Goal: Communication & Community: Answer question/provide support

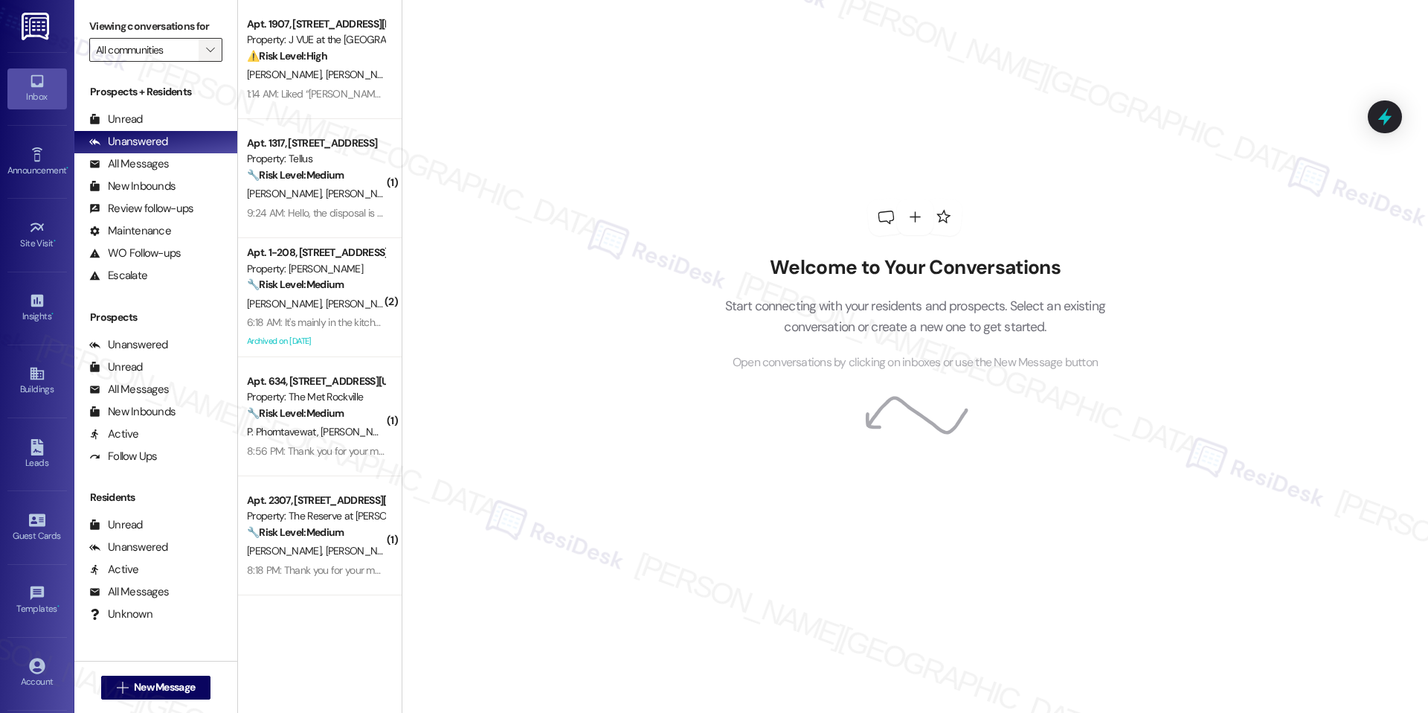
click at [204, 49] on span "" at bounding box center [210, 50] width 14 height 24
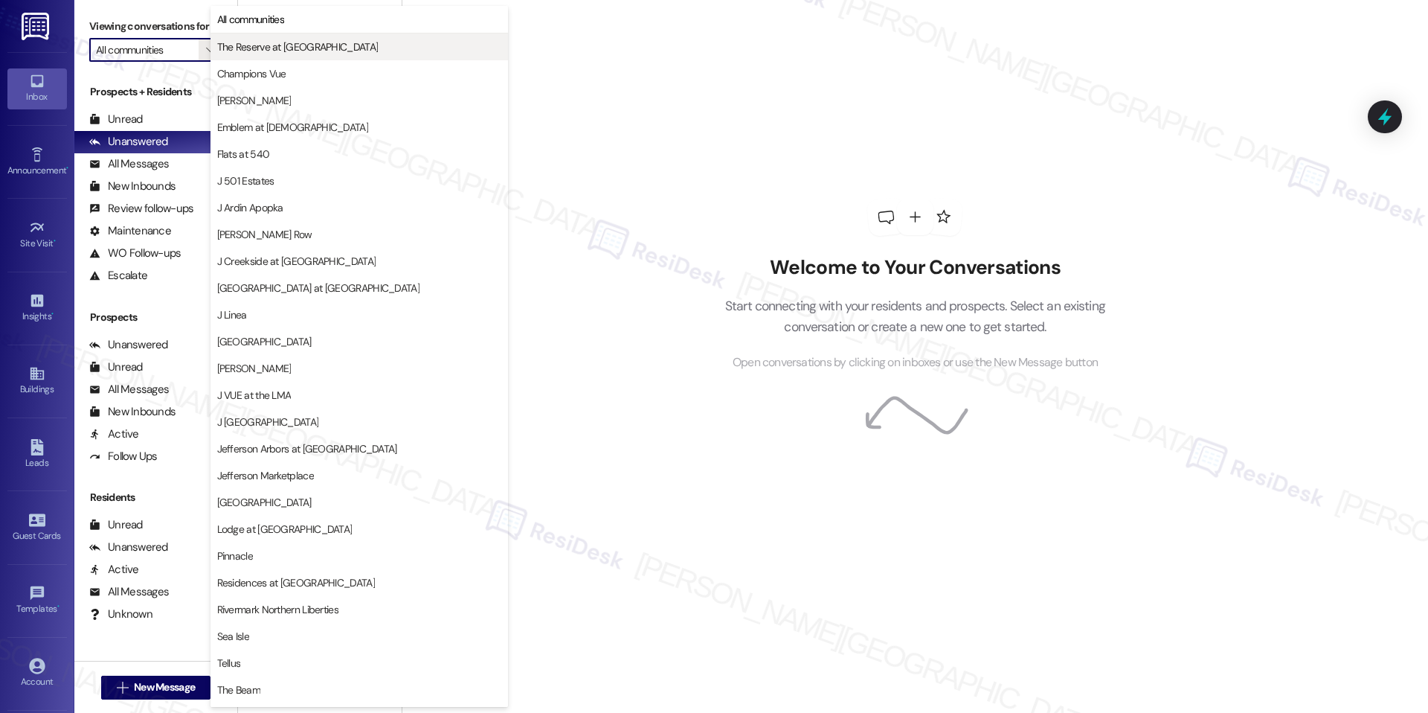
click at [303, 55] on button "The Reserve at White Oak" at bounding box center [360, 46] width 298 height 27
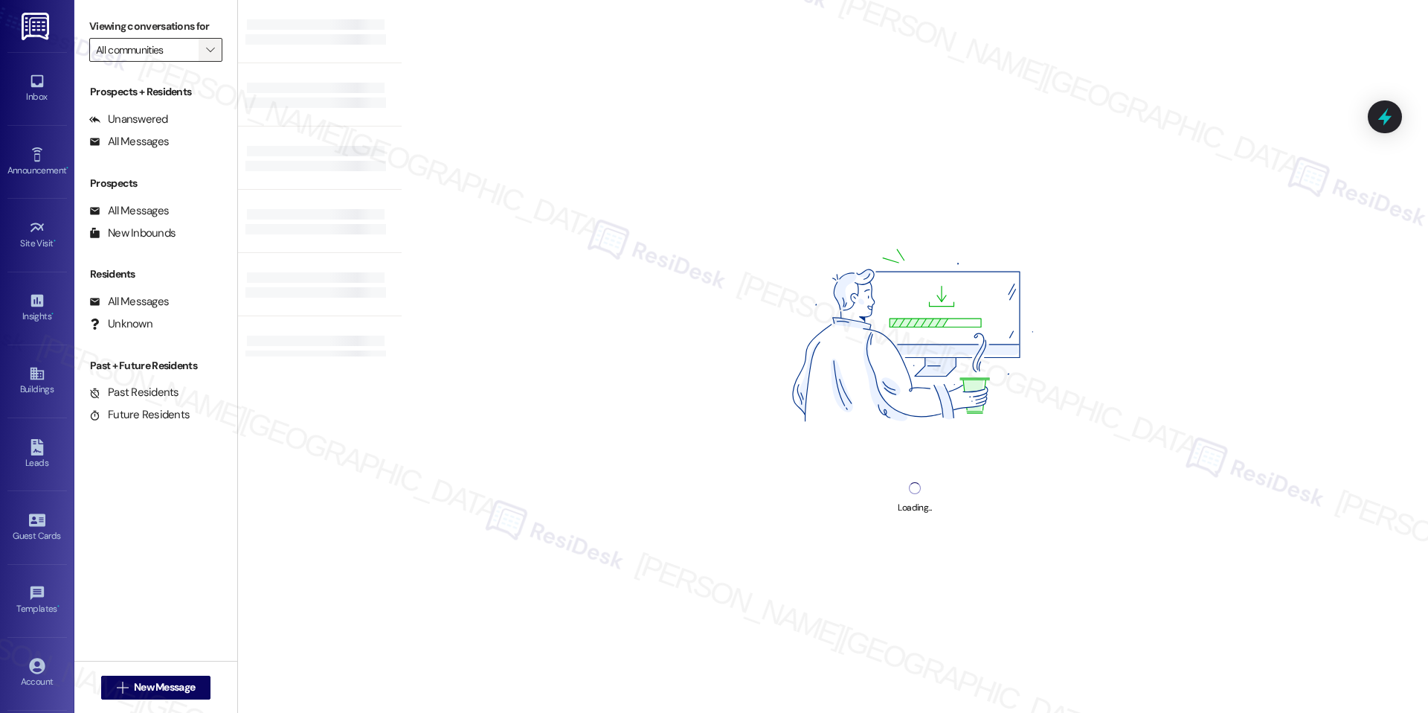
click at [206, 48] on icon "" at bounding box center [210, 50] width 8 height 12
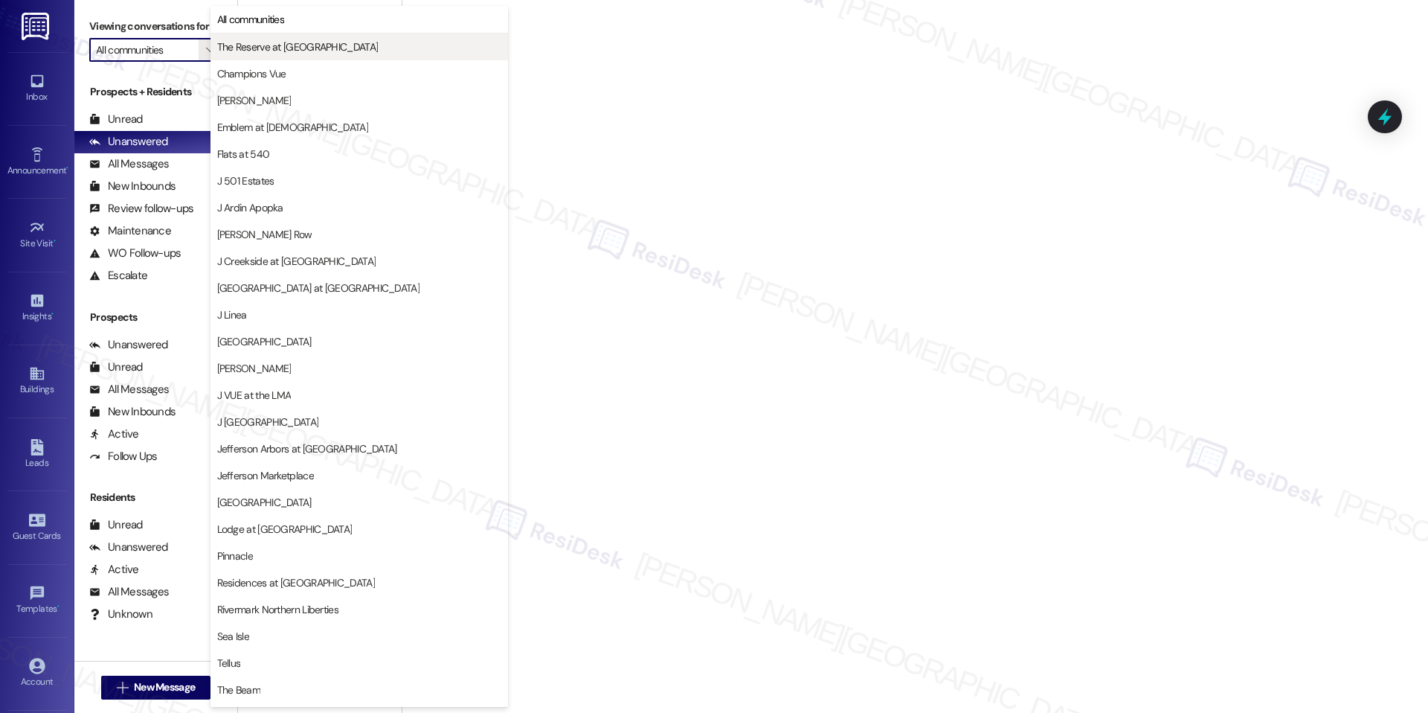
type input "The Reserve at White Oak"
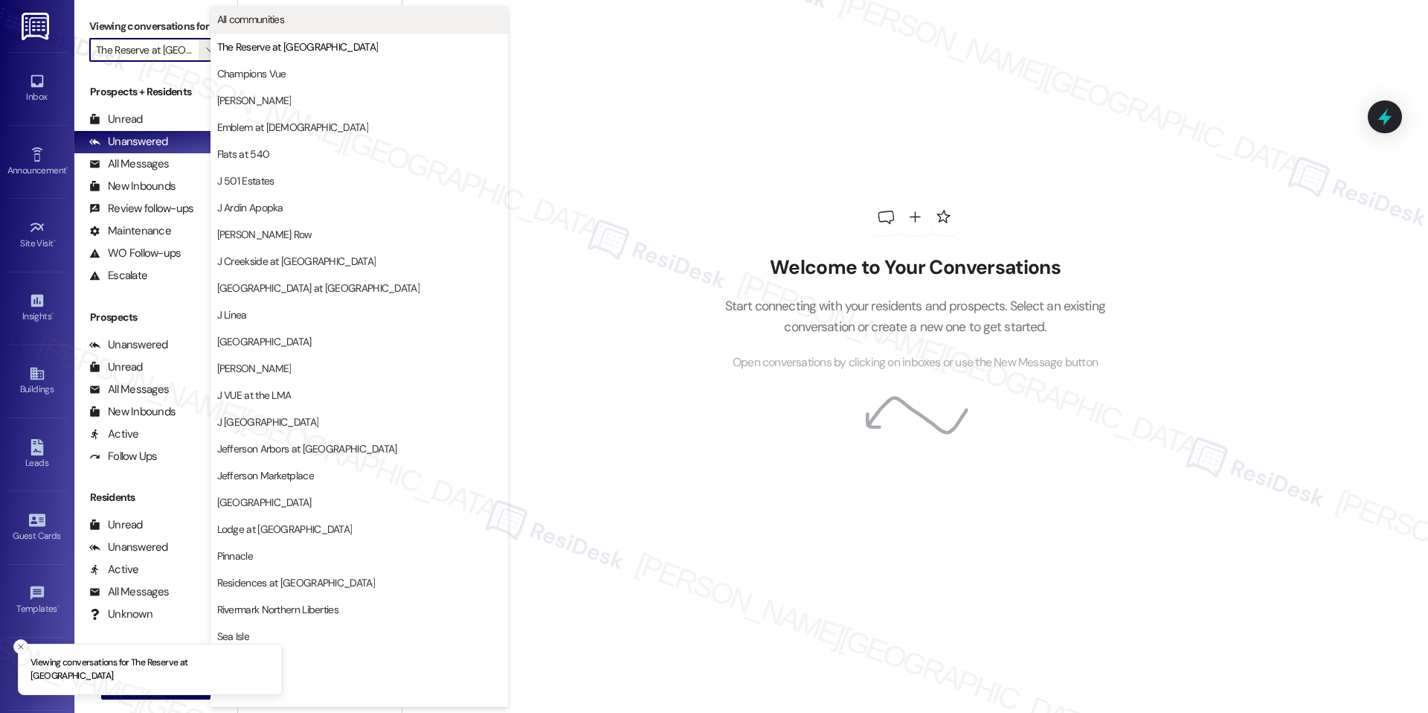
click at [282, 18] on span "All communities" at bounding box center [251, 19] width 68 height 15
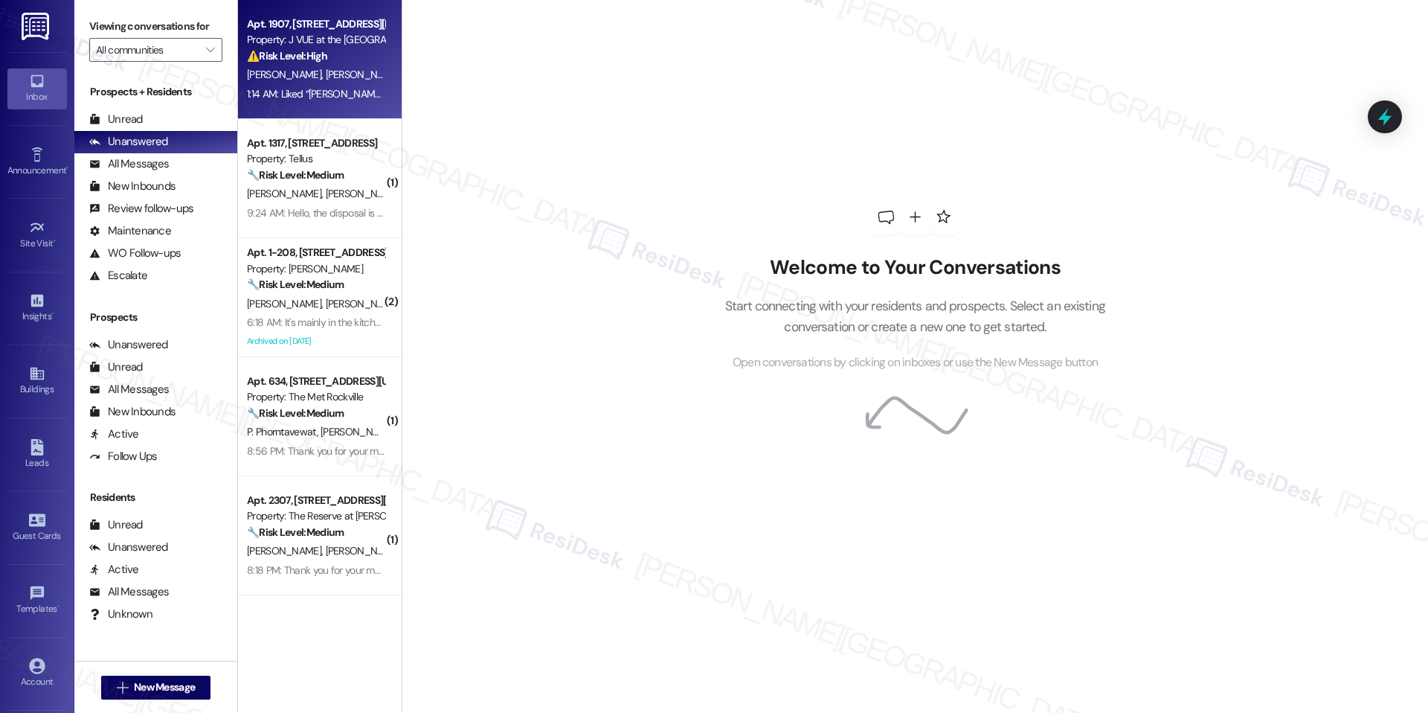
click at [308, 51] on strong "⚠️ Risk Level: High" at bounding box center [287, 55] width 80 height 13
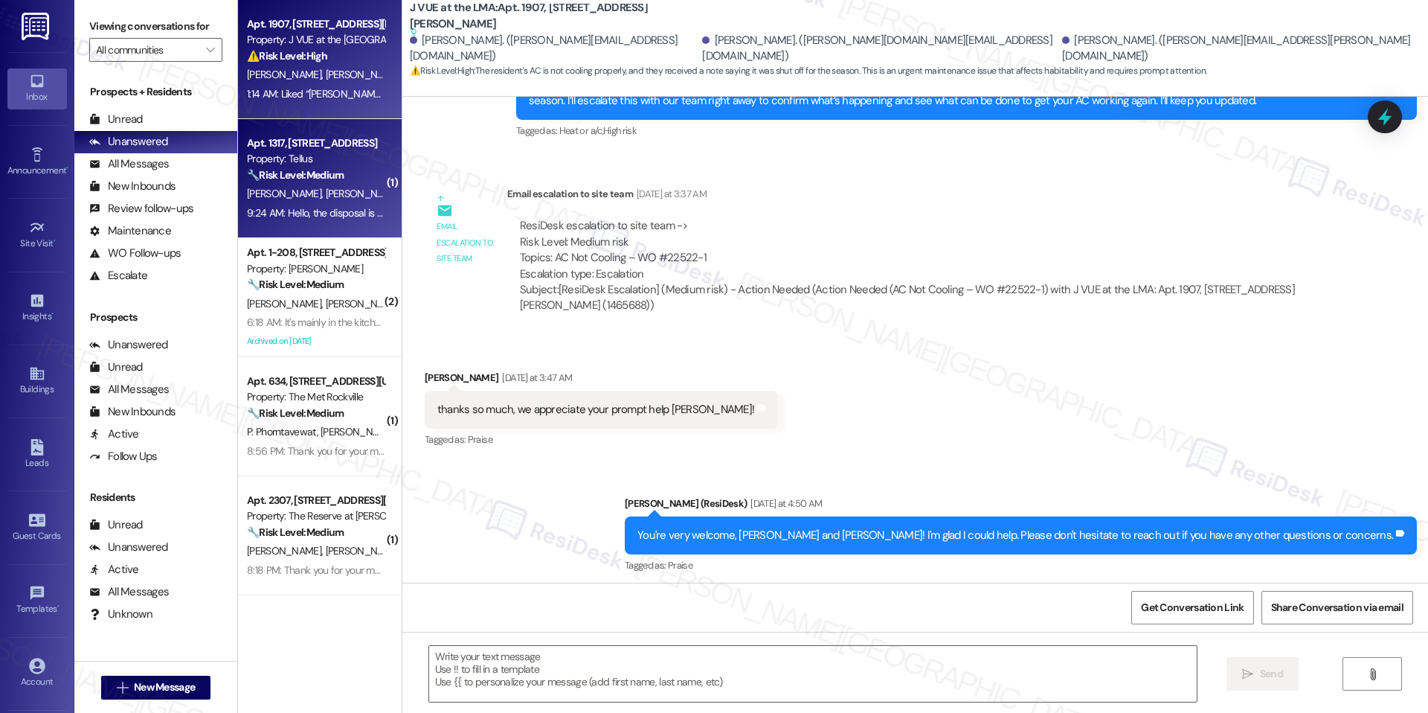
type textarea "Fetching suggested responses. Please feel free to read through the conversation…"
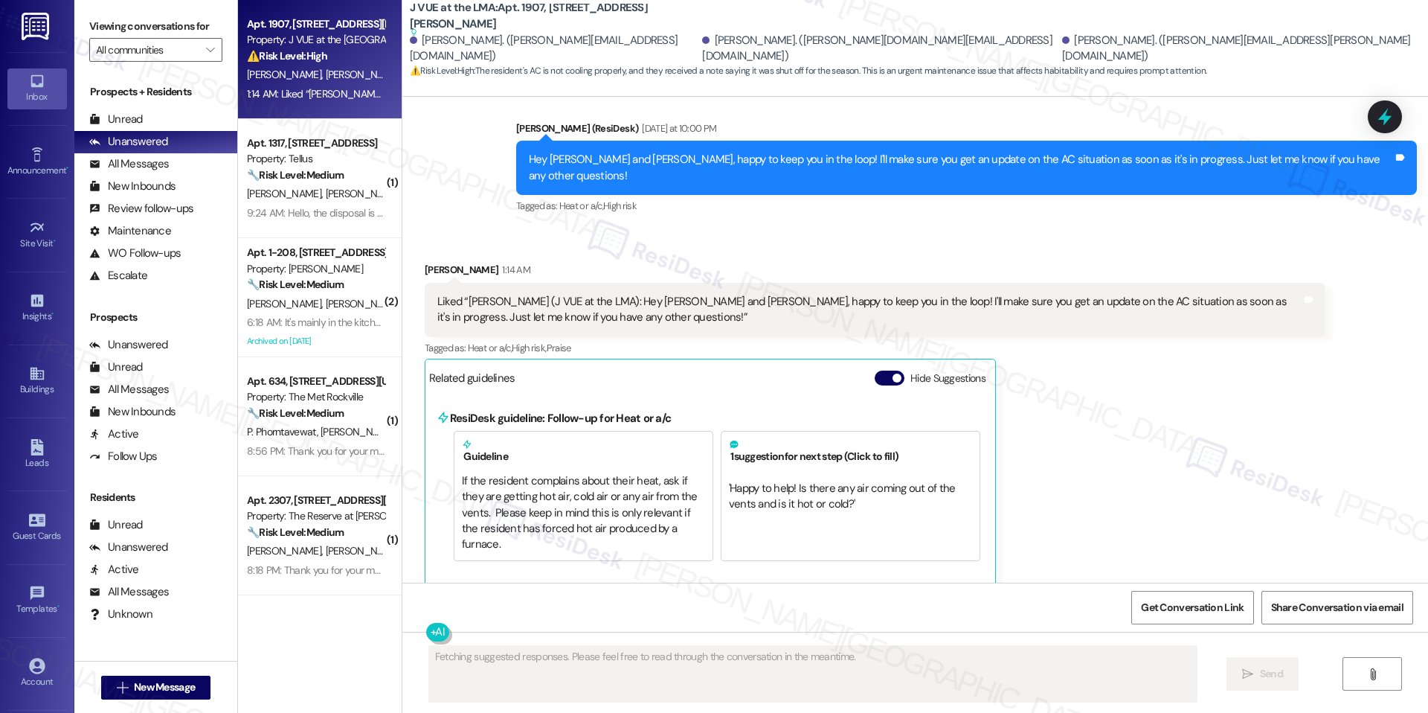
scroll to position [1670, 0]
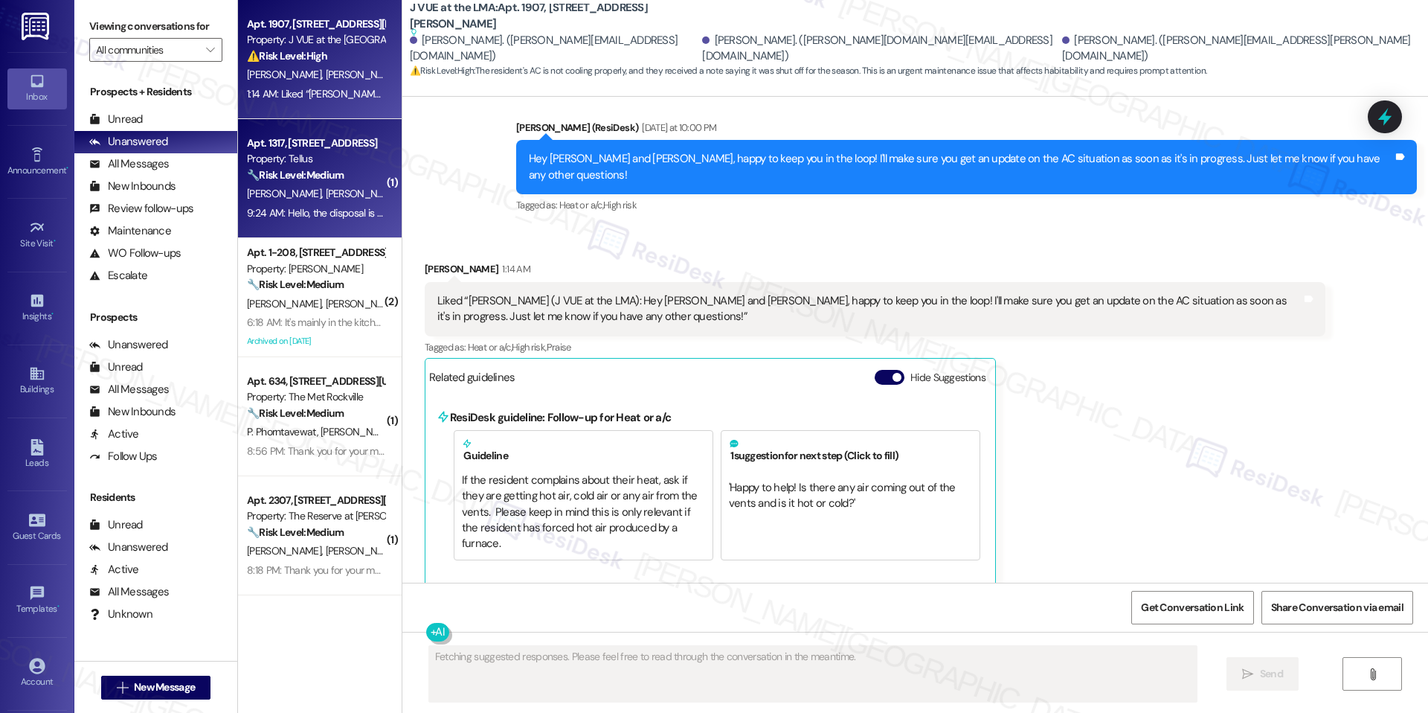
click at [318, 179] on strong "🔧 Risk Level: Medium" at bounding box center [295, 174] width 97 height 13
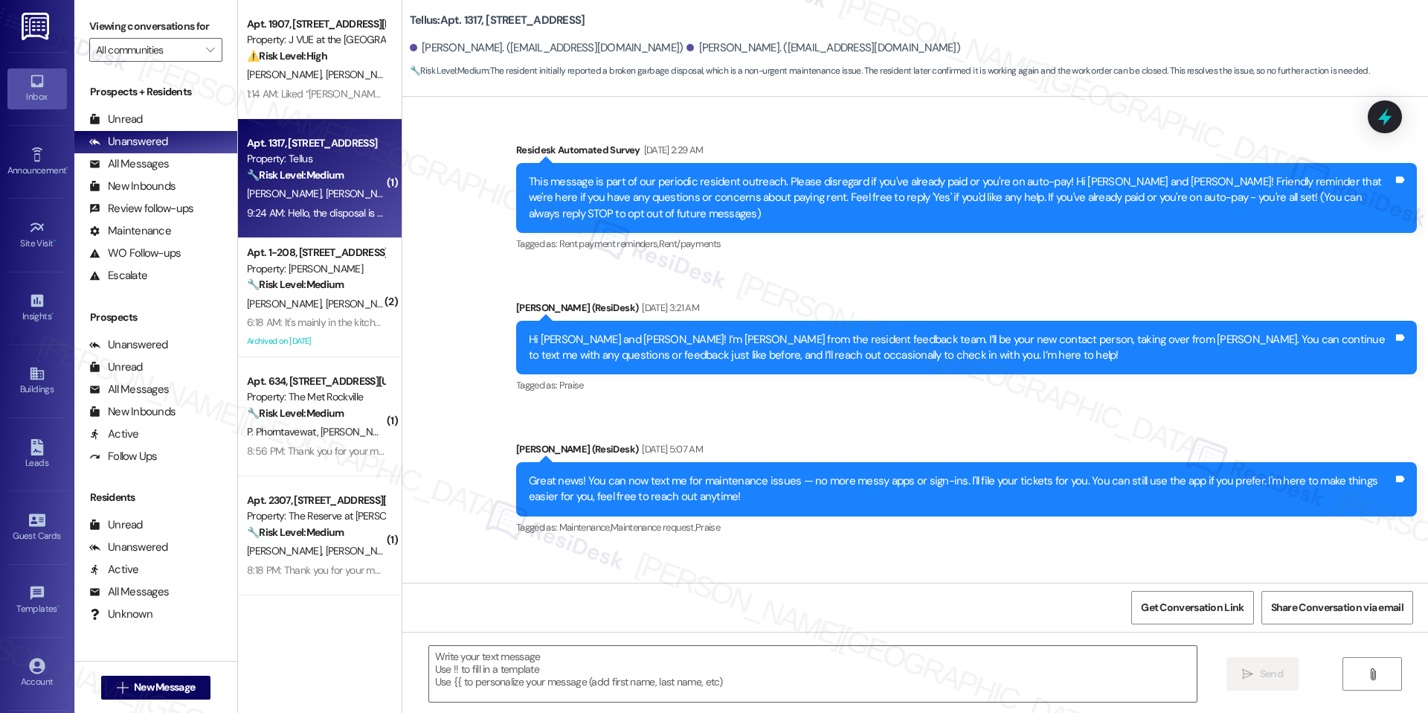
scroll to position [4262, 0]
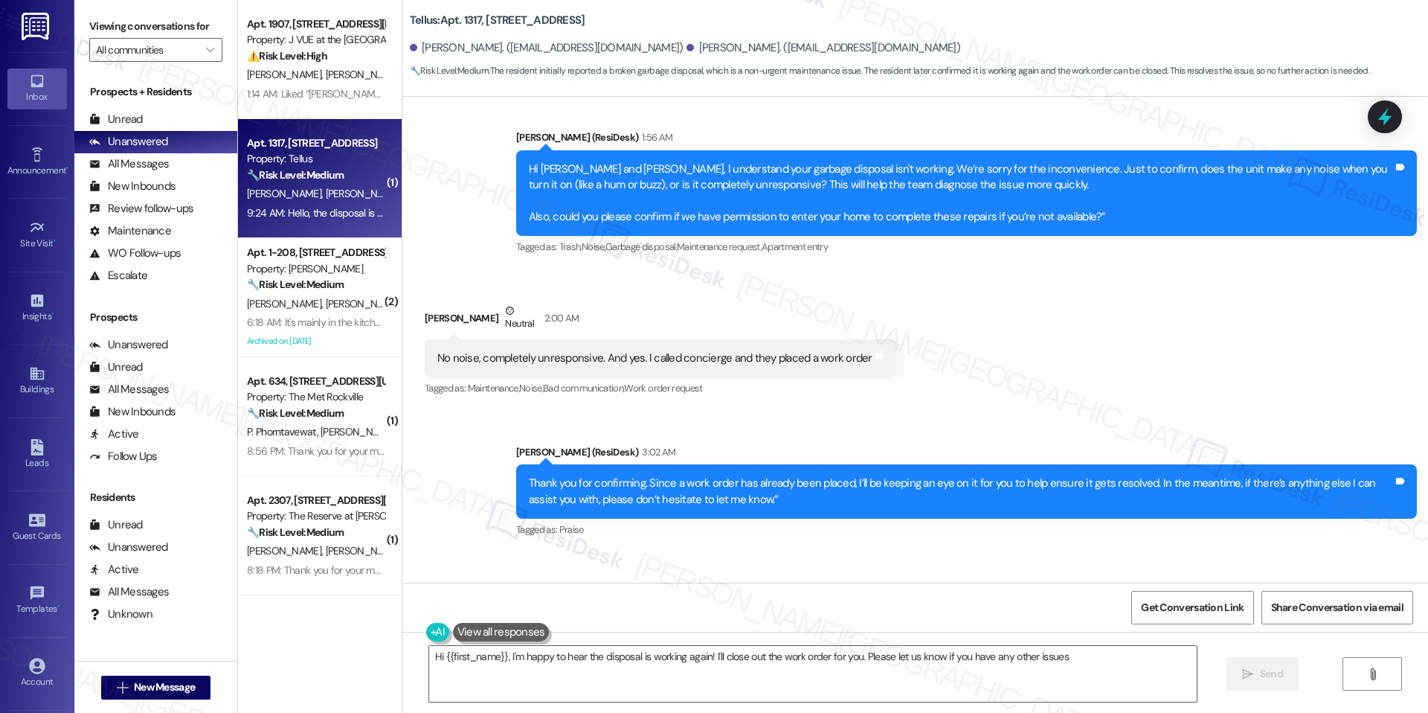
type textarea "Hi {{first_name}}, I'm happy to hear the disposal is working again! I'll close …"
click at [1083, 654] on textarea "Hi {{first_name}}, I'm happy to hear the disposal is working again! I'll close …" at bounding box center [813, 674] width 768 height 56
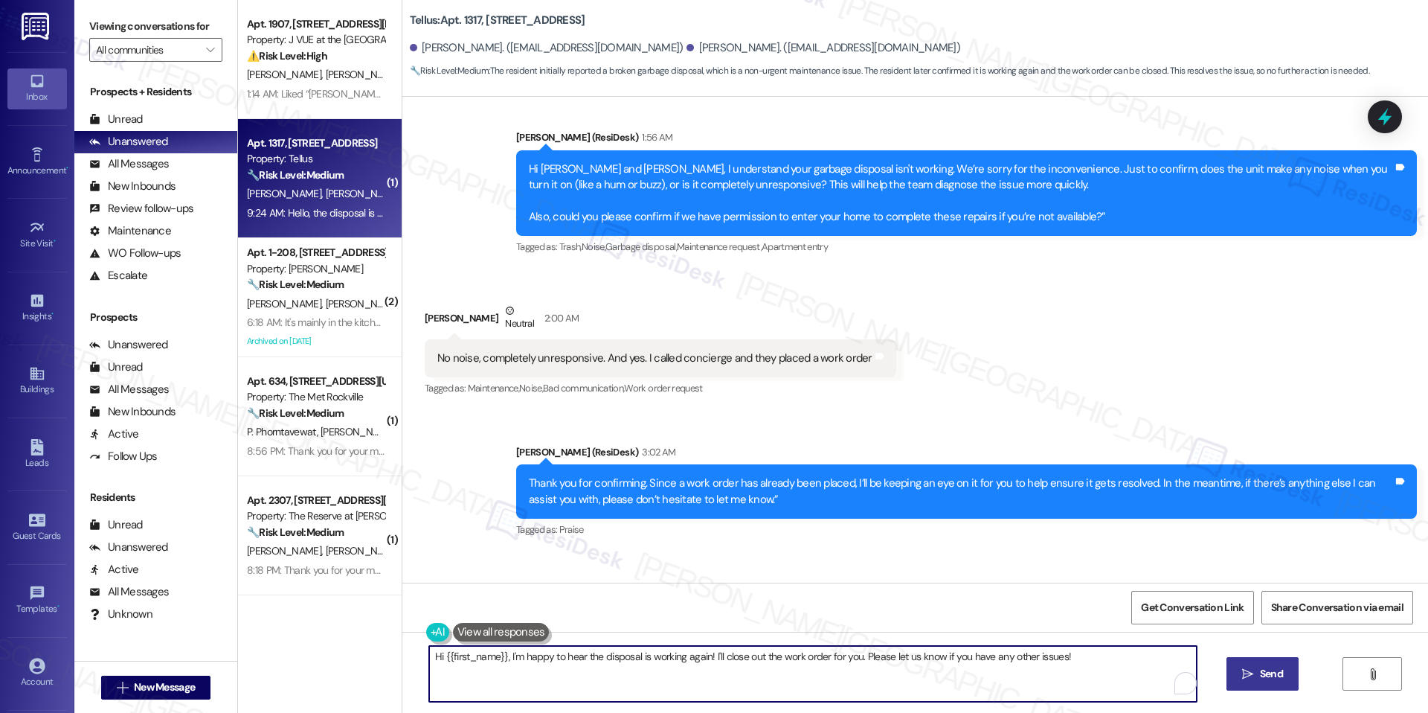
click at [1260, 663] on button " Send" at bounding box center [1263, 673] width 72 height 33
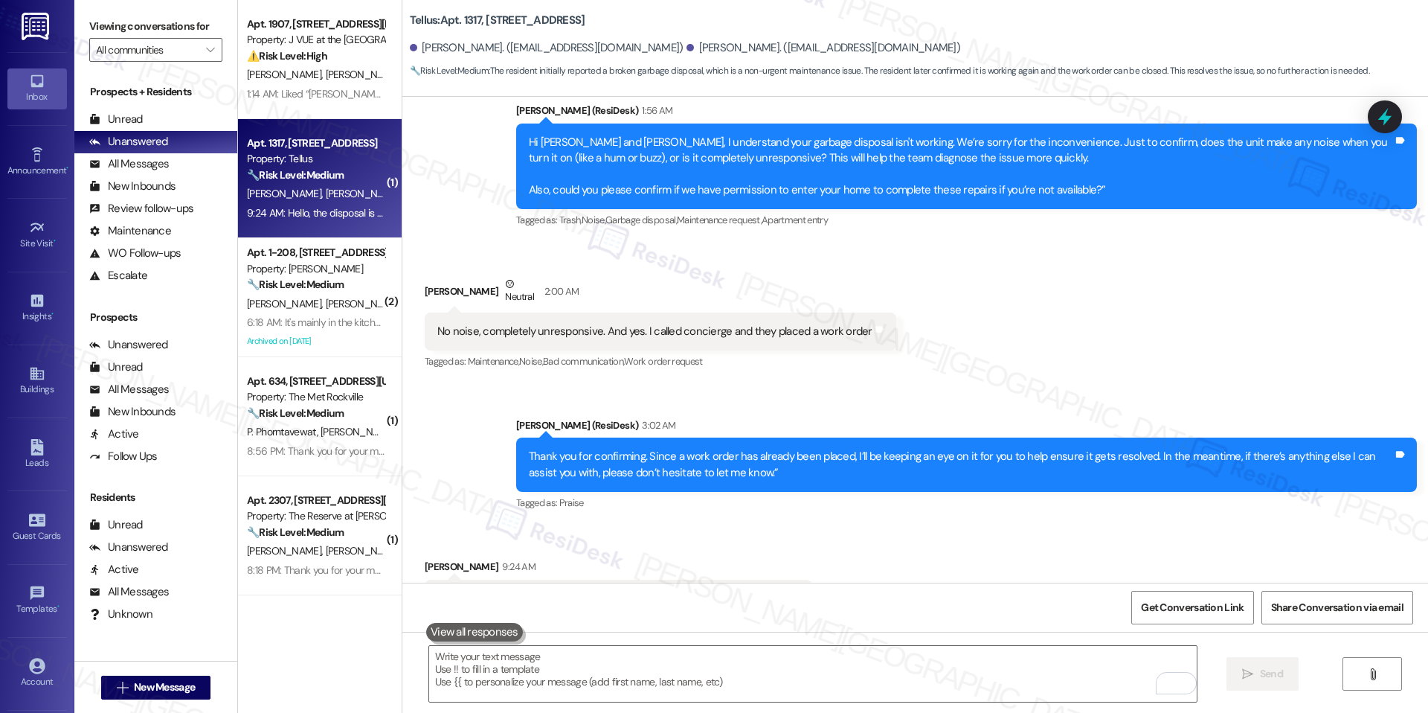
scroll to position [4365, 0]
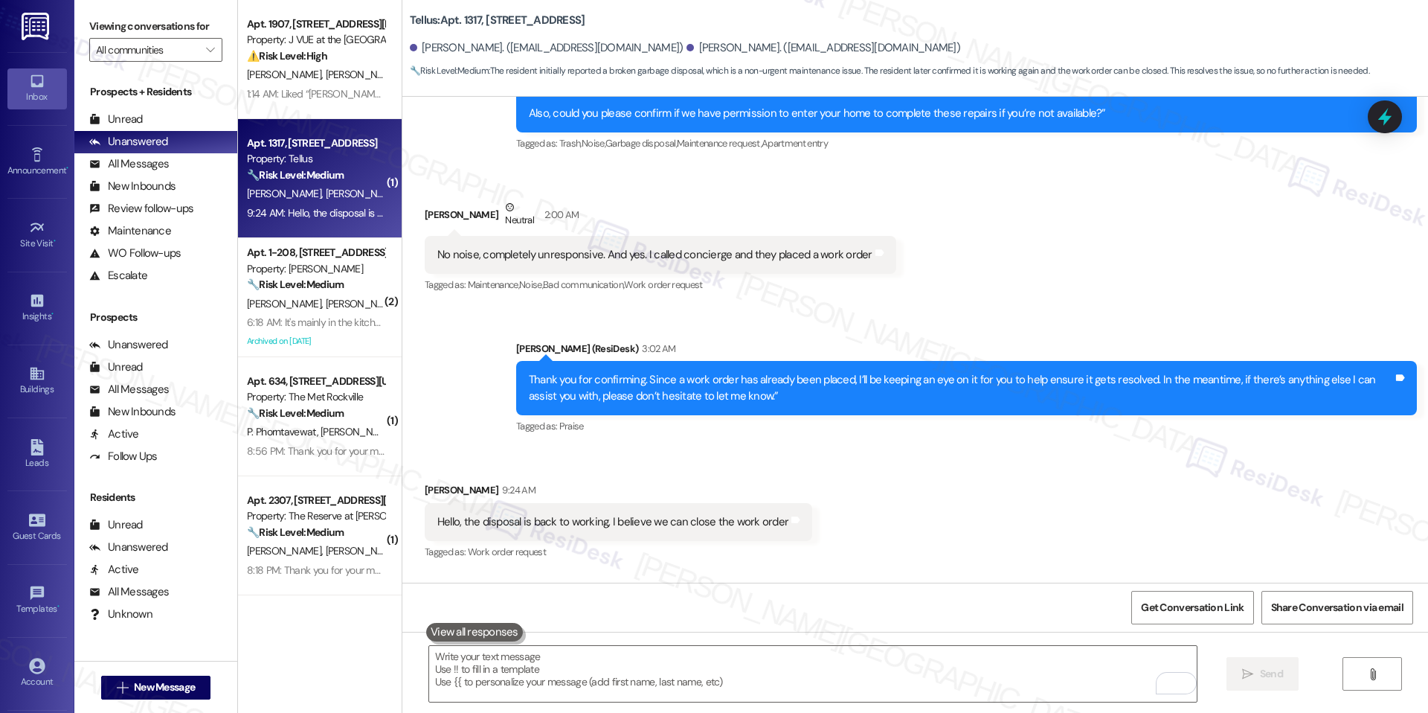
click at [465, 17] on b "Tellus: Apt. 1317, 2009 14th St N" at bounding box center [498, 21] width 176 height 16
copy b "1317"
click at [456, 21] on b "Tellus: Apt. 1317, 2009 14th St N" at bounding box center [498, 21] width 176 height 16
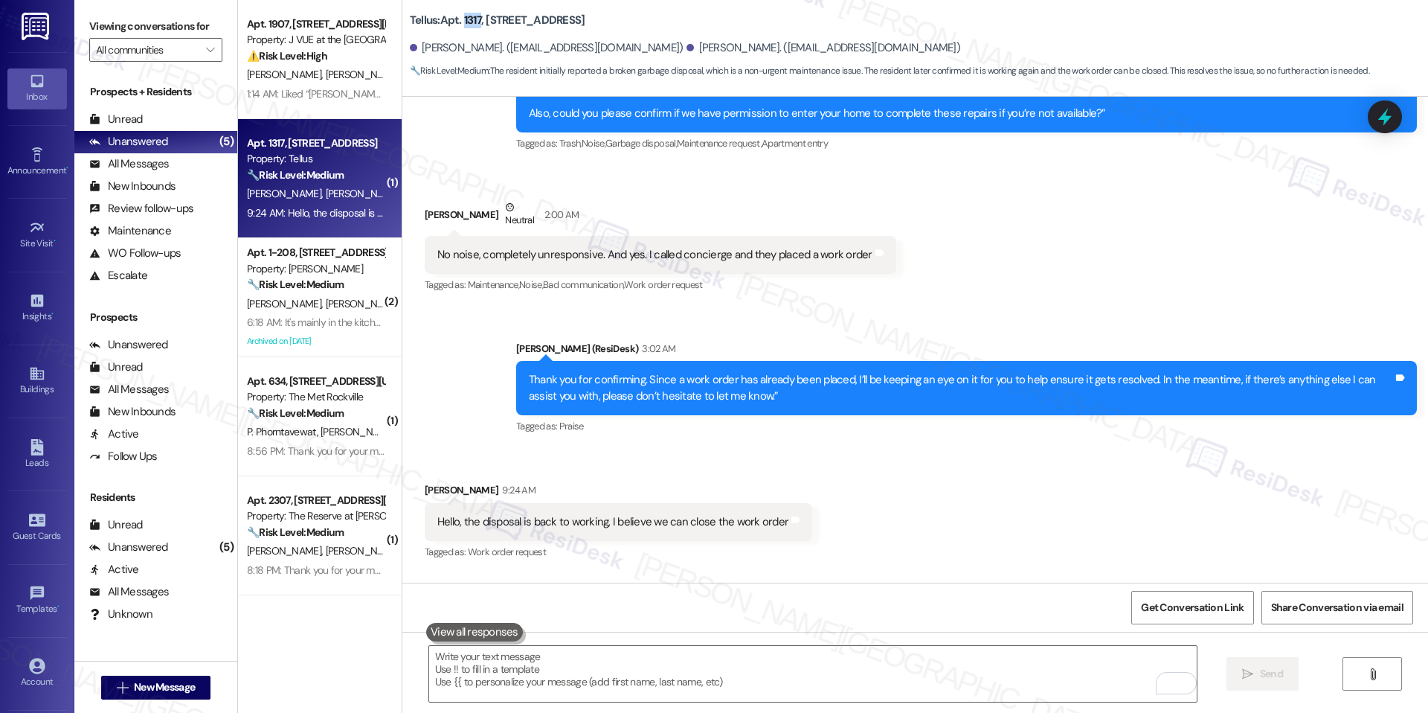
click at [461, 16] on b "Tellus: Apt. 1317, 2009 14th St N" at bounding box center [498, 21] width 176 height 16
click at [461, 20] on b "Tellus: Apt. 1317, 2009 14th St N" at bounding box center [498, 21] width 176 height 16
click at [484, 27] on b "Tellus: Apt. 1317, 2009 14th St N" at bounding box center [498, 21] width 176 height 16
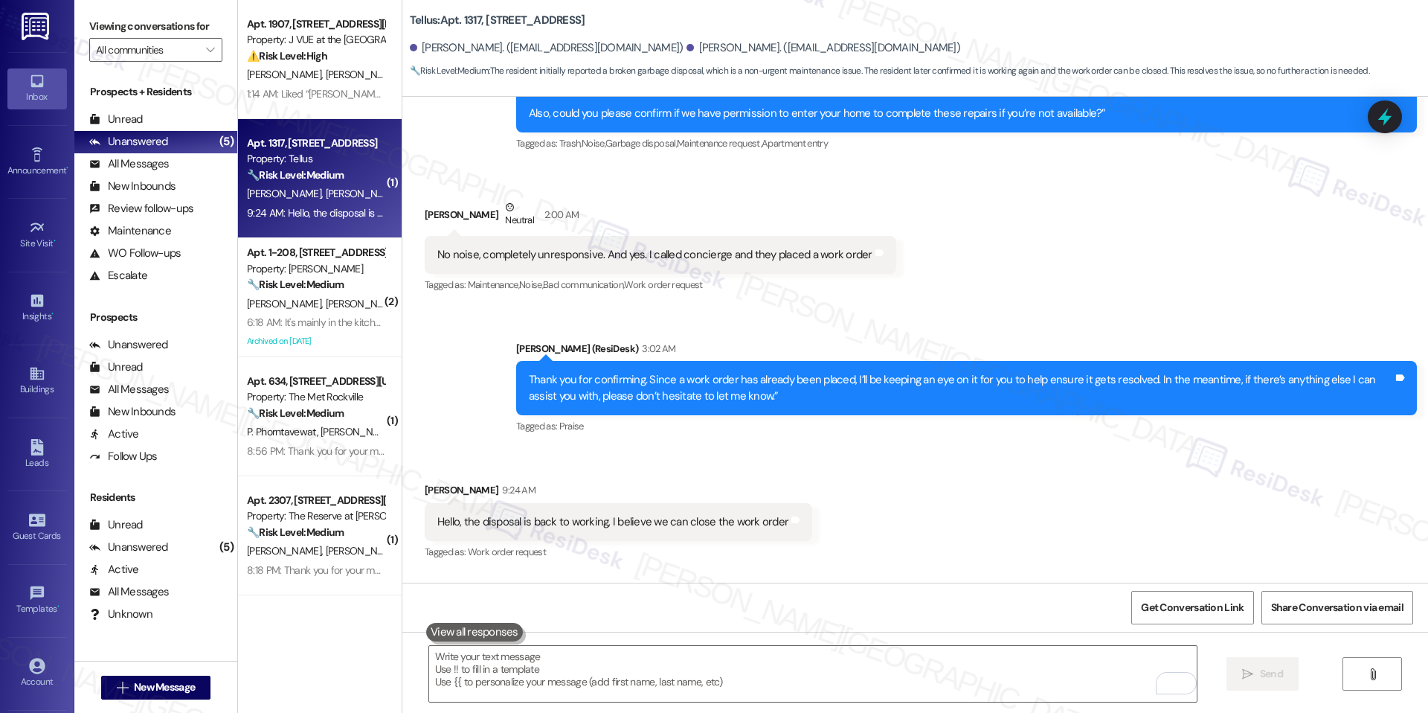
click at [461, 22] on b "Tellus: Apt. 1317, 2009 14th St N" at bounding box center [498, 21] width 176 height 16
copy b "1317"
click at [1384, 120] on icon at bounding box center [1385, 117] width 18 height 23
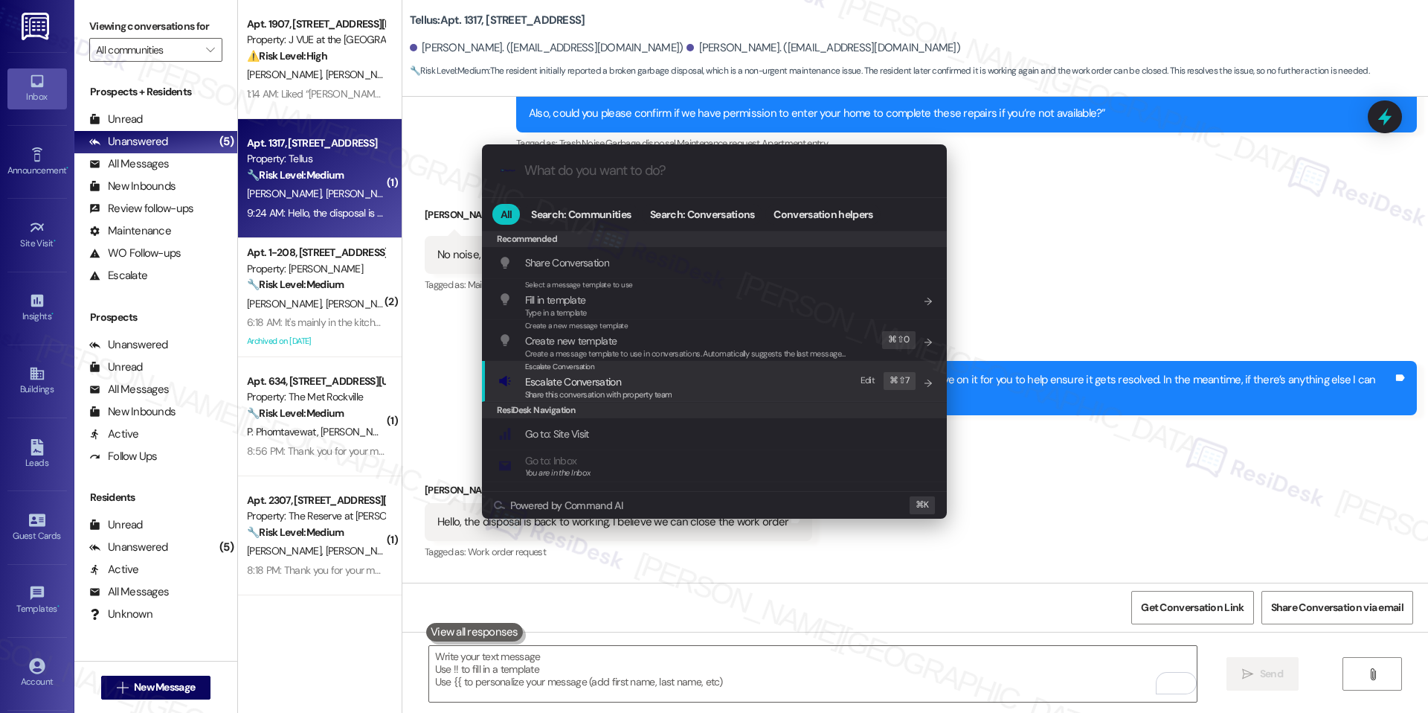
click at [628, 368] on div "Escalate Conversation" at bounding box center [598, 367] width 147 height 12
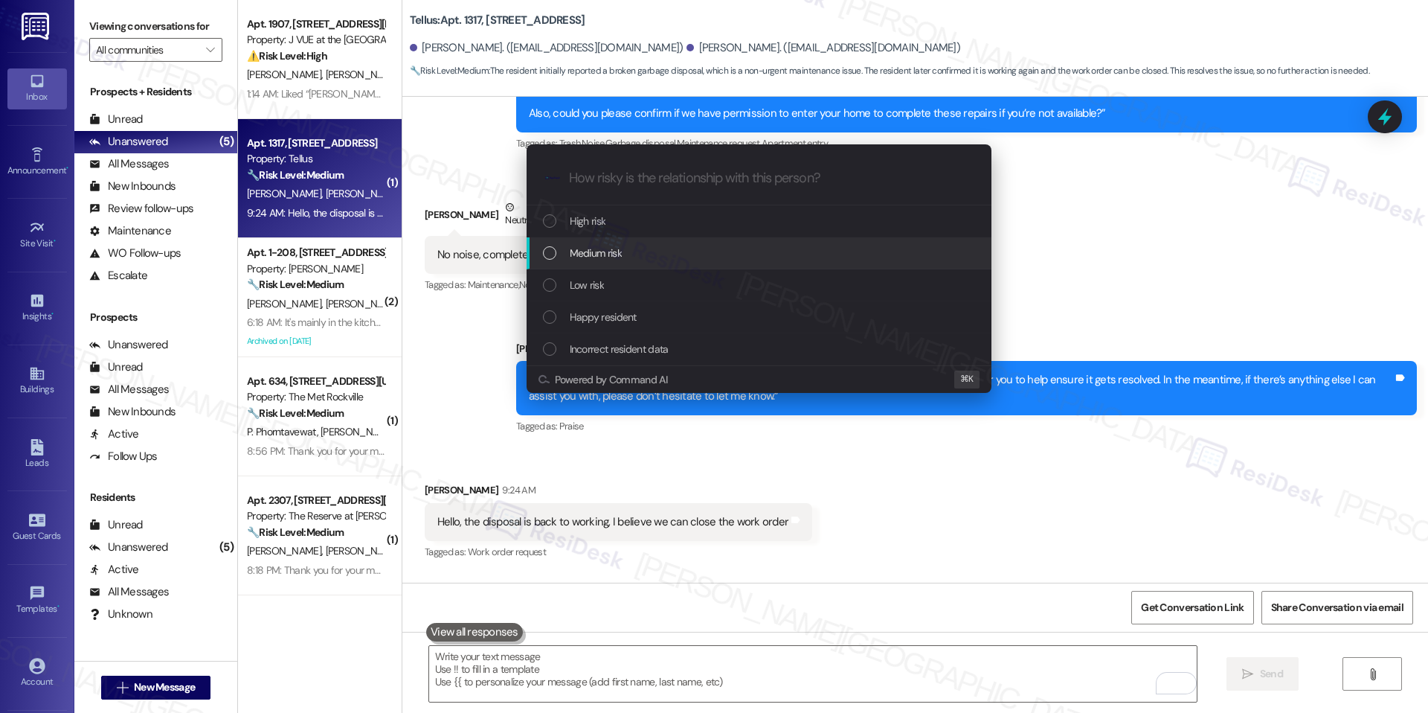
click at [597, 251] on span "Medium risk" at bounding box center [596, 253] width 52 height 16
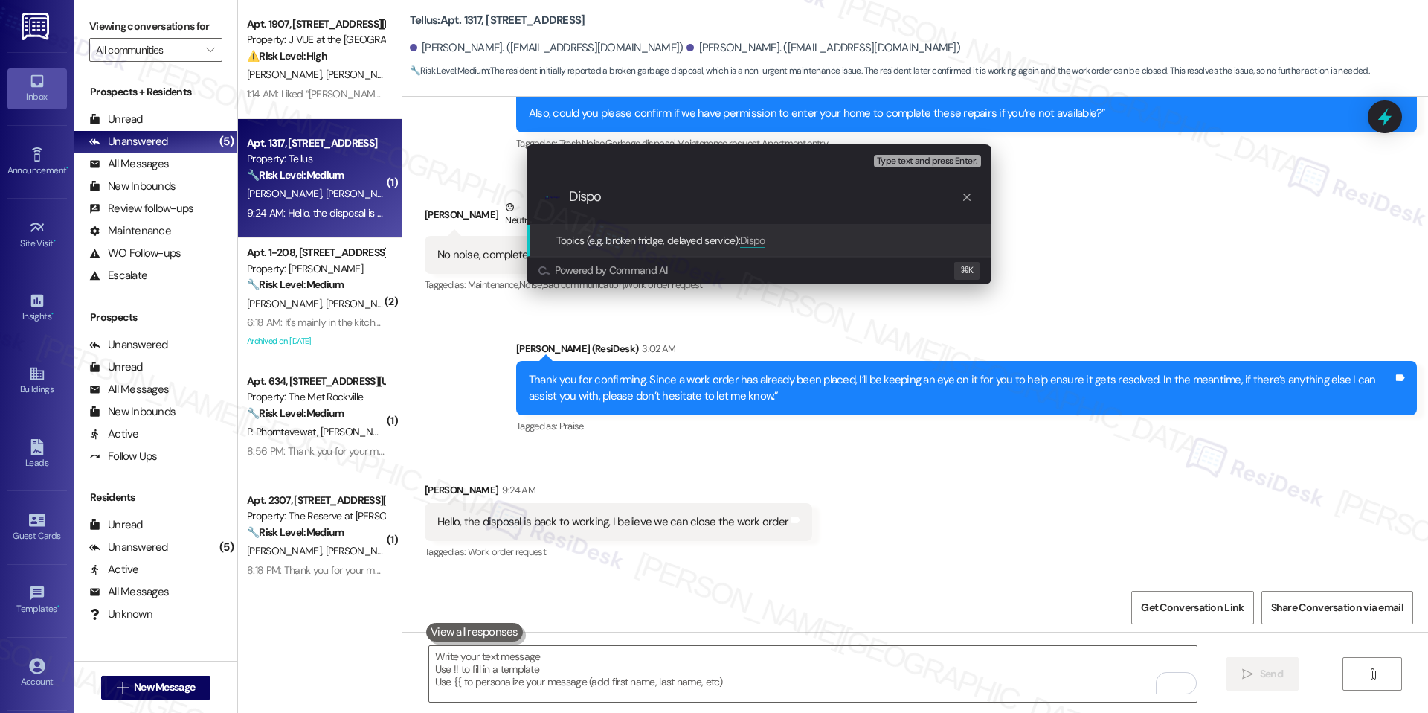
click at [620, 210] on div ".cls-1{fill:#0a055f;}.cls-2{fill:#0cc4c4;} resideskLogoBlueOrange Dispo" at bounding box center [759, 196] width 465 height 53
click at [590, 196] on input "Dispo" at bounding box center [765, 197] width 392 height 16
paste input "167714-1"
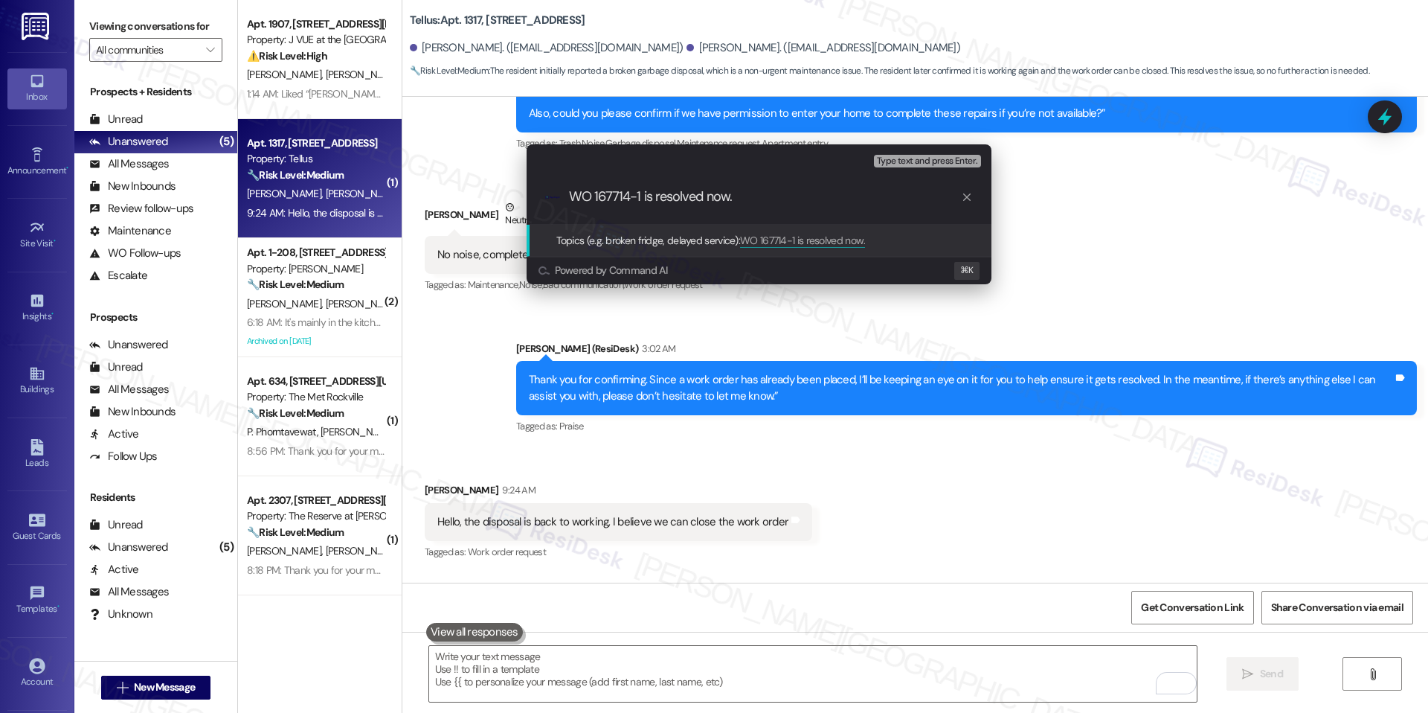
type input "WO 167714-1 is resolved now."
click at [765, 242] on span "WO 167714-1 is resolved now." at bounding box center [802, 240] width 125 height 13
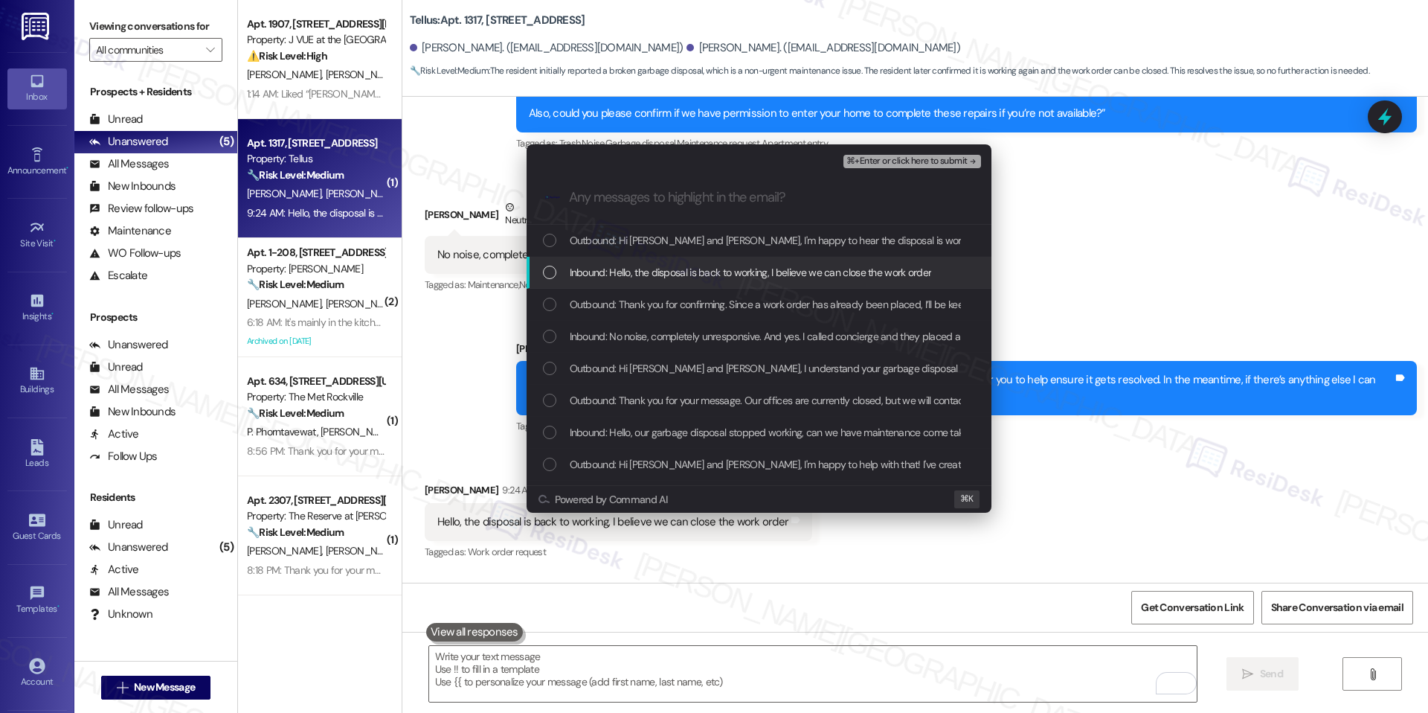
click at [745, 260] on div "Inbound: Hello, the disposal is back to working, I believe we can close the wor…" at bounding box center [759, 273] width 465 height 32
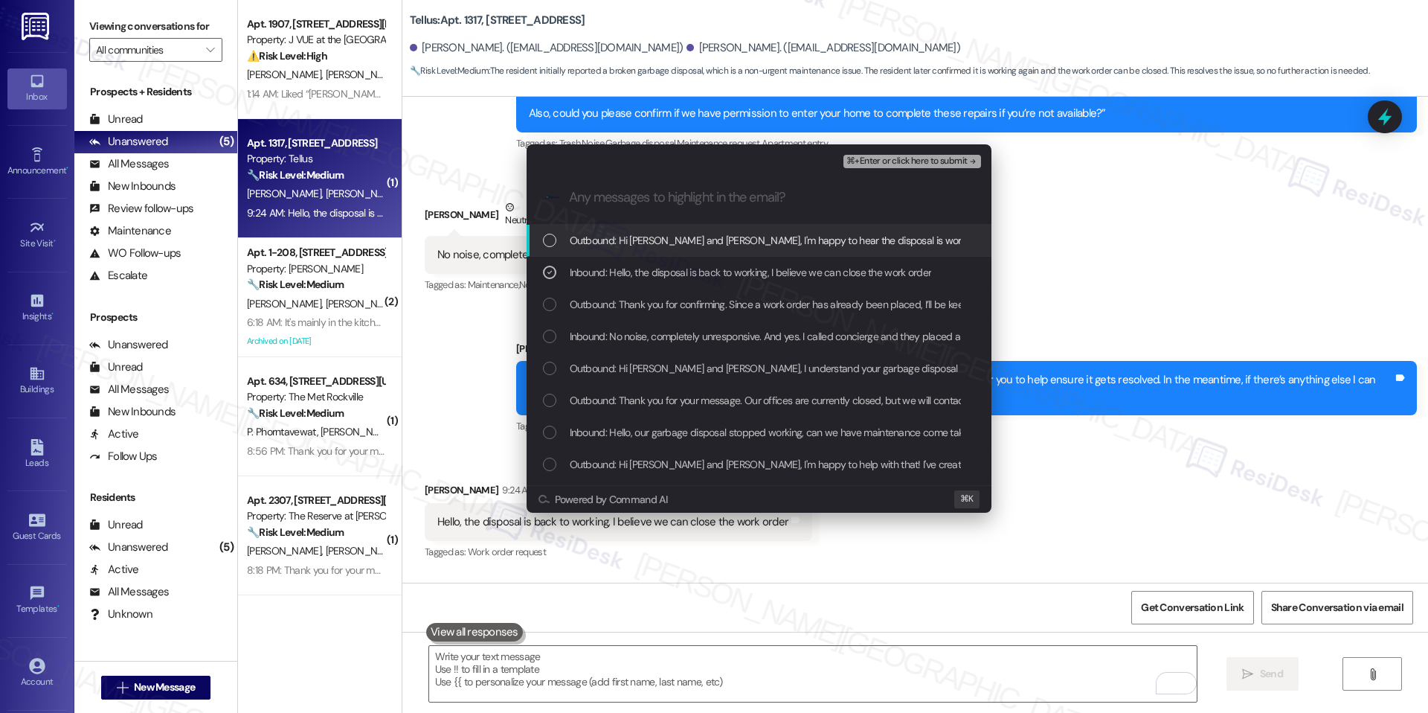
click at [930, 160] on span "⌘+Enter or click here to submit" at bounding box center [907, 161] width 121 height 10
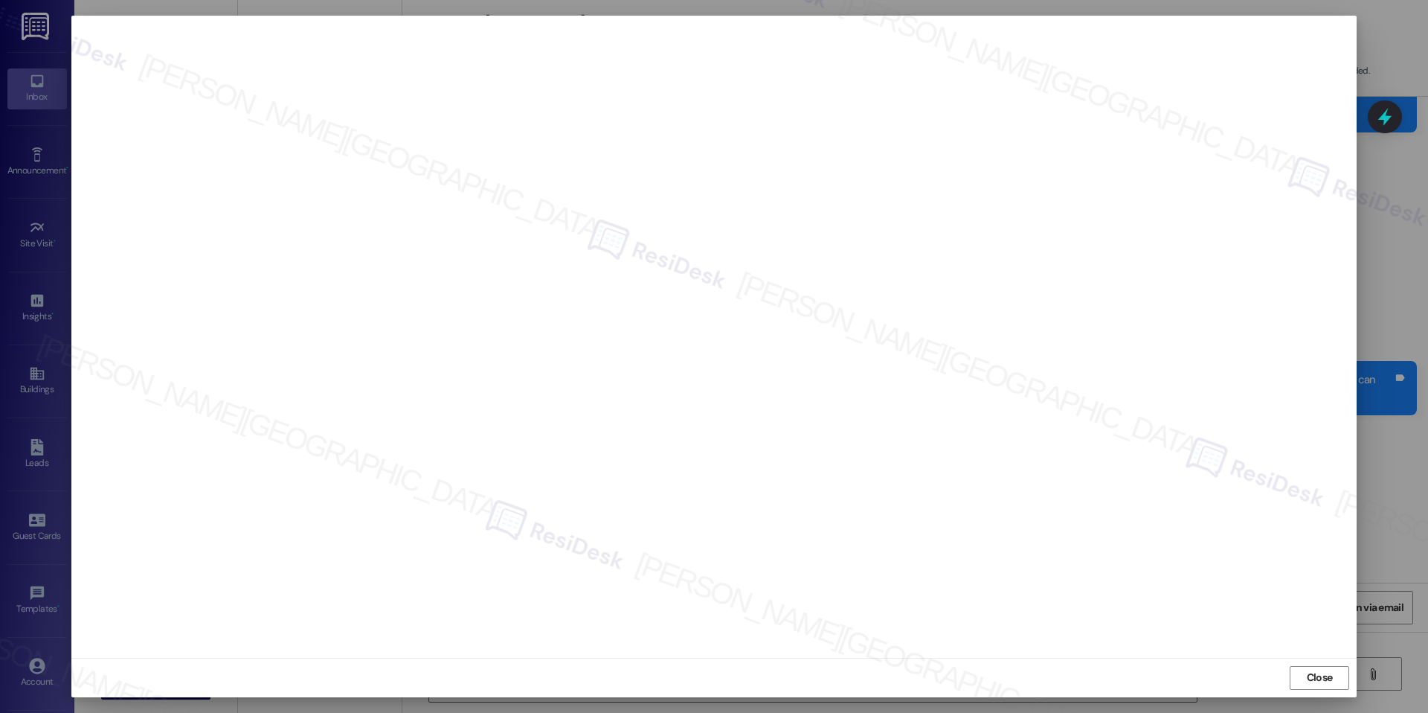
click at [1346, 664] on div "Close" at bounding box center [714, 677] width 1286 height 39
click at [1335, 669] on button "Close" at bounding box center [1320, 678] width 60 height 24
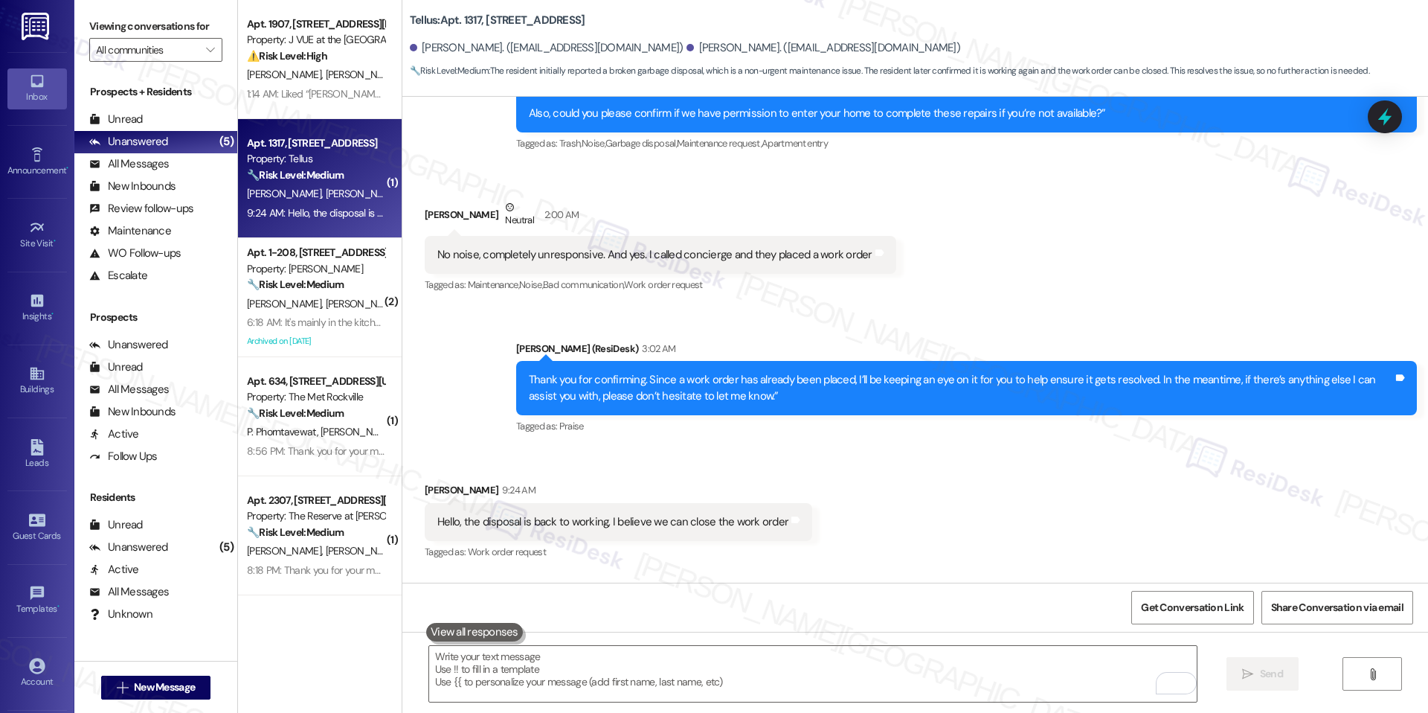
click at [665, 503] on div "Hello, the disposal is back to working, I believe we can close the work order T…" at bounding box center [619, 522] width 388 height 38
click at [530, 514] on div "Hello, the disposal is back to working, I believe we can close the work order" at bounding box center [612, 522] width 351 height 16
copy div "Hello, the disposal is back to working, I believe we can close the work order T…"
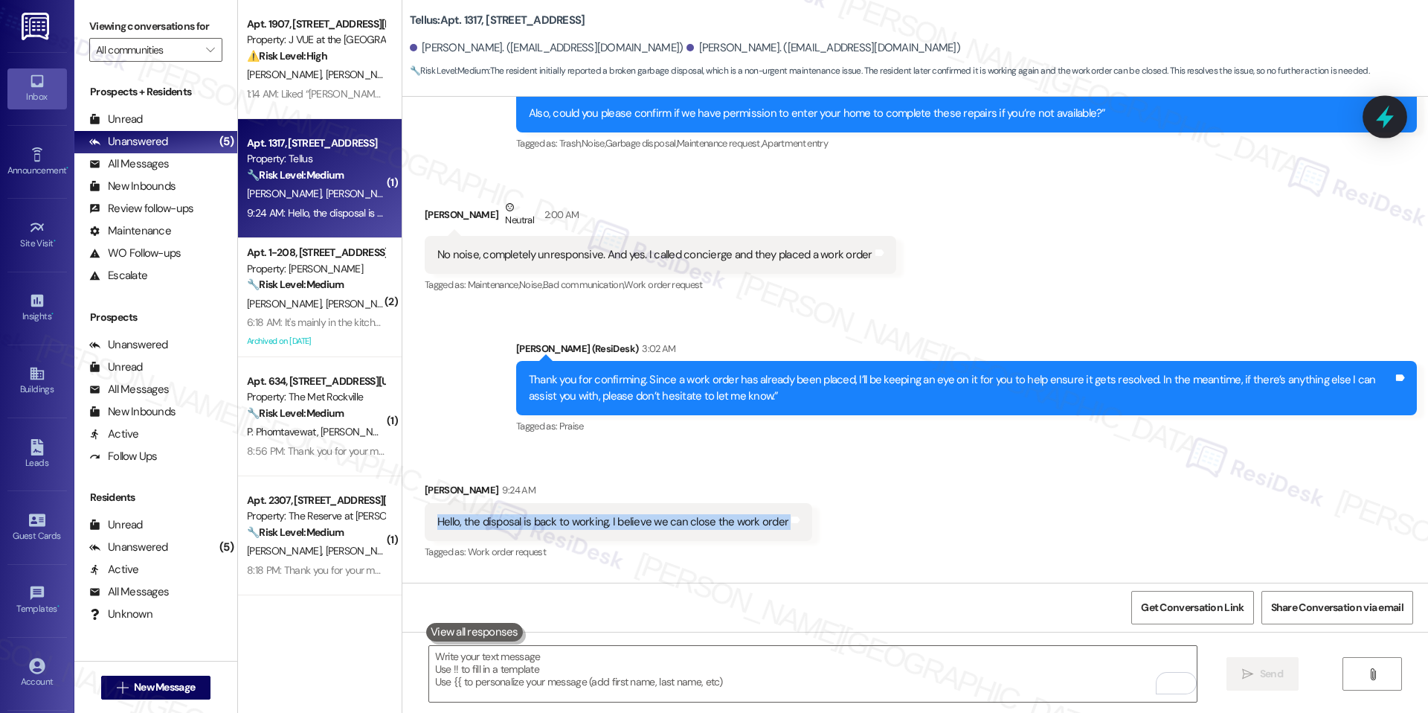
click at [1376, 115] on icon at bounding box center [1385, 116] width 25 height 25
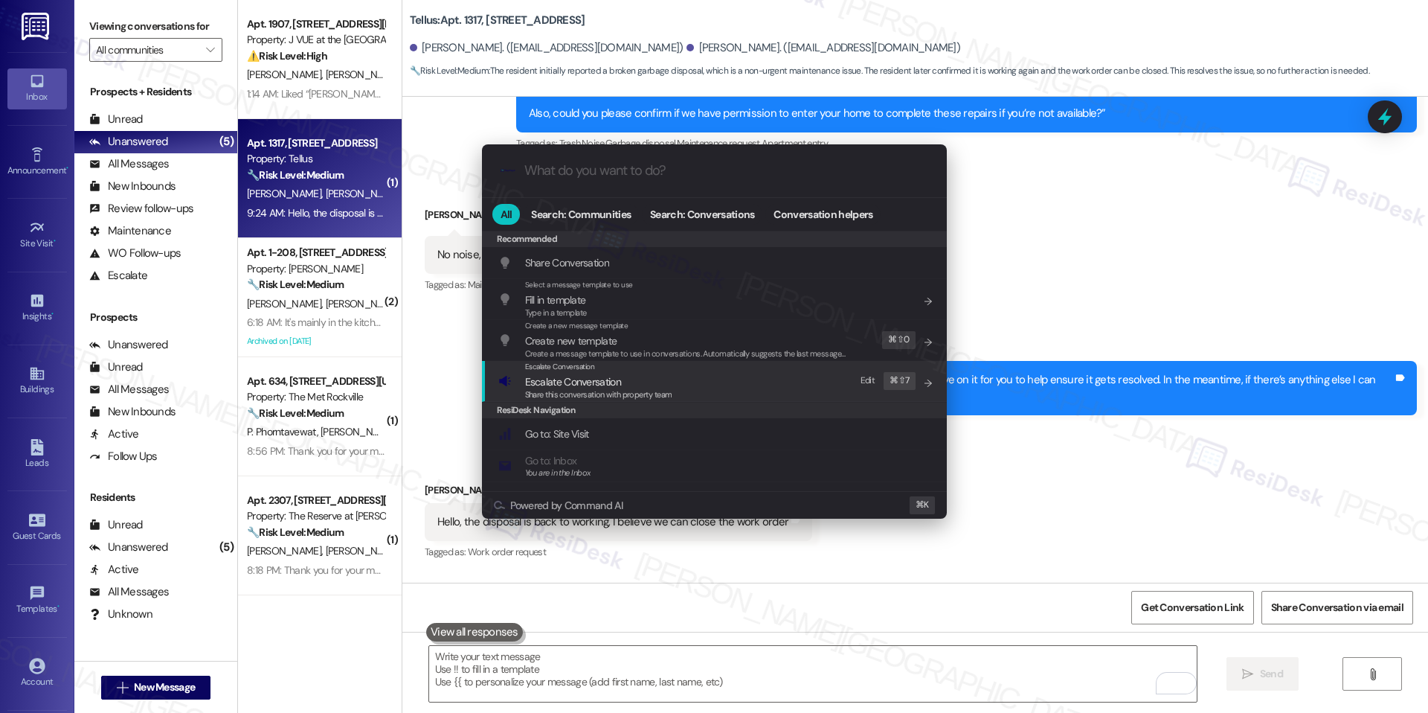
click at [594, 392] on span "Share this conversation with property team" at bounding box center [598, 394] width 147 height 10
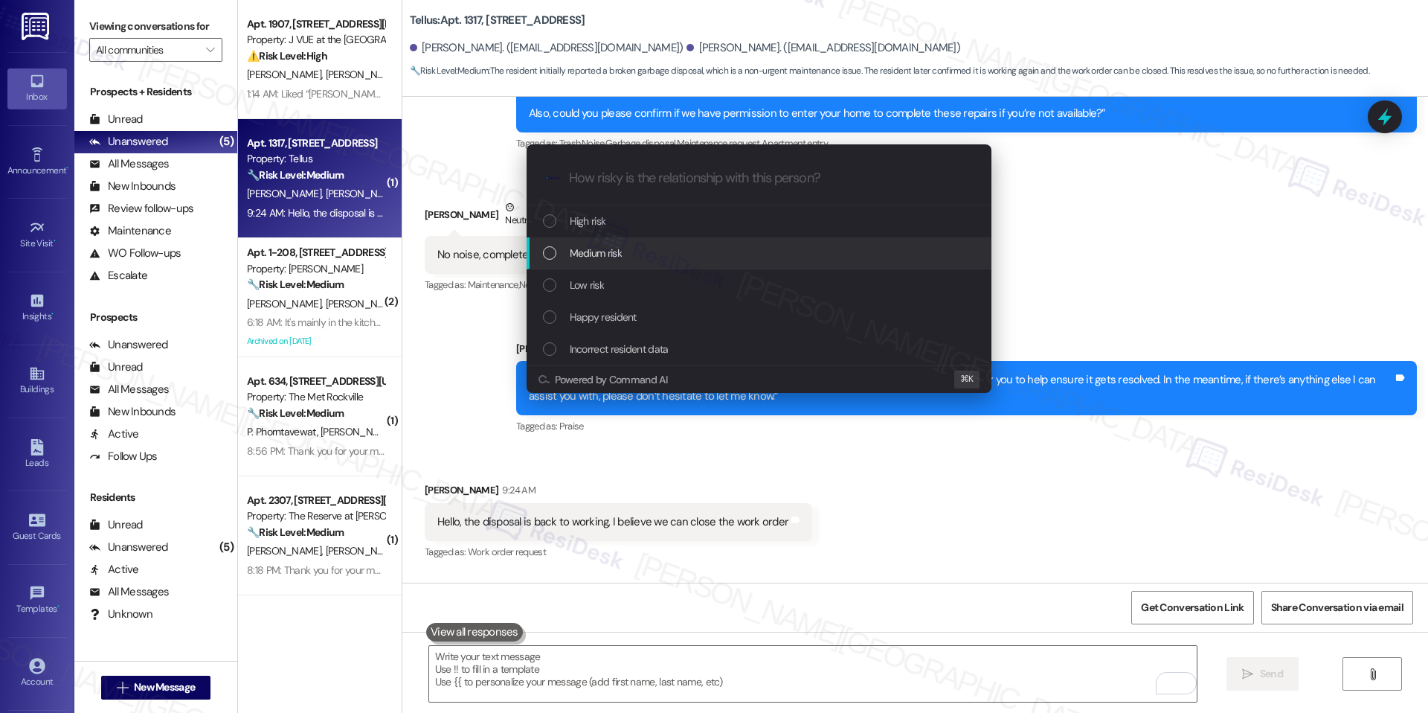
drag, startPoint x: 585, startPoint y: 278, endPoint x: 615, endPoint y: 237, distance: 50.0
click at [615, 237] on div "High risk Medium risk Low risk Happy resident Incorrect resident data" at bounding box center [759, 285] width 465 height 160
click at [615, 238] on div "Medium risk" at bounding box center [759, 253] width 465 height 32
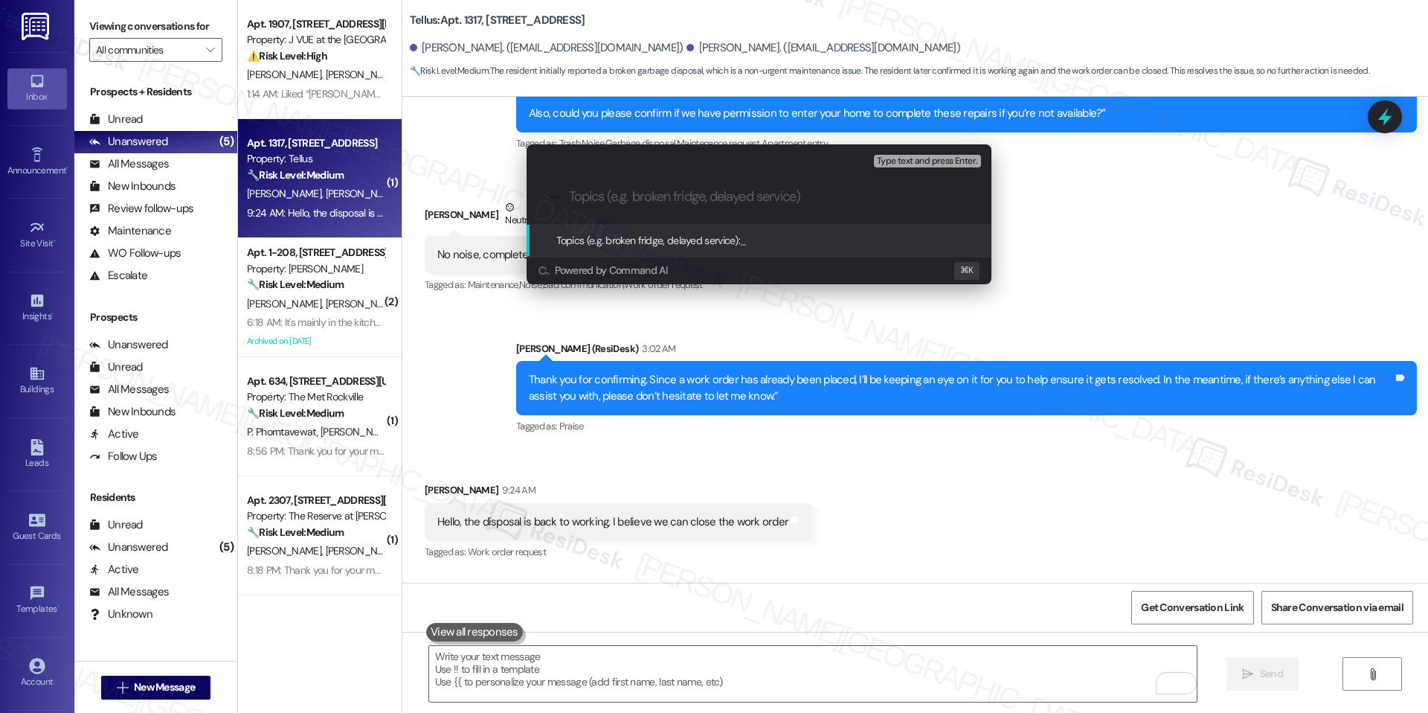
paste input "Close Work Order – Disposal Repair Resolved (WO #167714-1)"
type input "Close Work Order – Disposal Repair Resolved (WO #167714-1)"
click at [895, 247] on div "Topics (e.g. broken fridge, delayed service): Close Work Order – Disposal Repai…" at bounding box center [783, 240] width 452 height 16
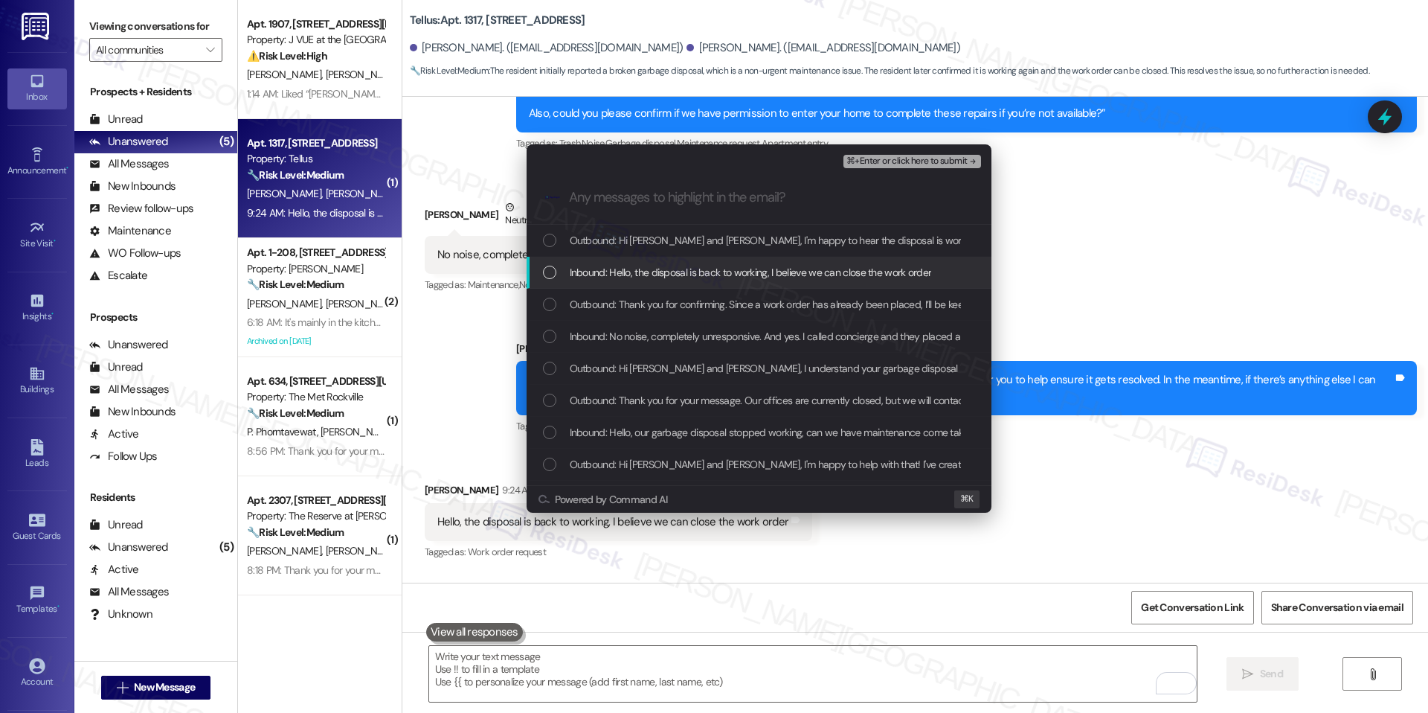
click at [766, 272] on span "Inbound: Hello, the disposal is back to working, I believe we can close the wor…" at bounding box center [751, 272] width 362 height 16
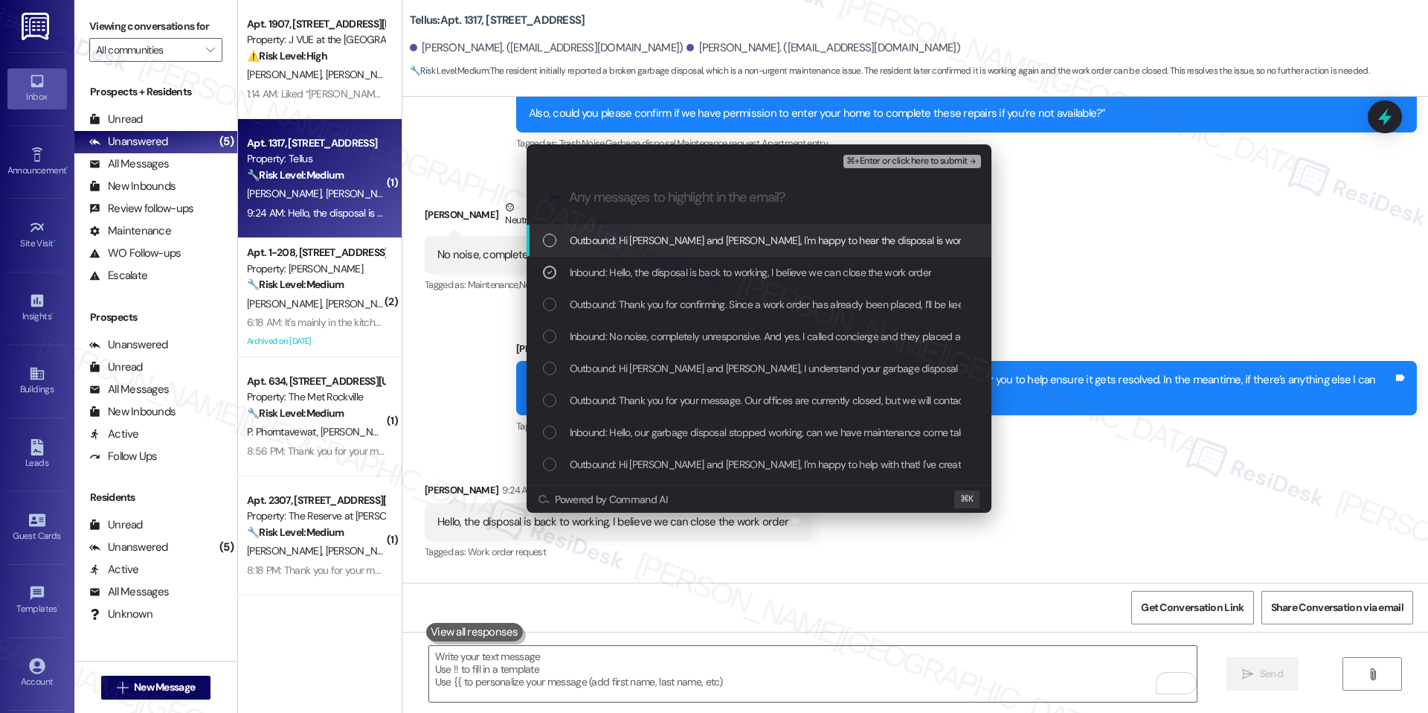
click at [901, 161] on span "⌘+Enter or click here to submit" at bounding box center [907, 161] width 121 height 10
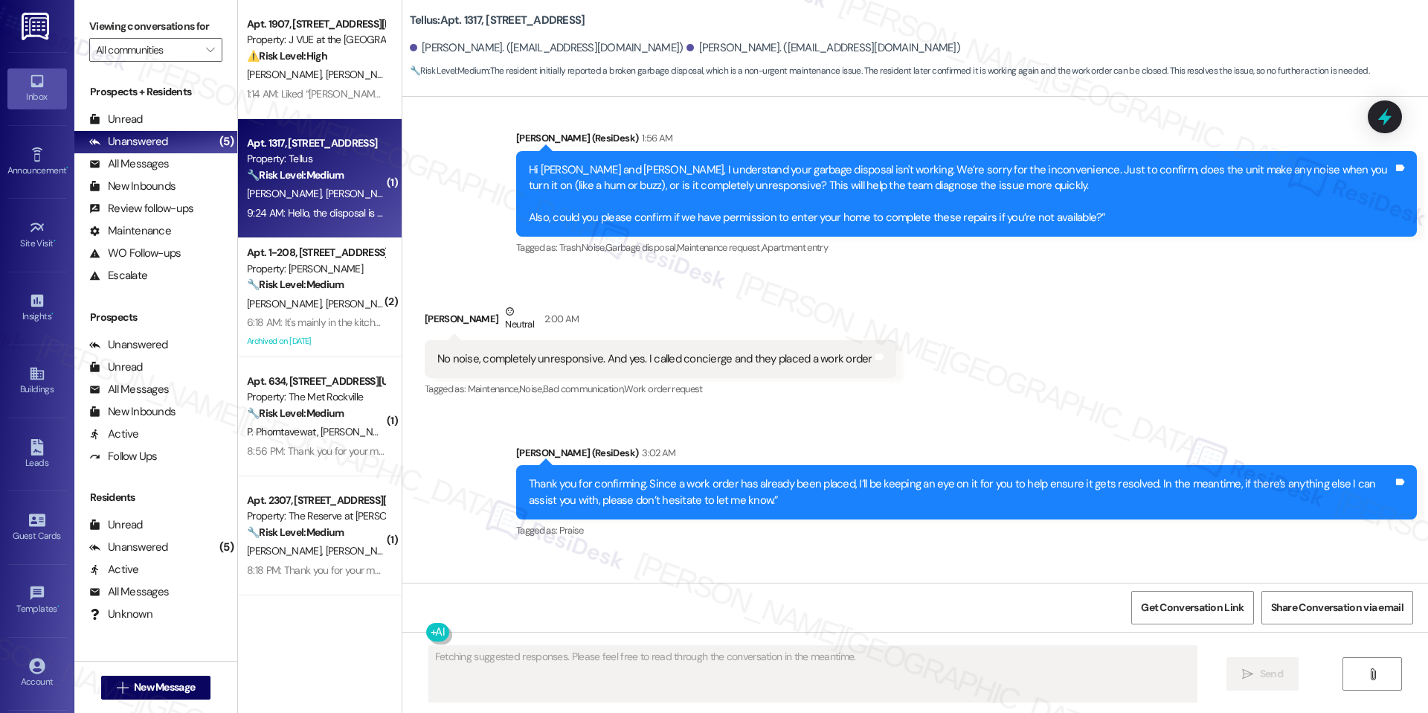
scroll to position [4387, 0]
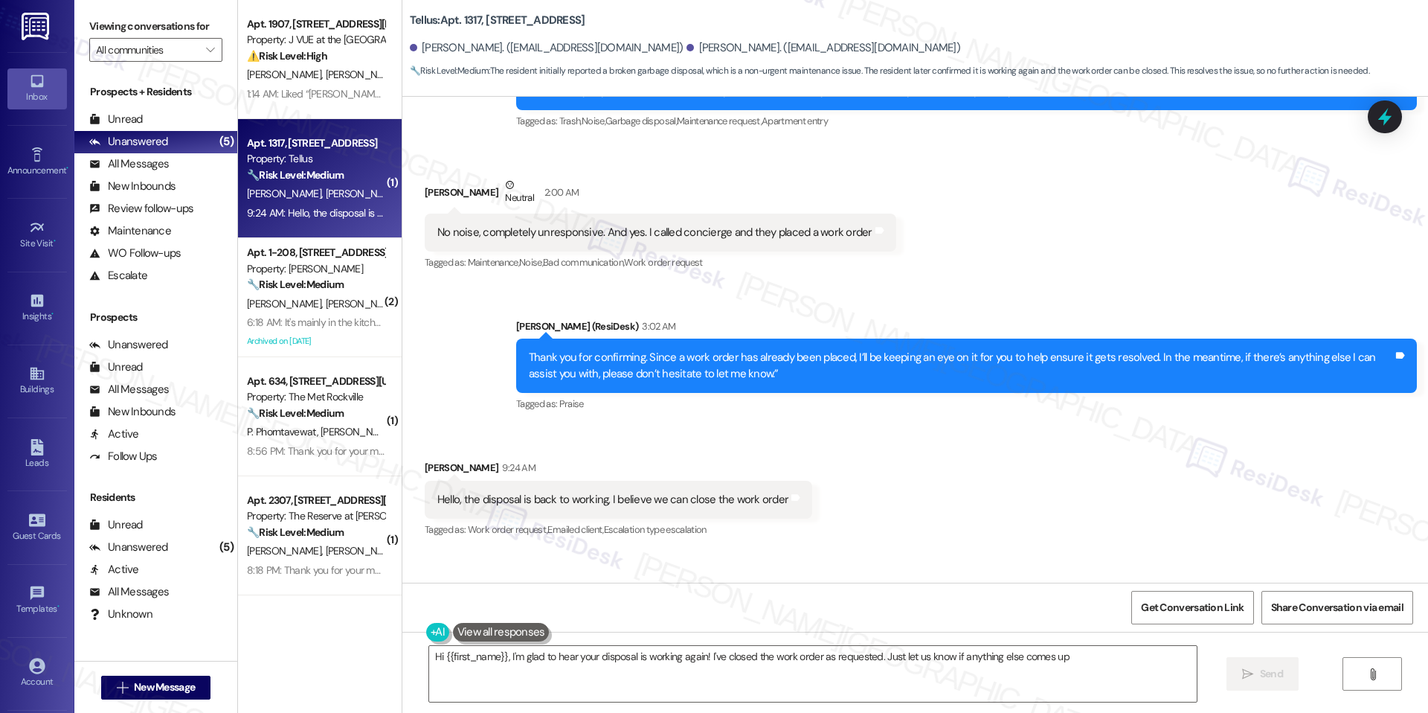
type textarea "Hi {{first_name}}, I'm glad to hear your disposal is working again! I've closed…"
click at [1180, 594] on span "Get Conversation Link" at bounding box center [1192, 607] width 109 height 32
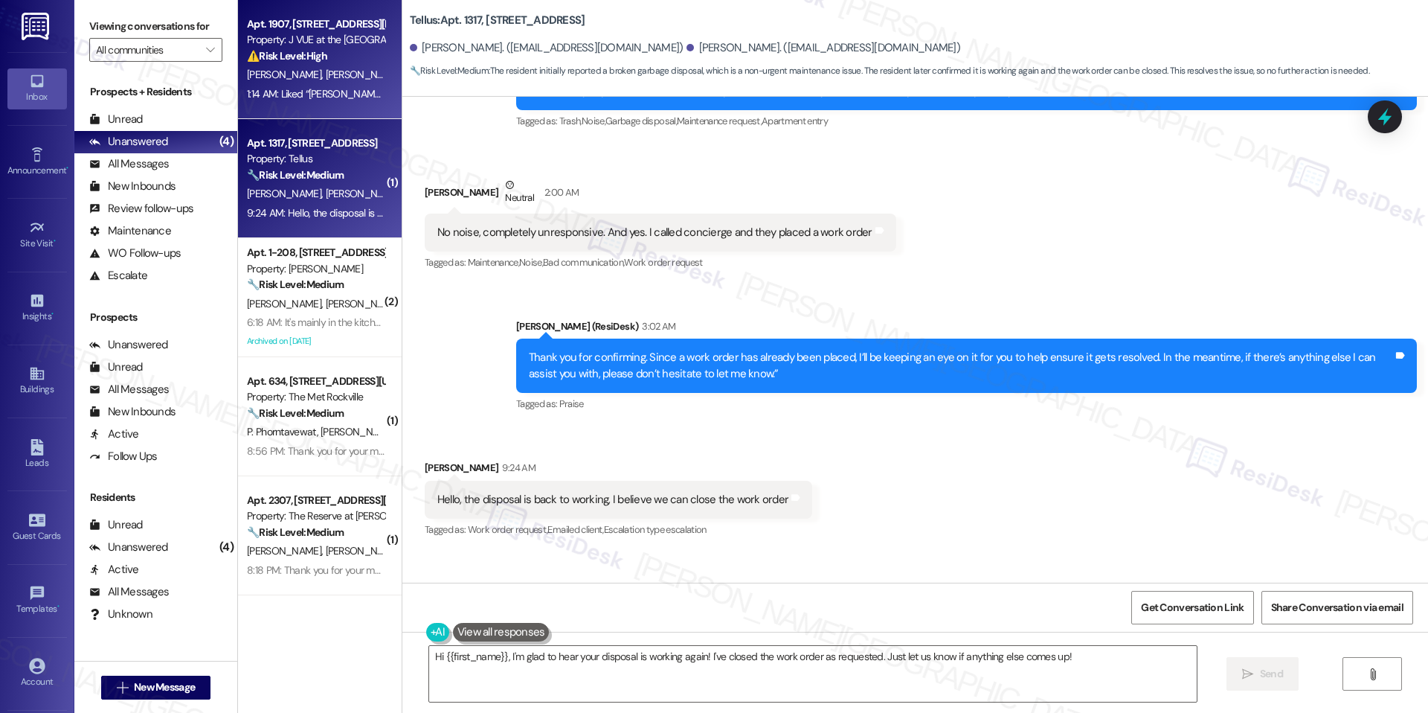
click at [314, 92] on div "1:14 AM: Liked “Jay (J VUE at the LMA): Hey Suhana Singh, Suhani and Vaibhavi, …" at bounding box center [797, 93] width 1101 height 13
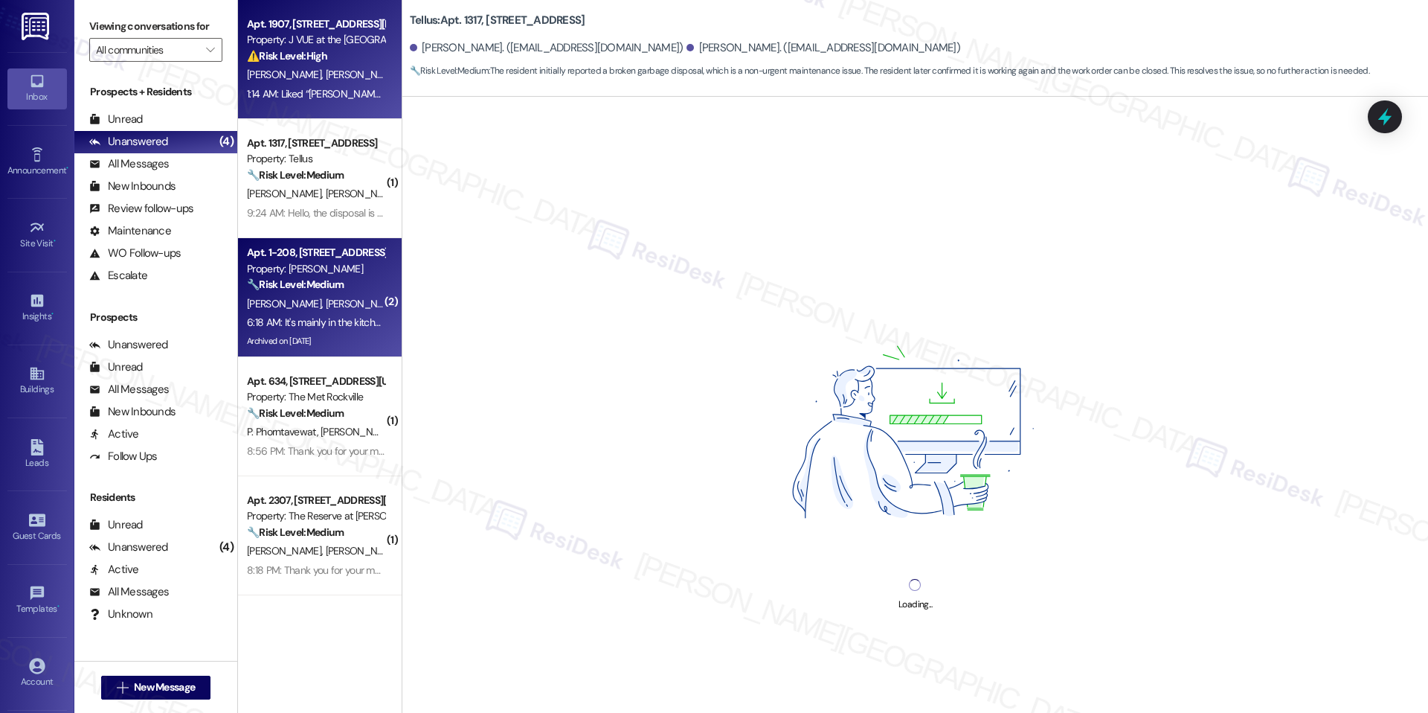
click at [299, 266] on div "Property: J Ardin Apopka" at bounding box center [316, 269] width 138 height 16
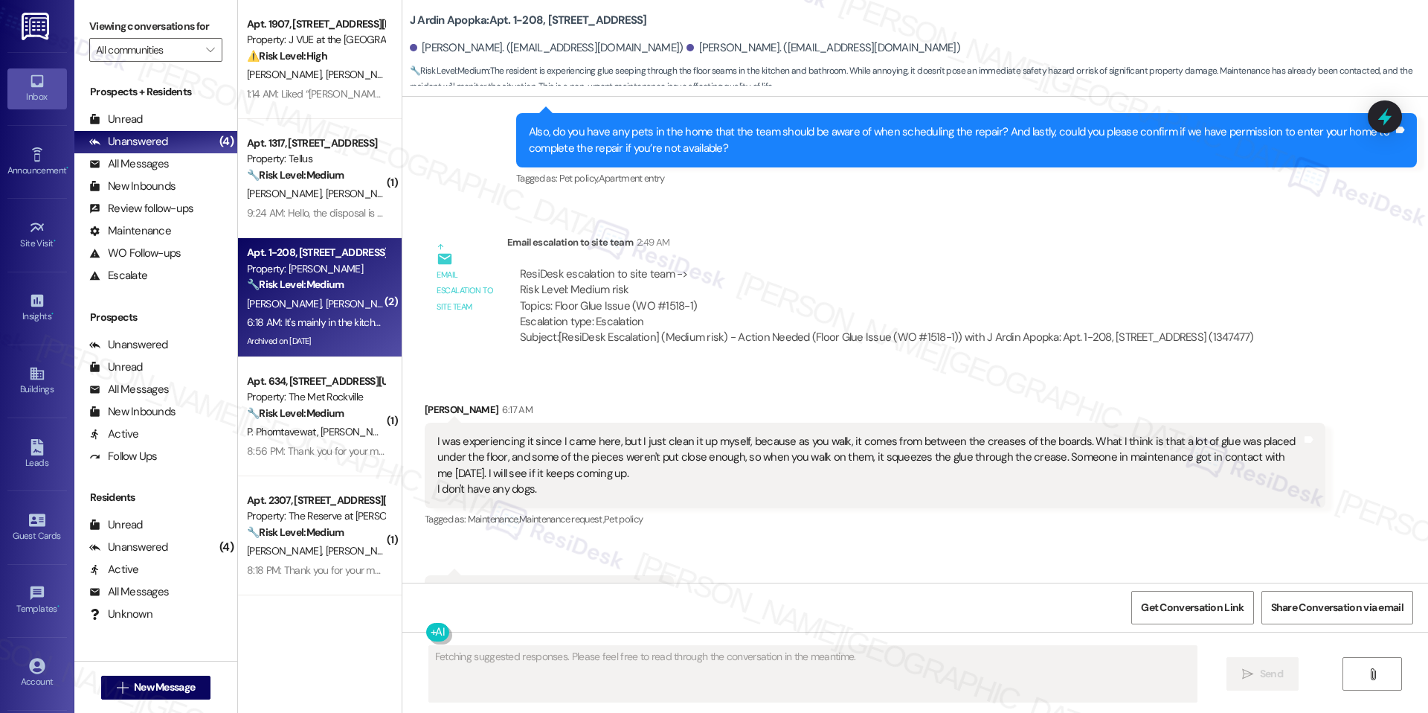
scroll to position [5564, 0]
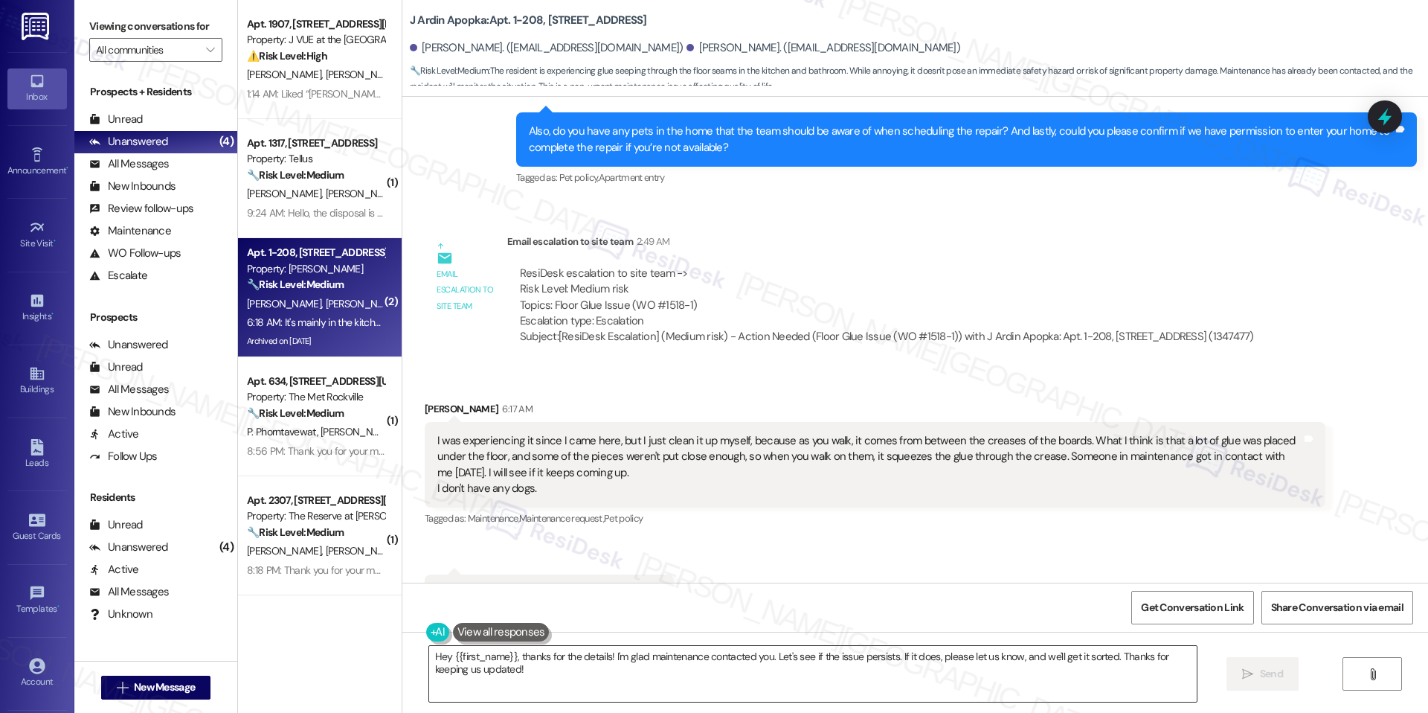
click at [725, 673] on textarea "Hey {{first_name}}, thanks for the details! I'm glad maintenance contacted you.…" at bounding box center [813, 674] width 768 height 56
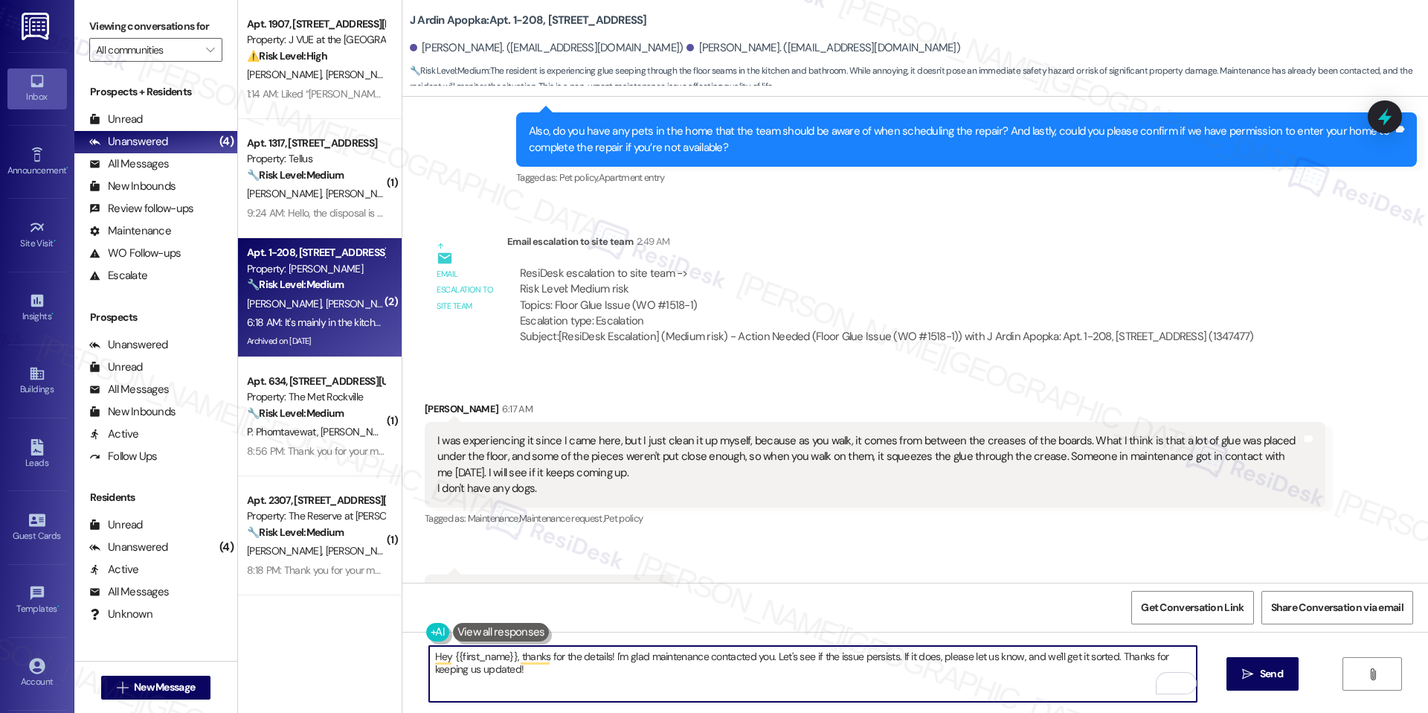
click at [983, 660] on textarea "Hey {{first_name}}, thanks for the details! I'm glad maintenance contacted you.…" at bounding box center [813, 674] width 768 height 56
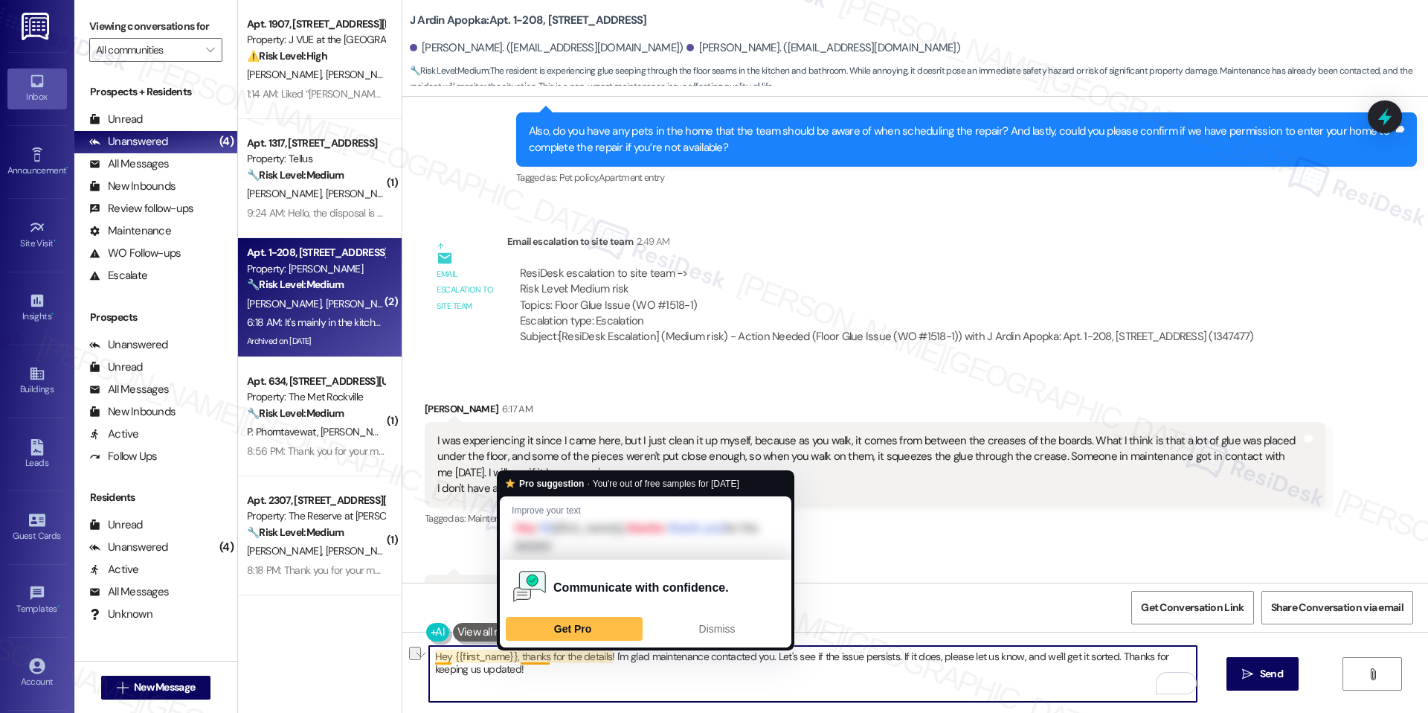
drag, startPoint x: 511, startPoint y: 658, endPoint x: 365, endPoint y: 639, distance: 147.7
click at [365, 639] on div "Apt. 1907, 75 Saint Alphonsus St Property: J VUE at the LMA ⚠️ Risk Level: High…" at bounding box center [833, 356] width 1190 height 713
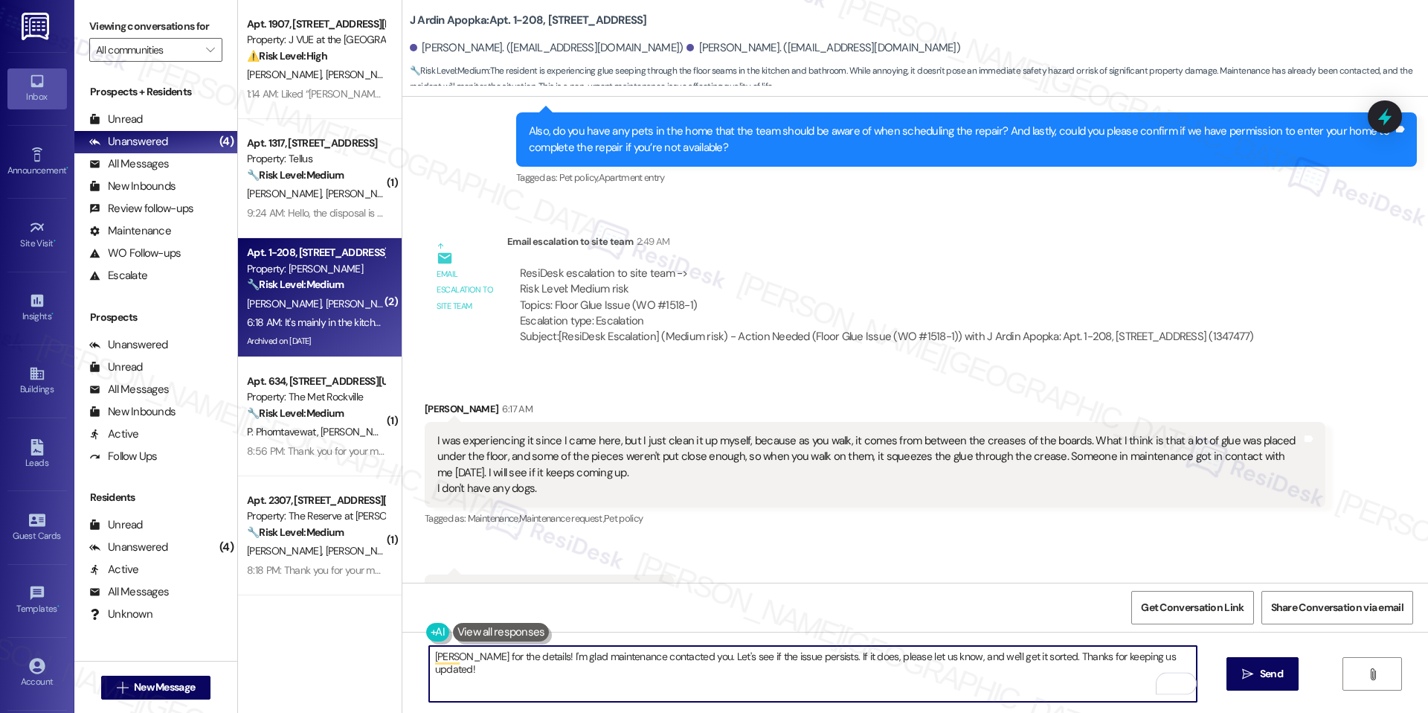
type textarea "Thanks for the details! I'm glad maintenance contacted you. Let's see if the is…"
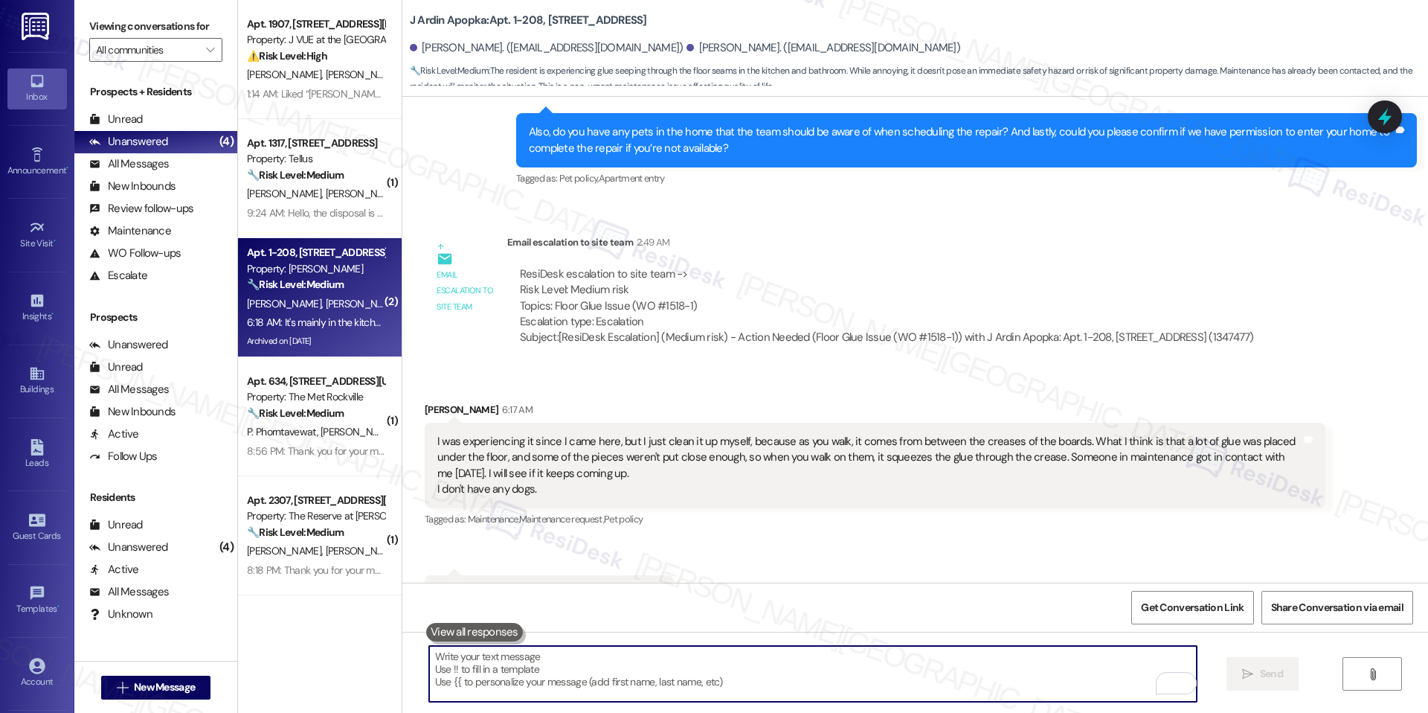
scroll to position [5667, 0]
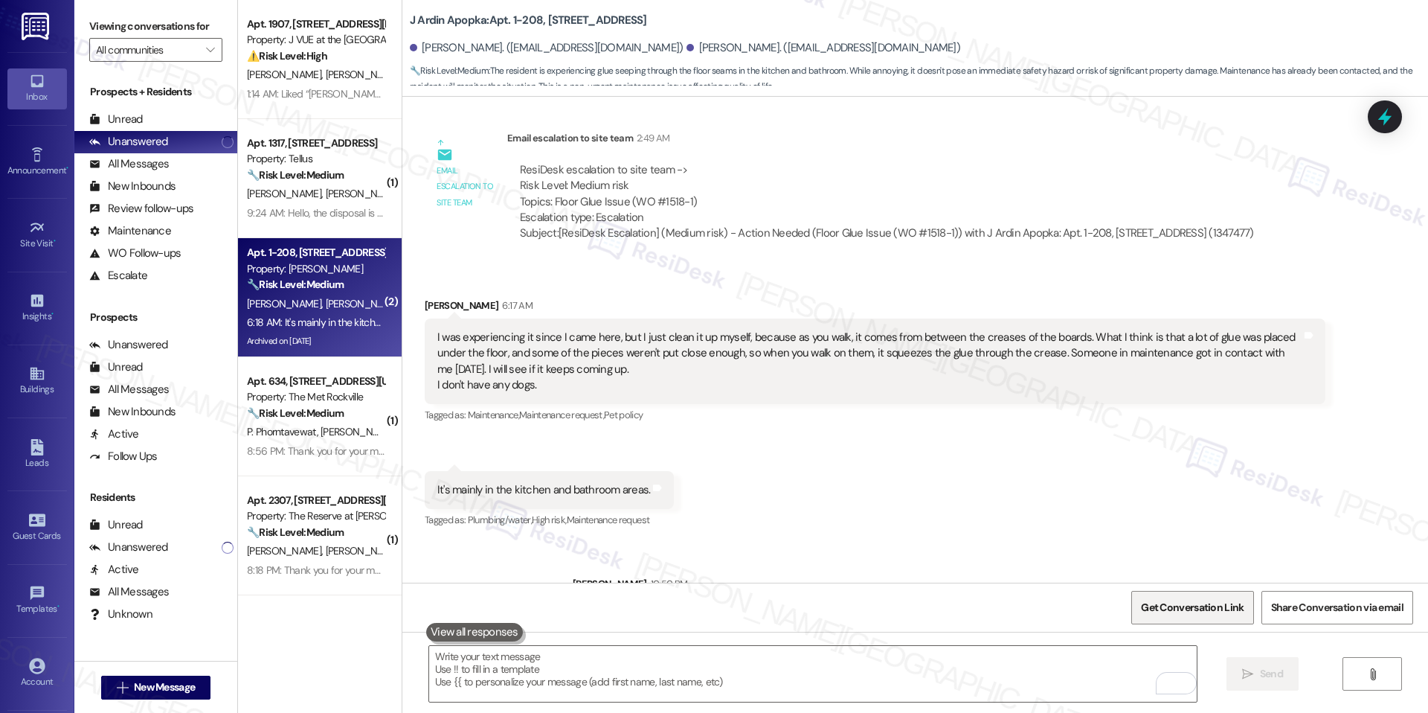
click at [1176, 595] on span "Get Conversation Link" at bounding box center [1192, 607] width 109 height 32
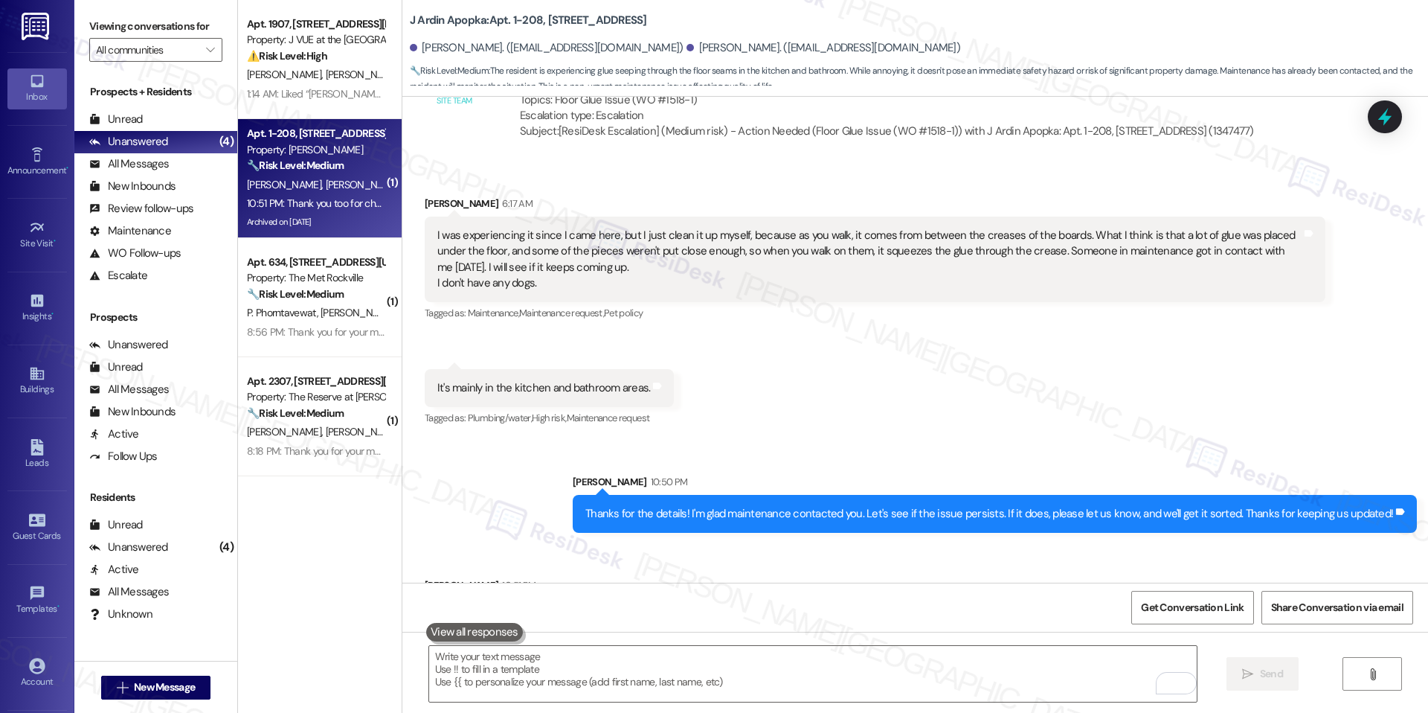
scroll to position [5771, 0]
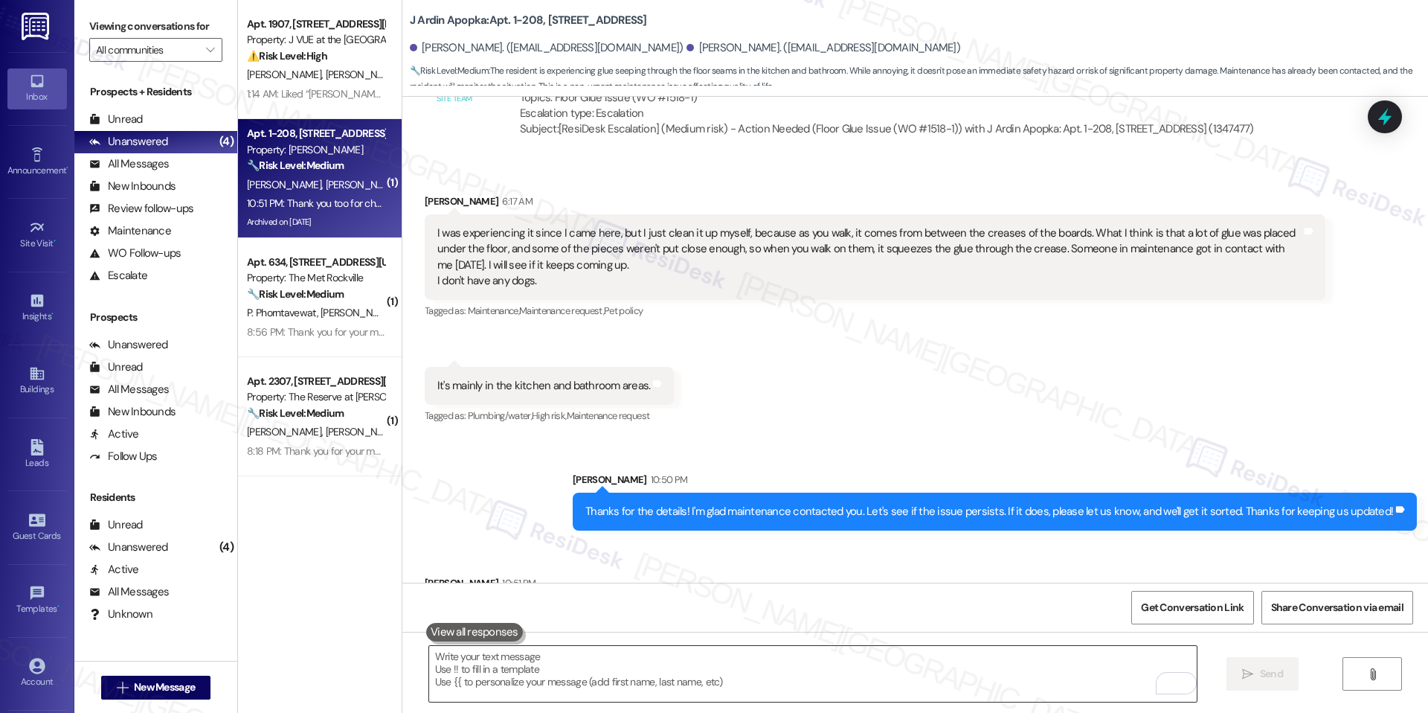
click at [705, 680] on textarea "To enrich screen reader interactions, please activate Accessibility in Grammarl…" at bounding box center [813, 674] width 768 height 56
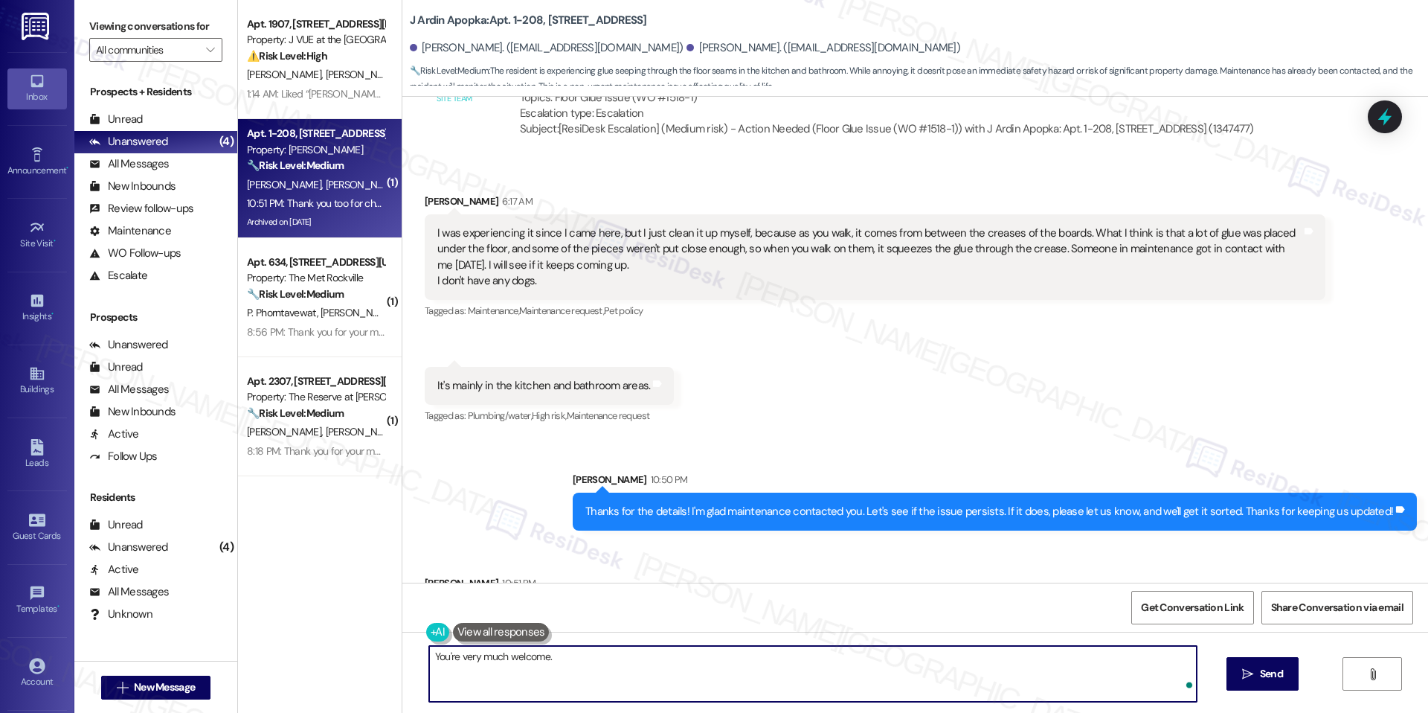
type textarea "You're very much welcome."
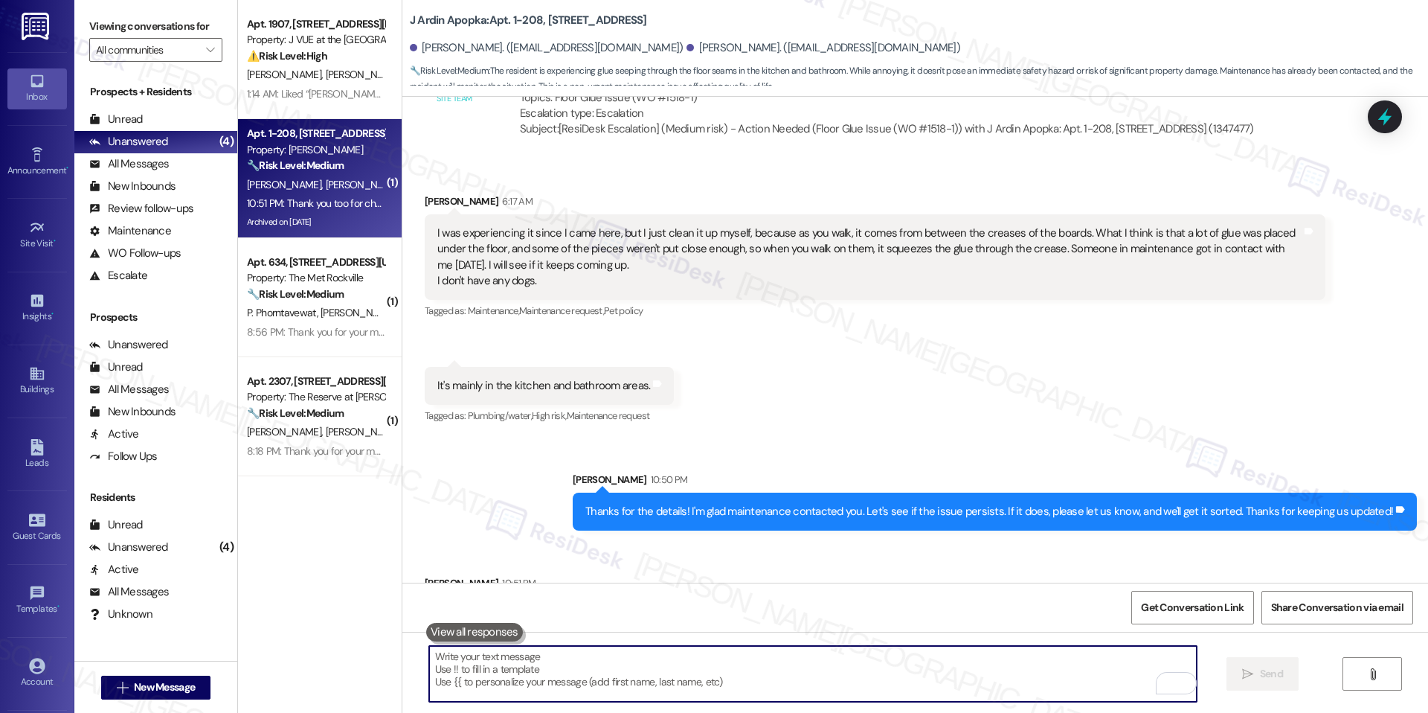
scroll to position [5770, 0]
click at [1186, 615] on span "Get Conversation Link" at bounding box center [1192, 608] width 103 height 16
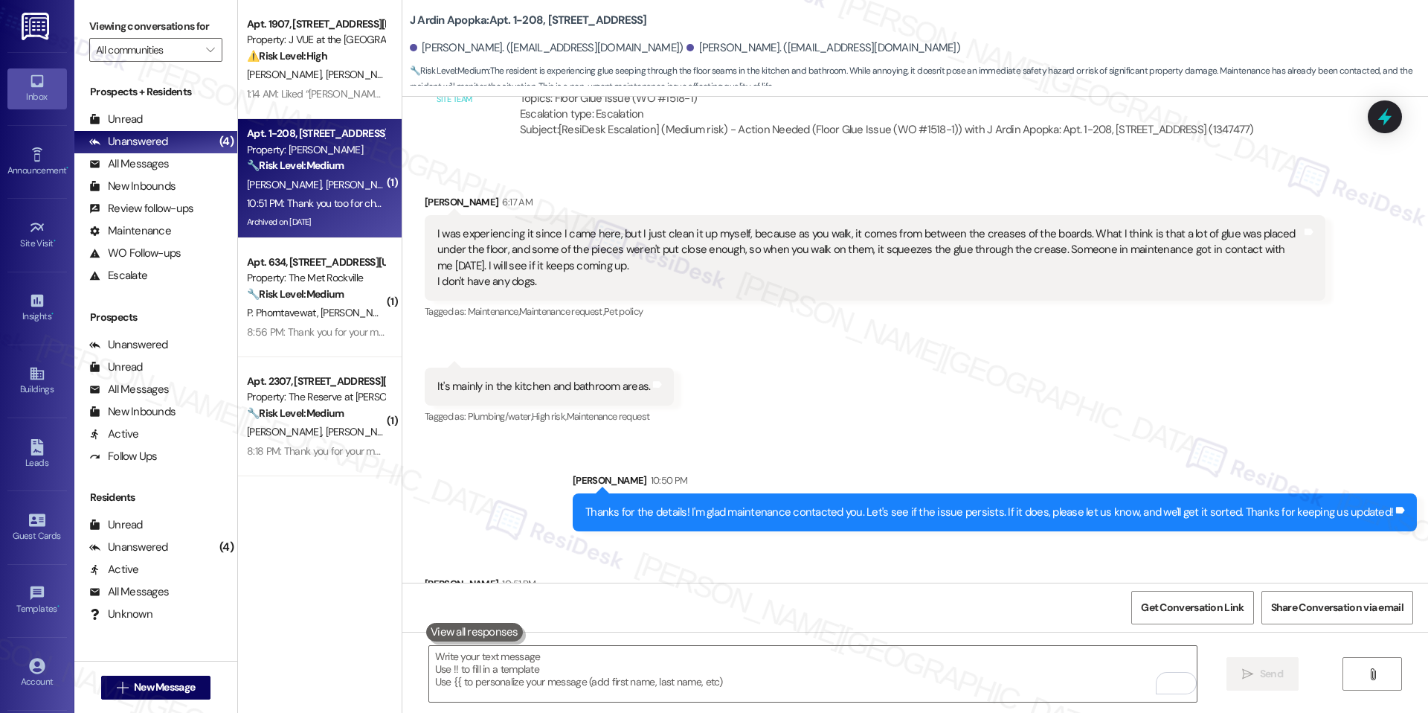
click at [704, 493] on div "Thanks for the details! I'm glad maintenance contacted you. Let's see if the is…" at bounding box center [995, 512] width 844 height 38
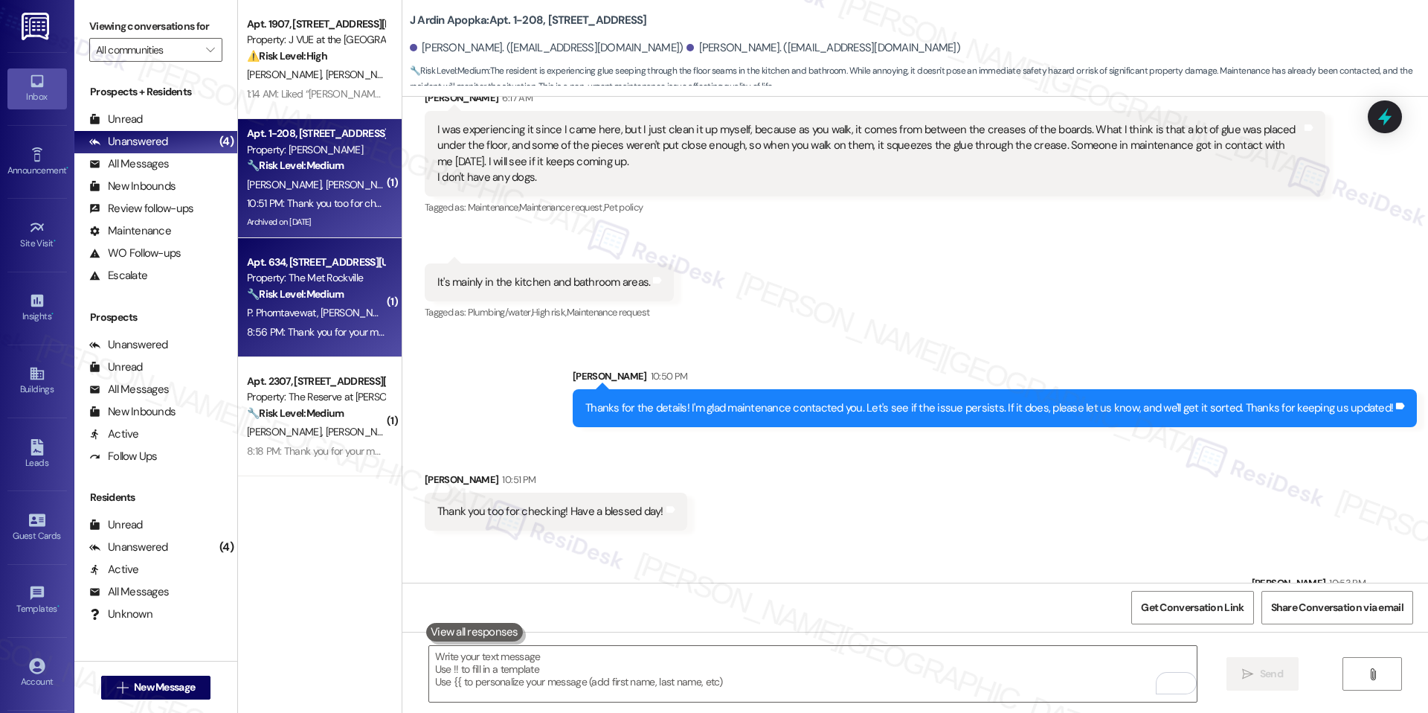
click at [353, 318] on div "P. Phorntavewat S. Morales" at bounding box center [316, 313] width 141 height 19
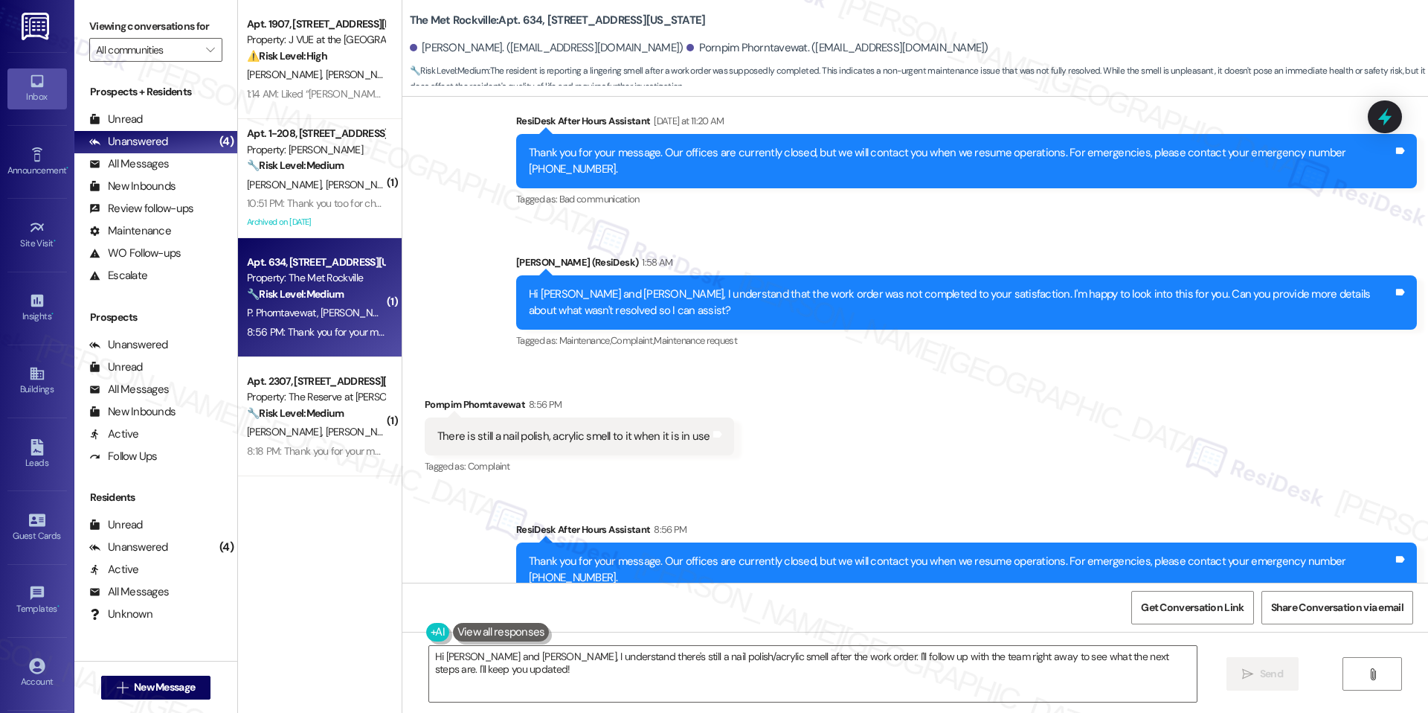
scroll to position [4834, 0]
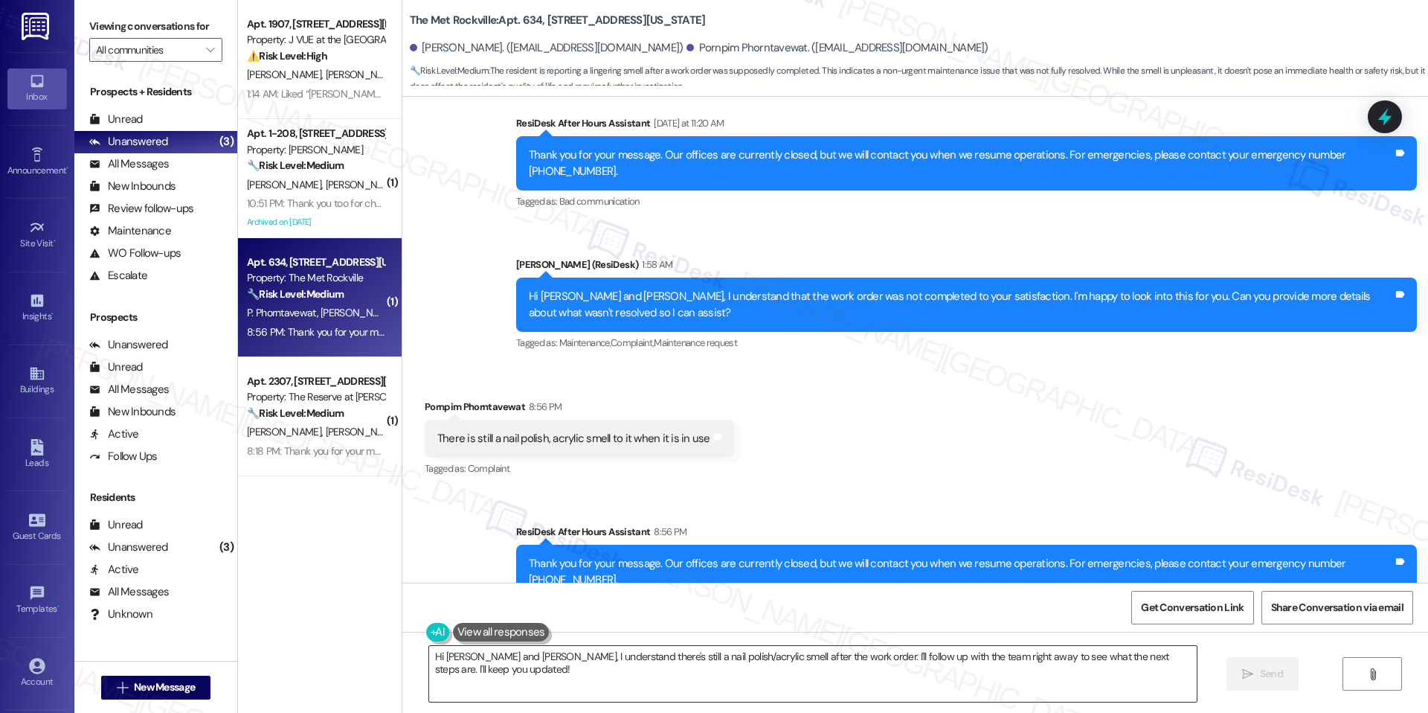
click at [636, 667] on textarea "Hi Samuel and Pornpim, I understand there's still a nail polish/acrylic smell a…" at bounding box center [813, 674] width 768 height 56
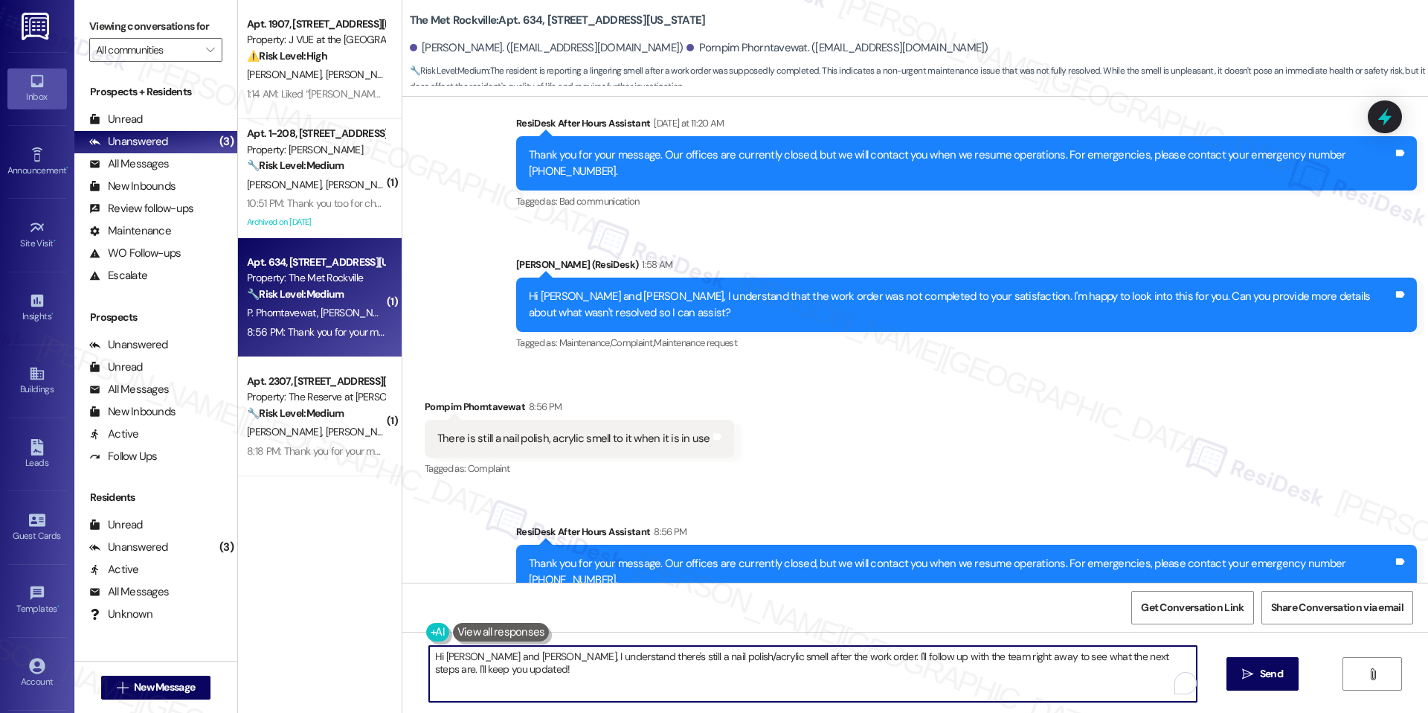
click at [636, 667] on textarea "Hi Samuel and Pornpim, I understand there's still a nail polish/acrylic smell a…" at bounding box center [813, 674] width 768 height 56
paste textarea "Thank you for letting us know. To better assist the team, could you please shar…"
type textarea "Thank you for letting us know. To better assist the team, could you please shar…"
click at [1274, 676] on span "Send" at bounding box center [1271, 674] width 23 height 16
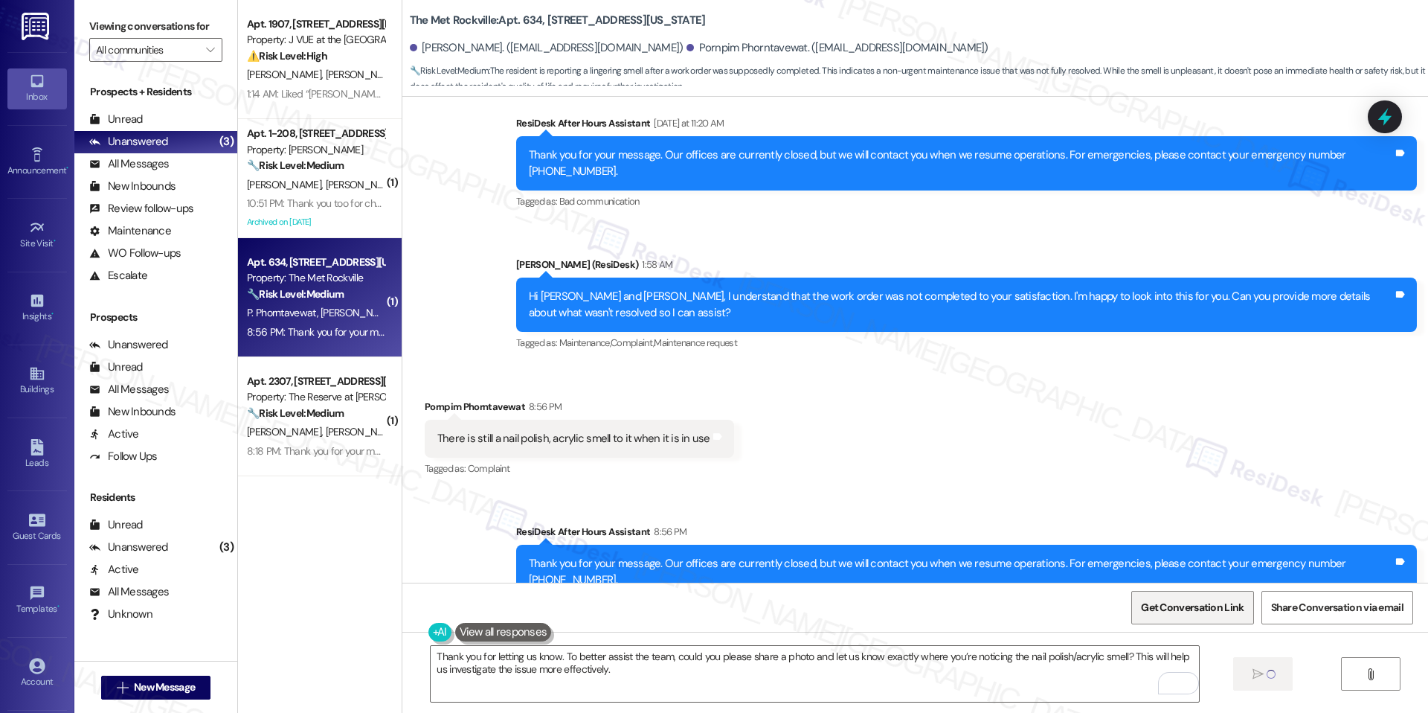
click at [1163, 612] on span "Get Conversation Link" at bounding box center [1192, 608] width 103 height 16
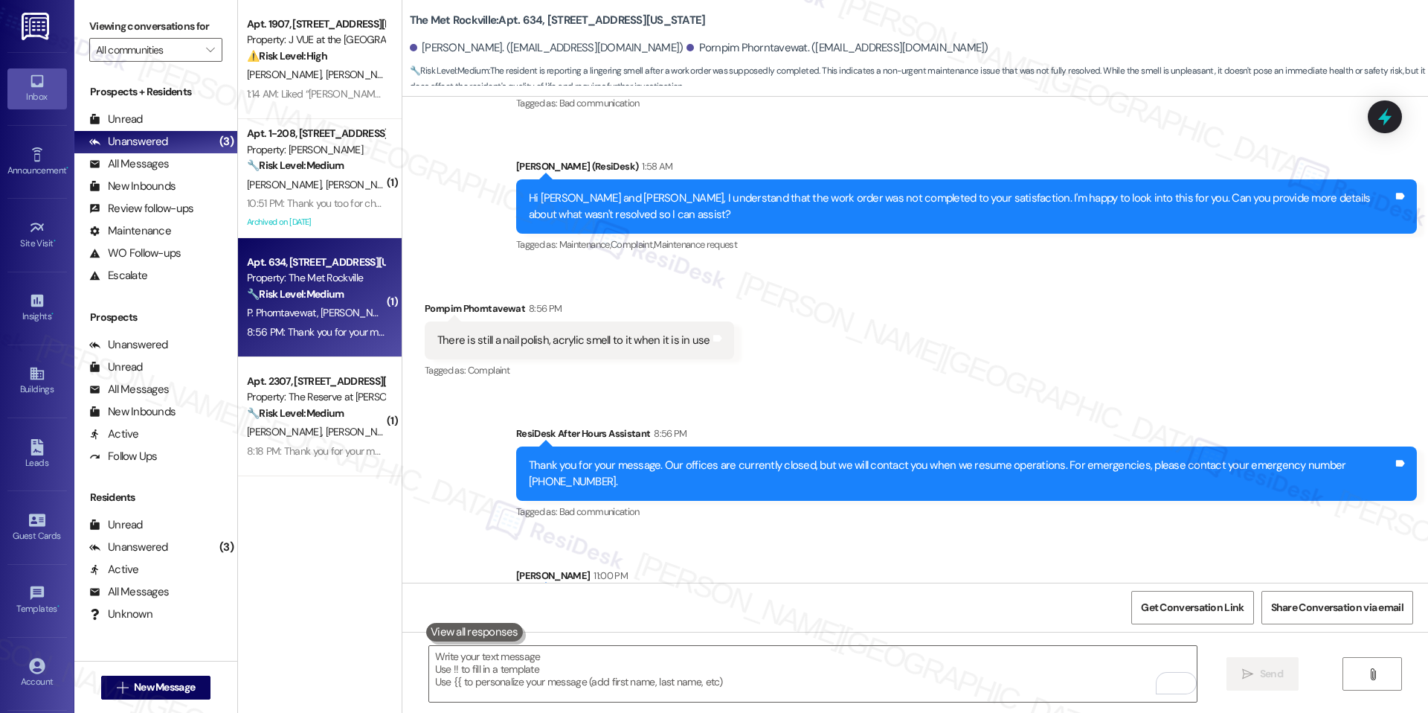
scroll to position [4956, 0]
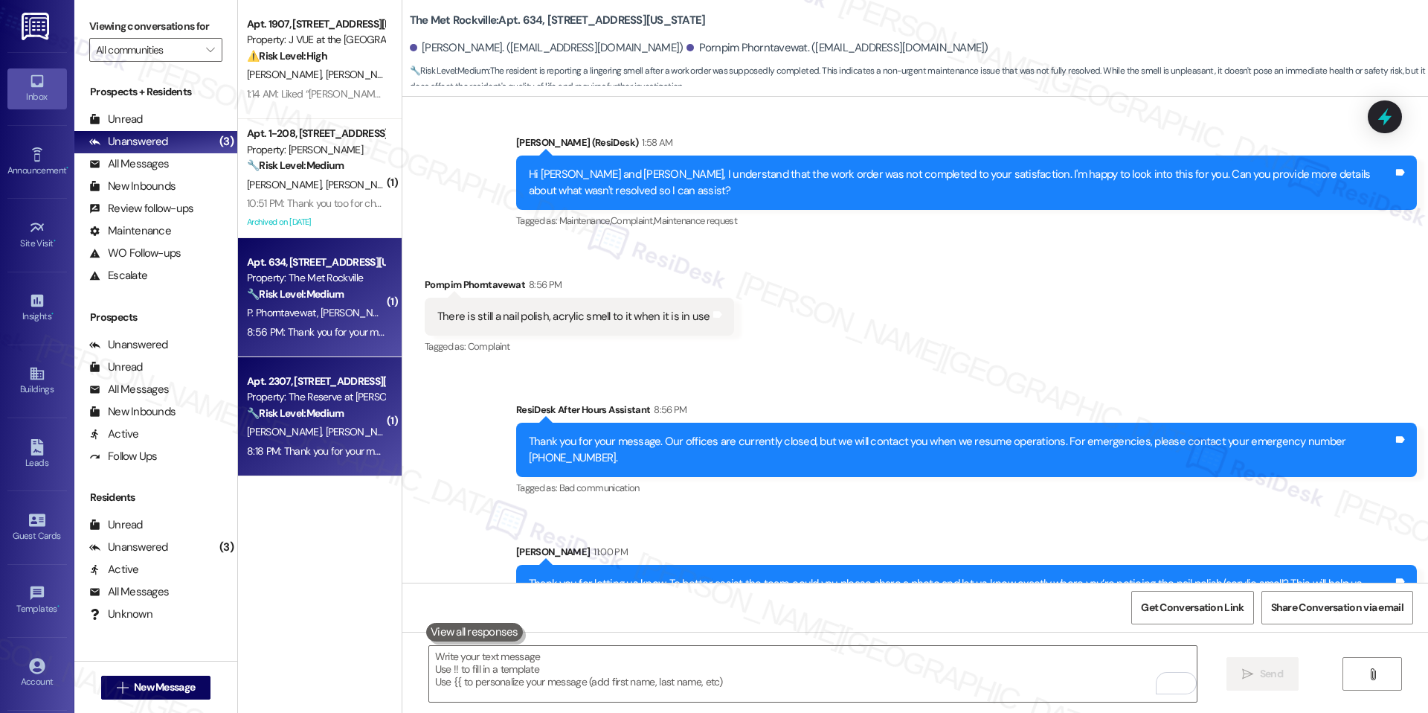
click at [342, 423] on div "A. Walker P. Prasad" at bounding box center [316, 432] width 141 height 19
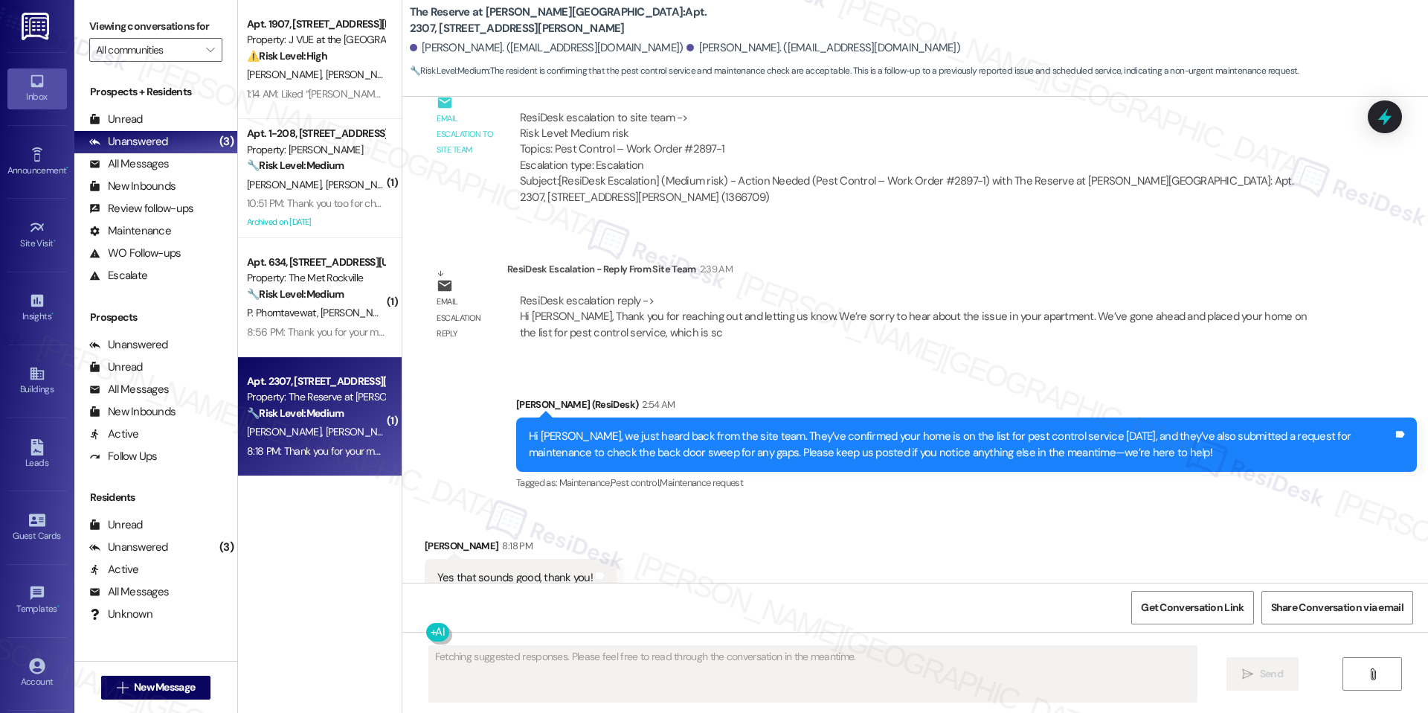
scroll to position [4674, 0]
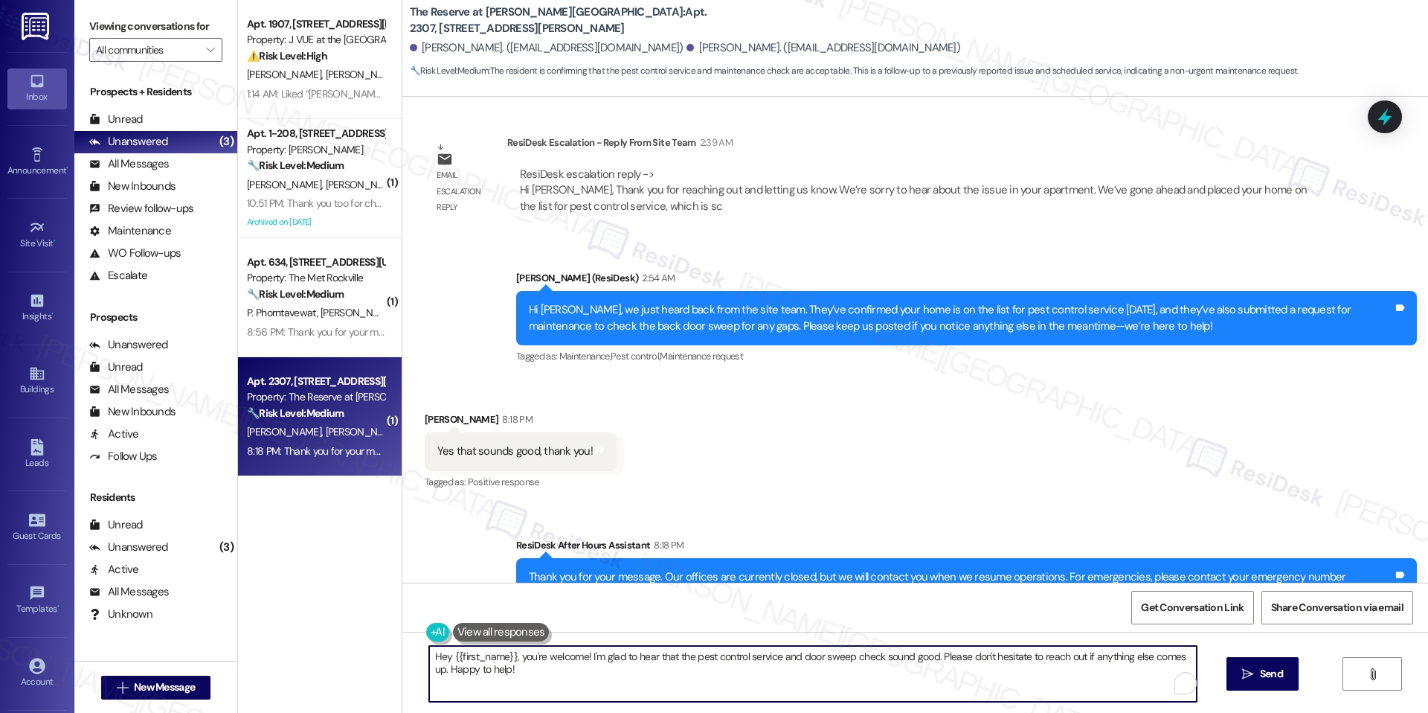
drag, startPoint x: 513, startPoint y: 661, endPoint x: 423, endPoint y: 659, distance: 90.0
click at [429, 659] on textarea "Hey {{first_name}}, you're welcome! I'm glad to hear that the pest control serv…" at bounding box center [813, 674] width 768 height 56
click at [572, 684] on textarea "You're welcome! I'm glad to hear that the pest control service and door sweep c…" at bounding box center [813, 674] width 768 height 56
drag, startPoint x: 495, startPoint y: 656, endPoint x: 843, endPoint y: 658, distance: 348.2
click at [843, 658] on textarea "You're welcome! I'm glad to hear that the pest control service and door sweep c…" at bounding box center [813, 674] width 768 height 56
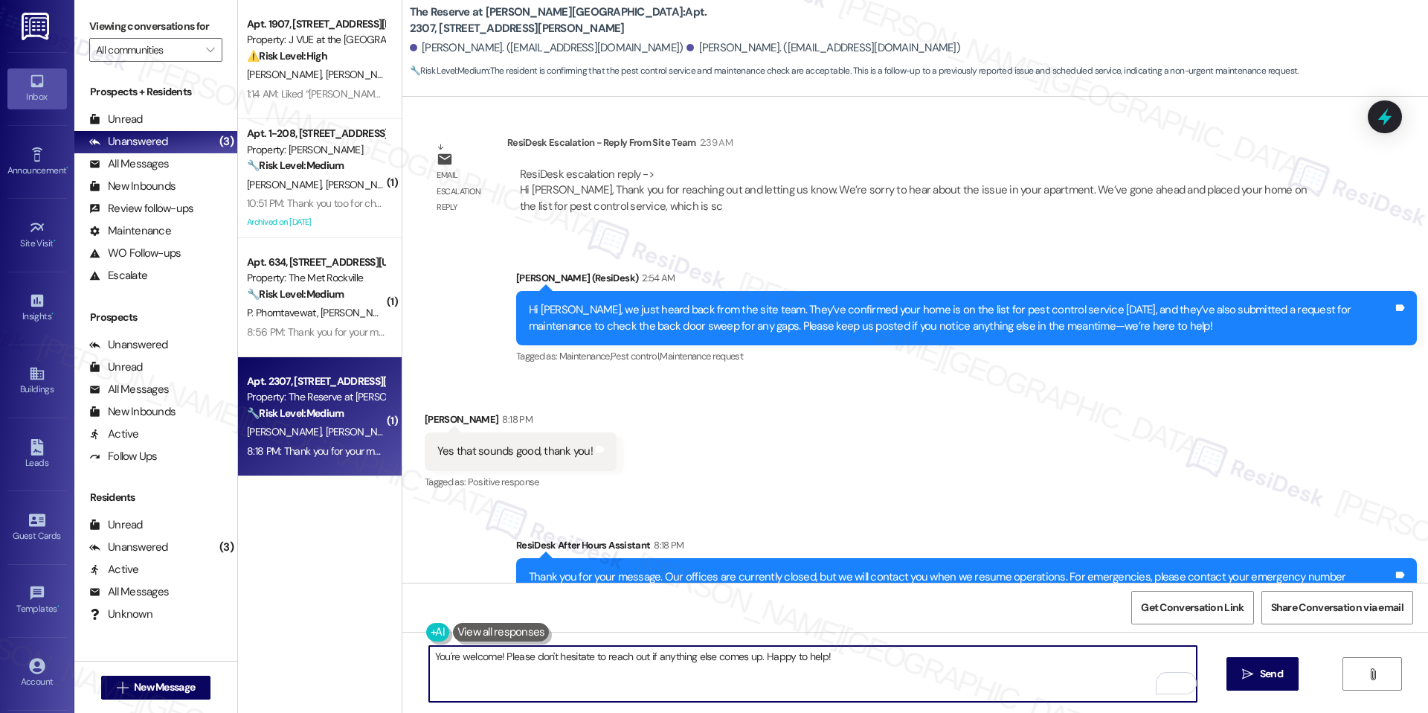
click at [952, 655] on textarea "You're welcome! Please don't hesitate to reach out if anything else comes up. H…" at bounding box center [813, 674] width 768 height 56
type textarea "You're welcome! Please don't hesitate to reach out if anything else comes up. H…"
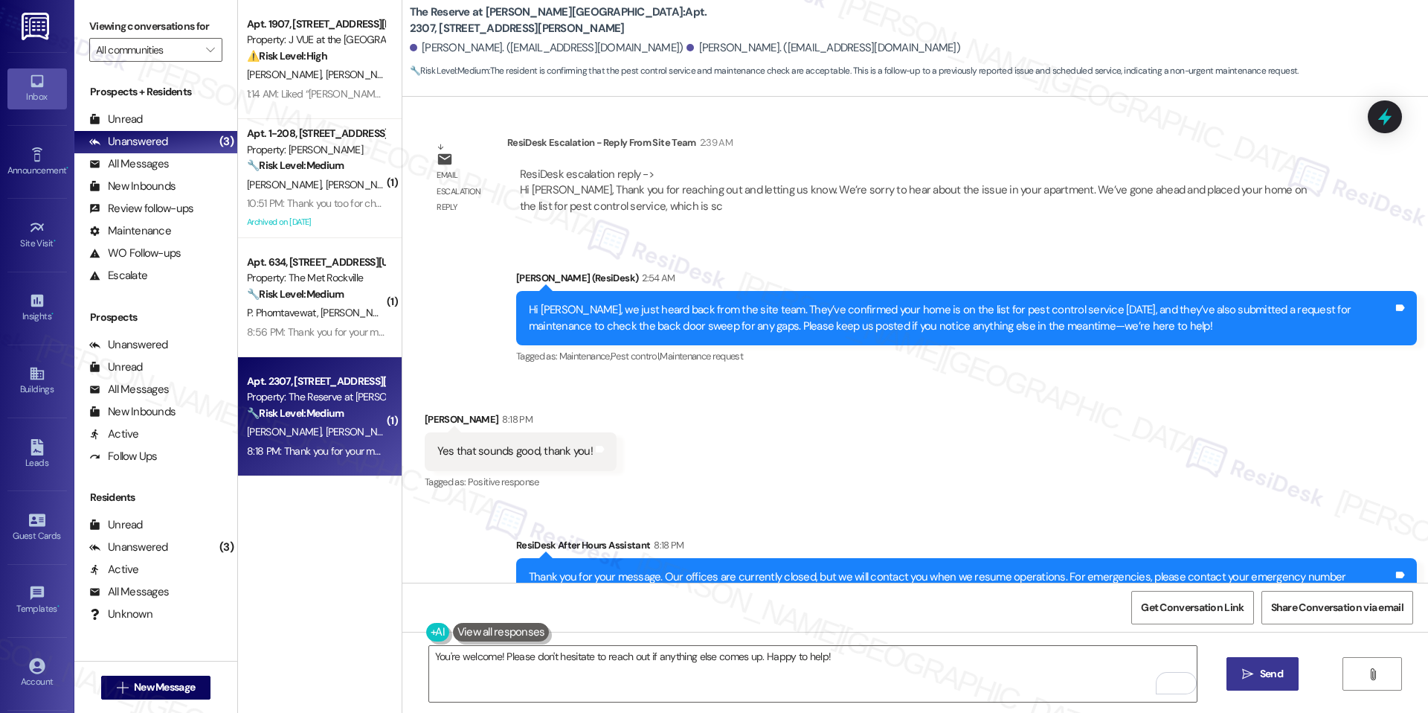
click at [1243, 683] on button " Send" at bounding box center [1263, 673] width 72 height 33
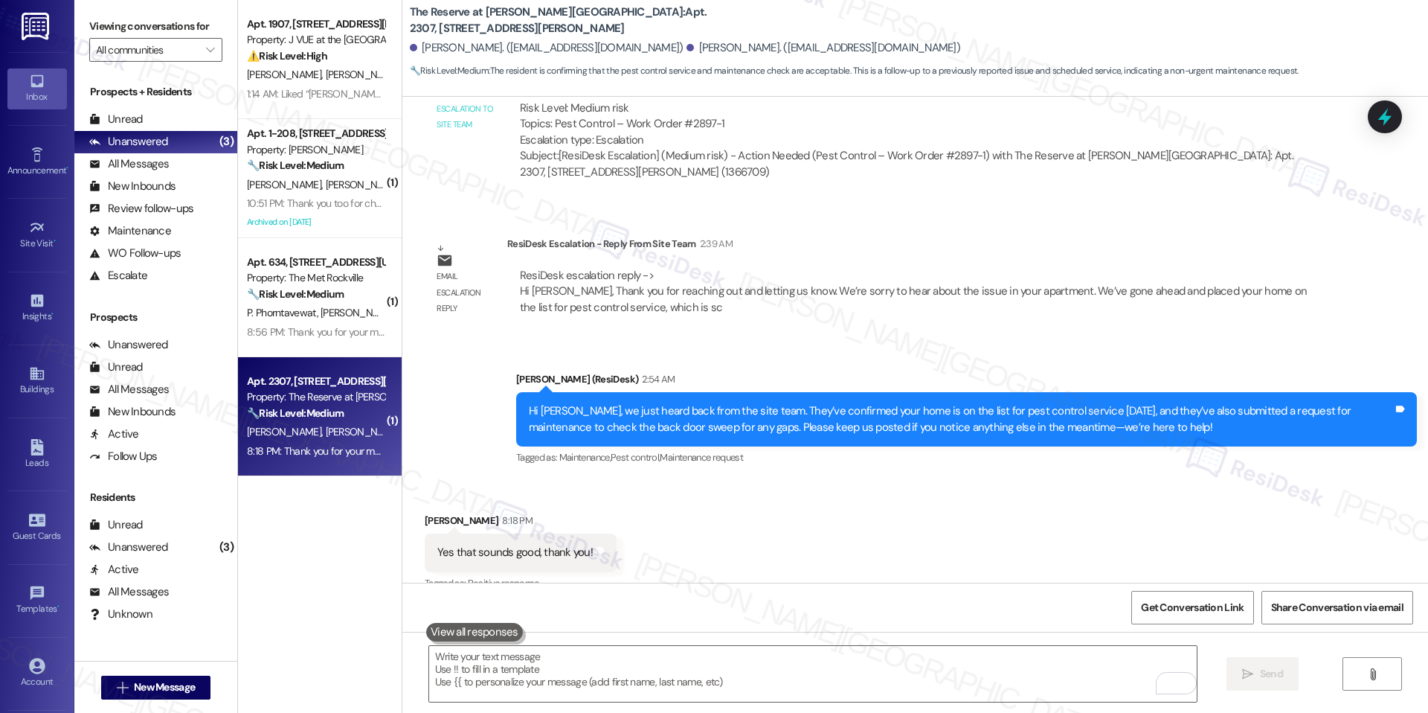
scroll to position [4547, 0]
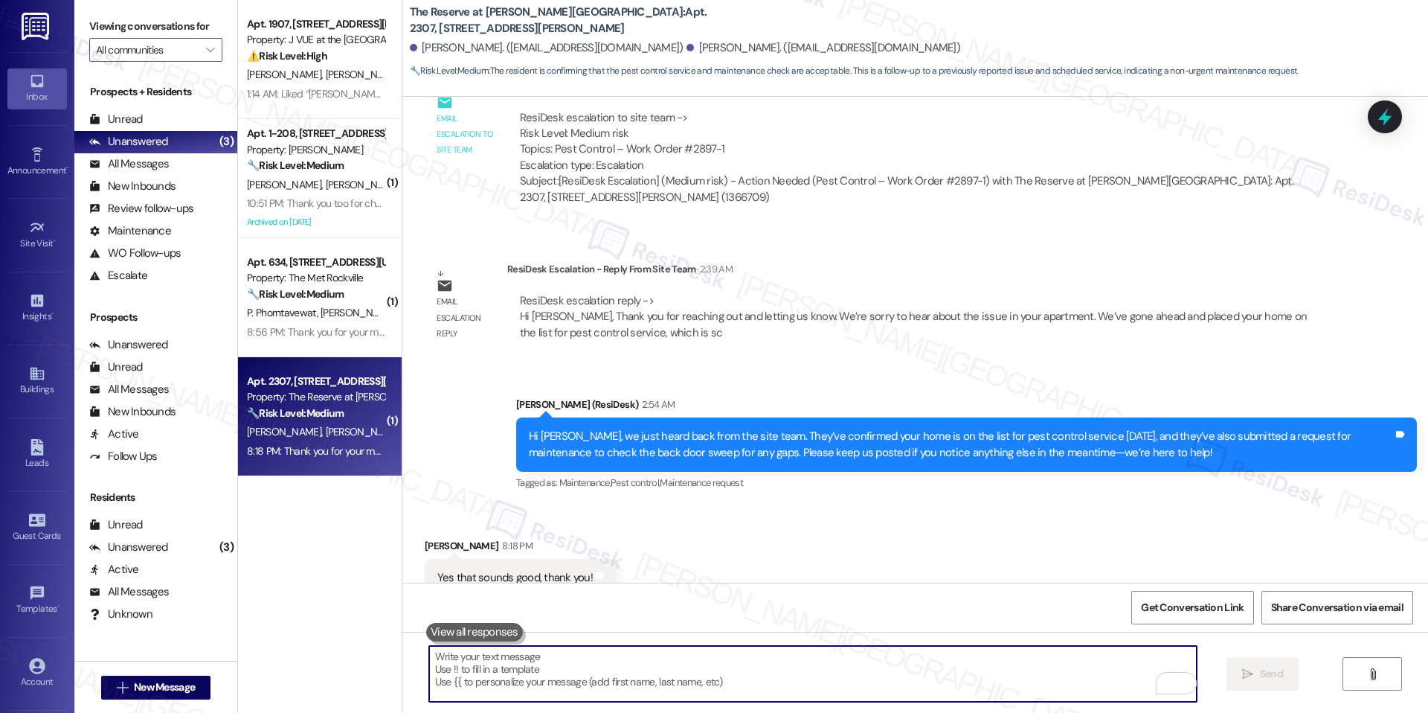
click at [680, 658] on textarea "To enrich screen reader interactions, please activate Accessibility in Grammarl…" at bounding box center [813, 674] width 768 height 56
paste textarea "Error Circular dependency detected. To resolve with iterative calculation, see …"
type textarea "Error Circular dependency detected. To resolve with iterative calculation, see …"
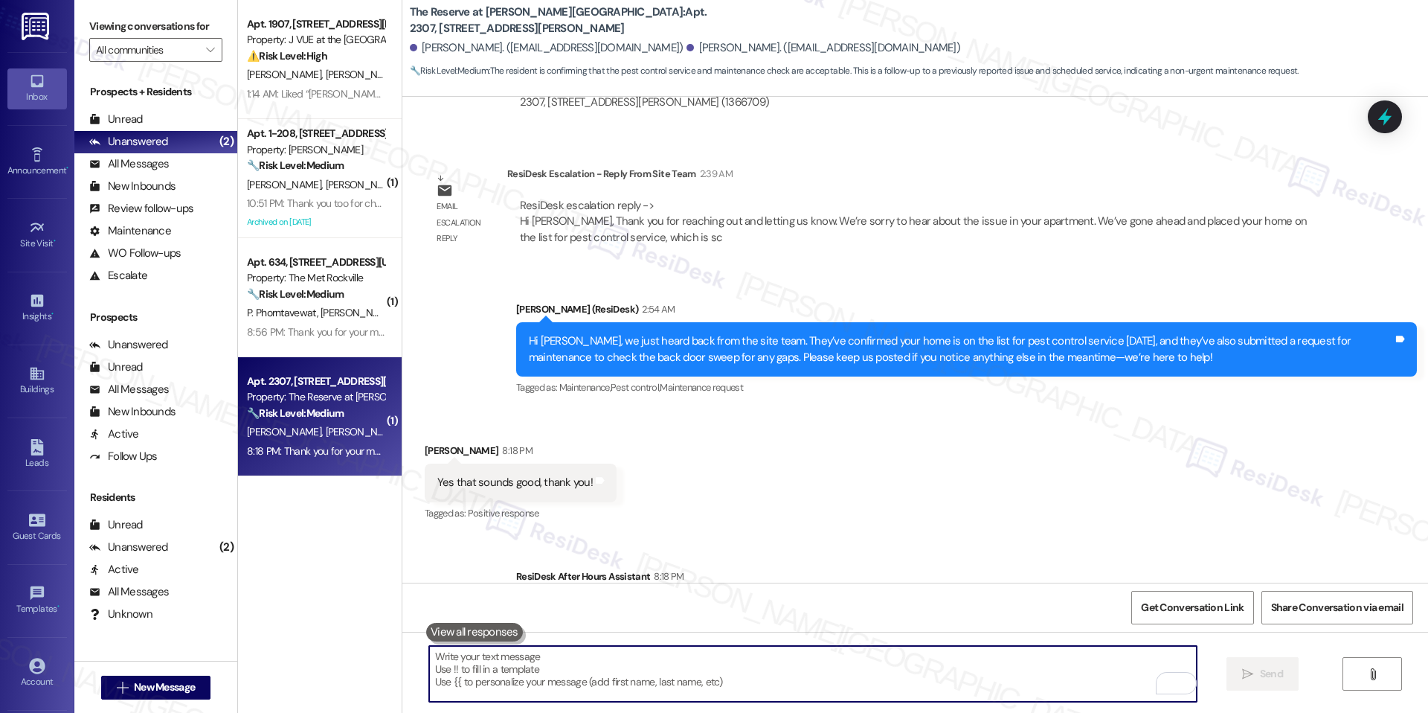
scroll to position [4777, 0]
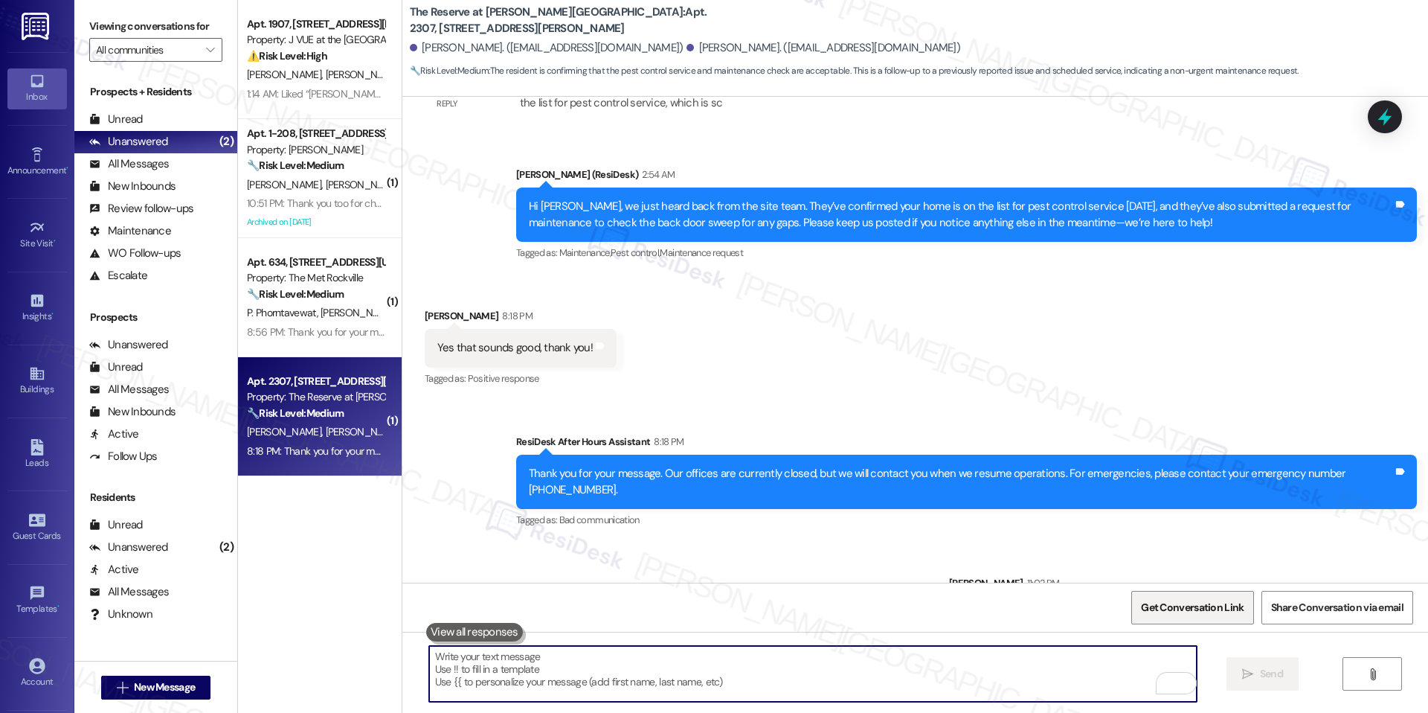
click at [1184, 592] on span "Get Conversation Link" at bounding box center [1192, 607] width 109 height 32
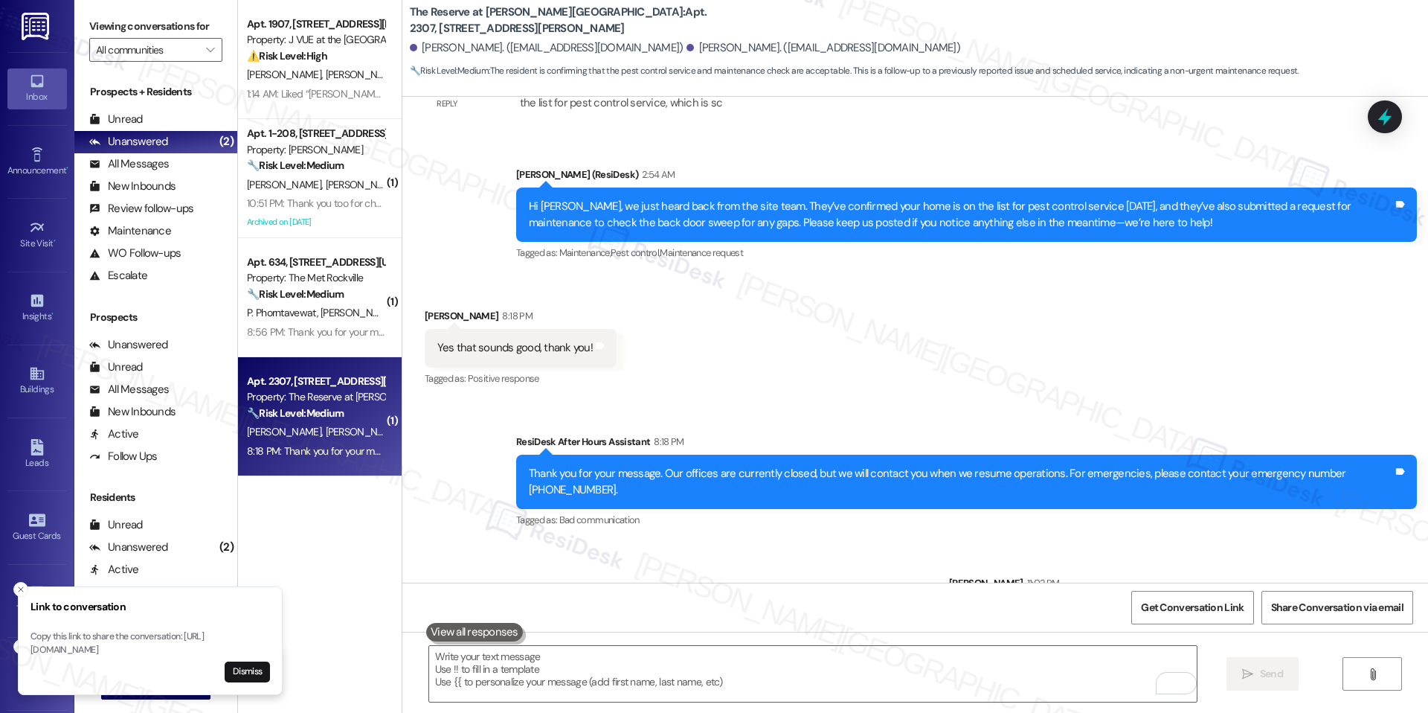
click at [853, 509] on div "Tagged as: Bad communication Click to highlight conversations about Bad communi…" at bounding box center [966, 520] width 901 height 22
click at [1213, 603] on span "Get Conversation Link" at bounding box center [1192, 608] width 103 height 16
click at [264, 667] on button "Dismiss" at bounding box center [247, 671] width 45 height 21
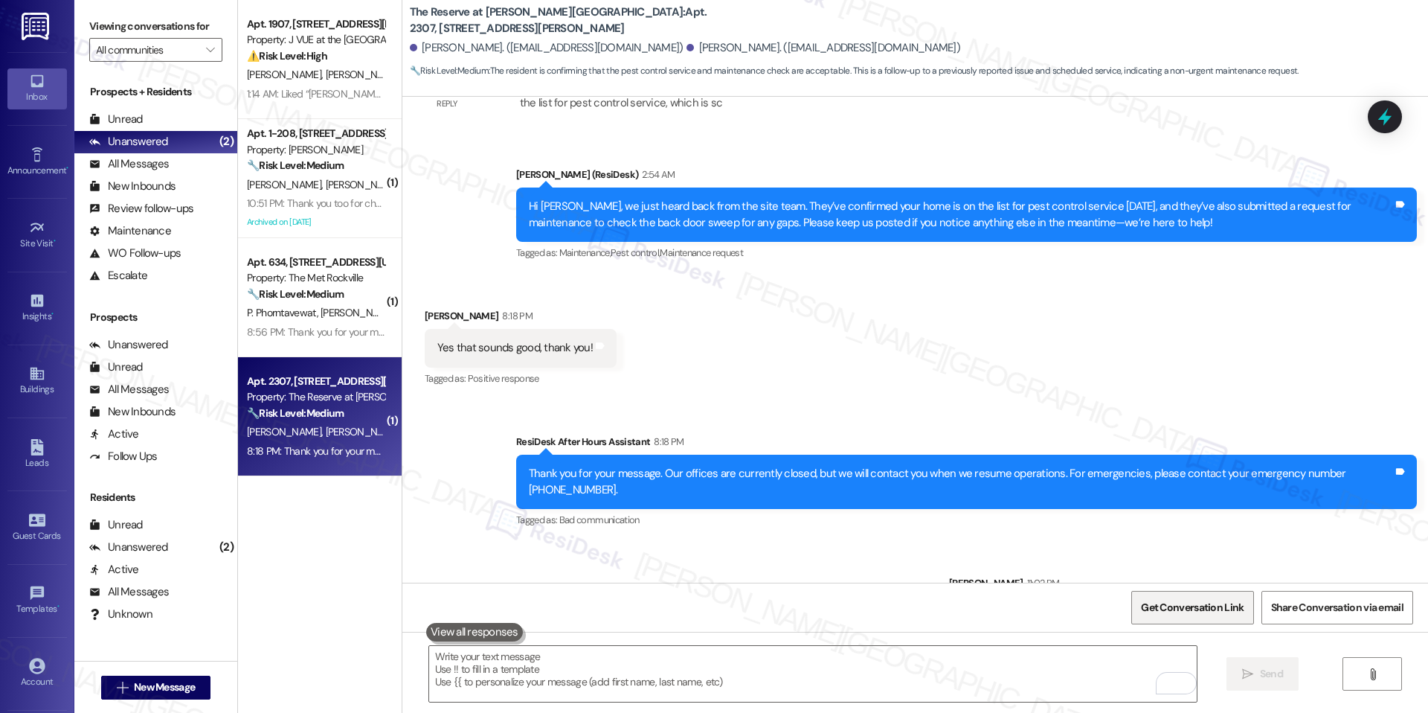
click at [1162, 596] on span "Get Conversation Link" at bounding box center [1192, 607] width 109 height 32
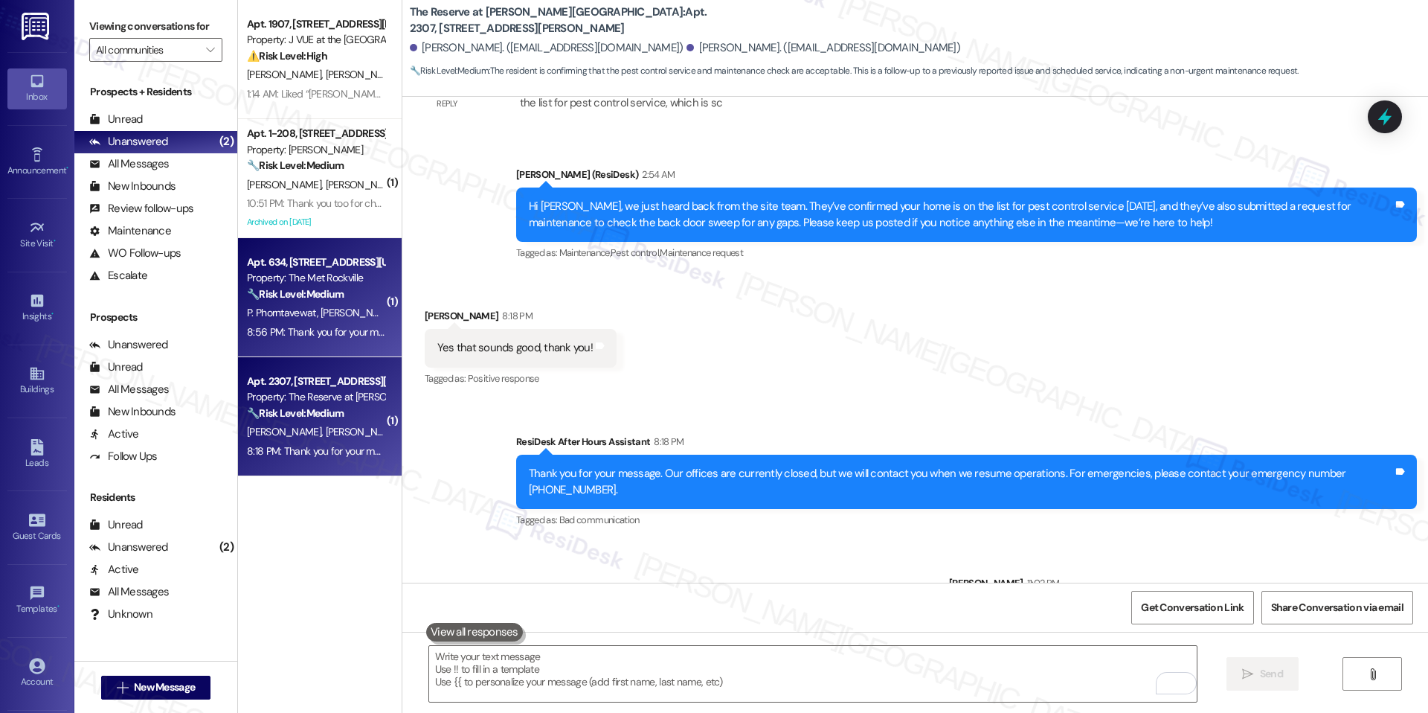
click at [304, 347] on div "Apt. 634, 225 N Washington St Property: The Met Rockville 🔧 Risk Level: Medium …" at bounding box center [320, 297] width 164 height 119
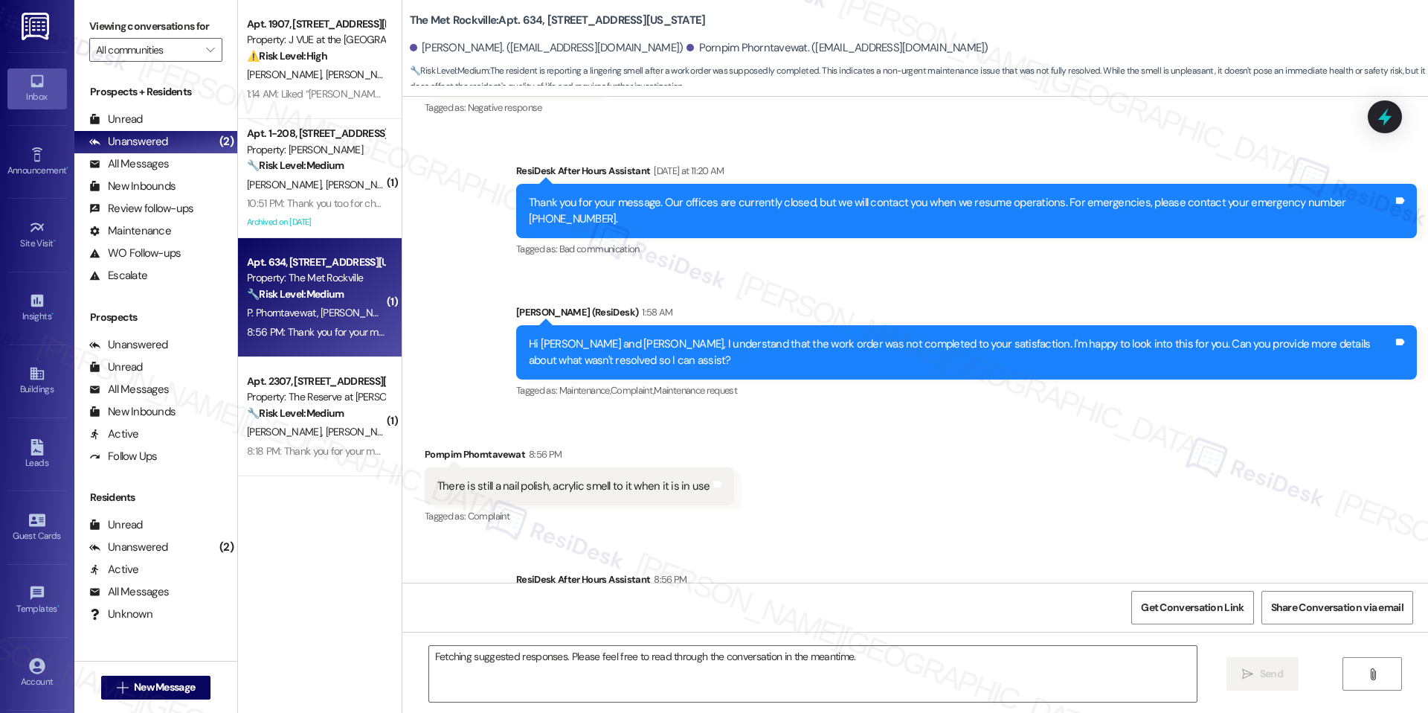
scroll to position [4711, 0]
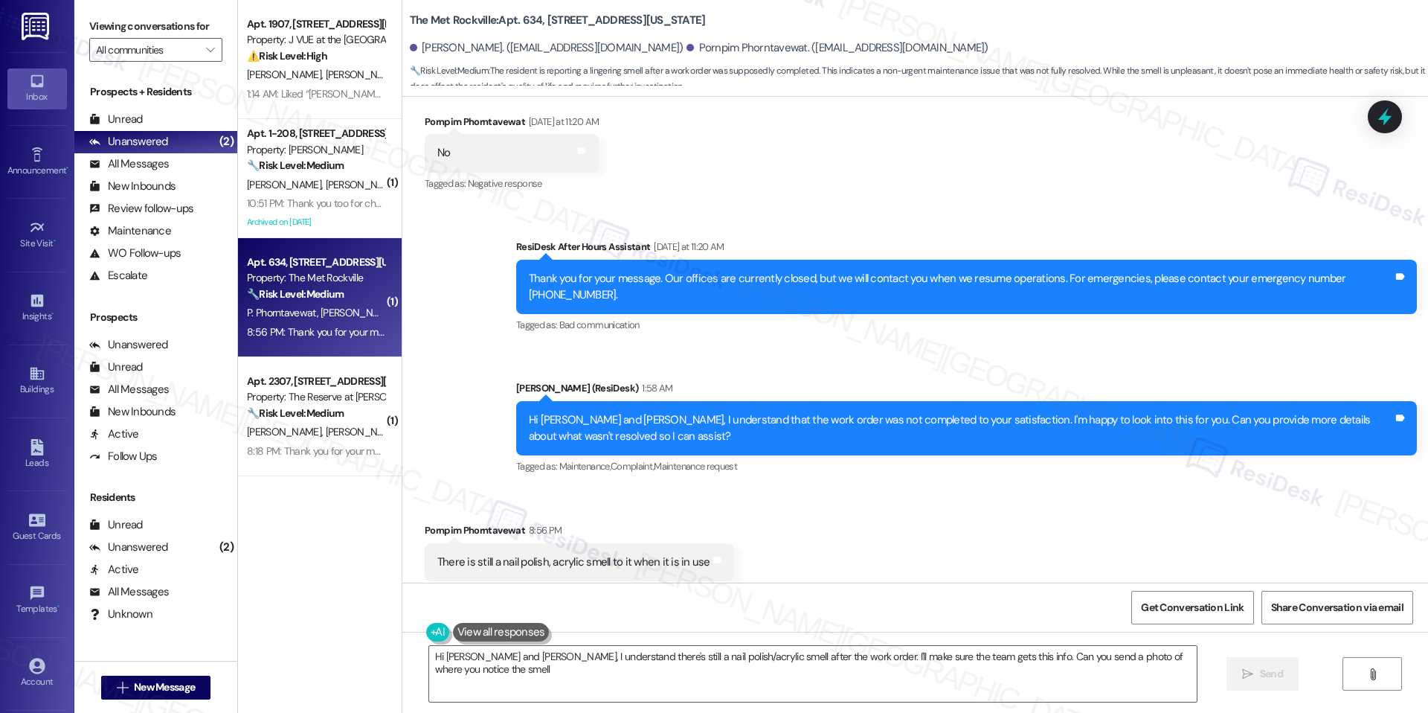
type textarea "Hi Samuel and Pornpim, I understand there's still a nail polish/acrylic smell a…"
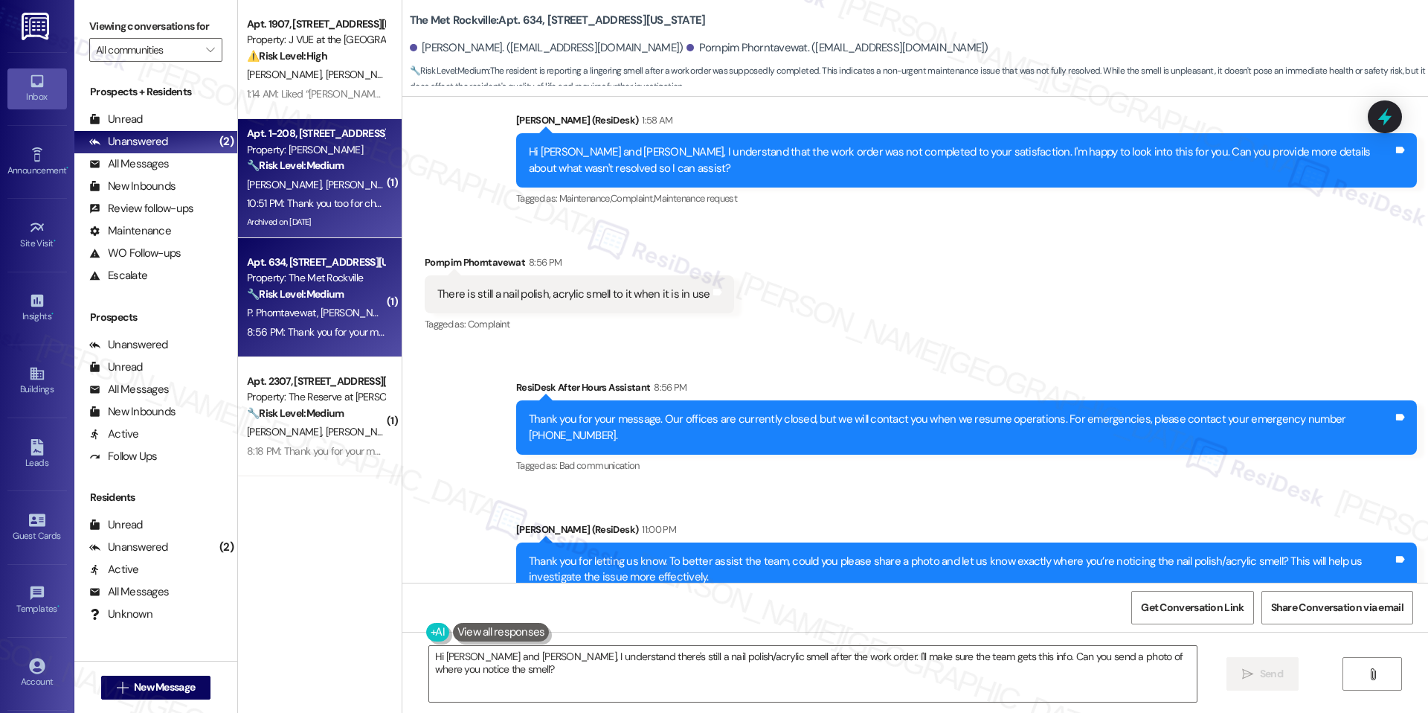
click at [351, 219] on div "Archived on 03/19/2025" at bounding box center [316, 222] width 141 height 19
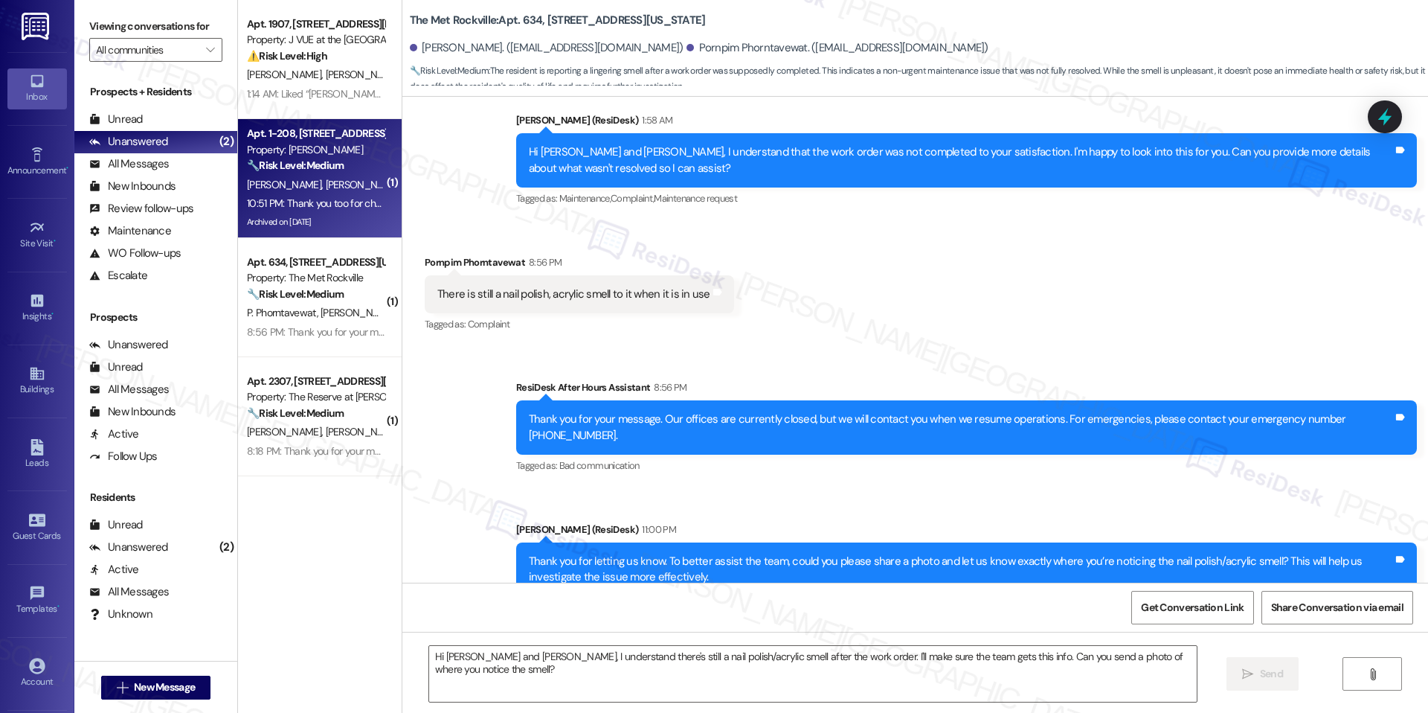
type textarea "Fetching suggested responses. Please feel free to read through the conversation…"
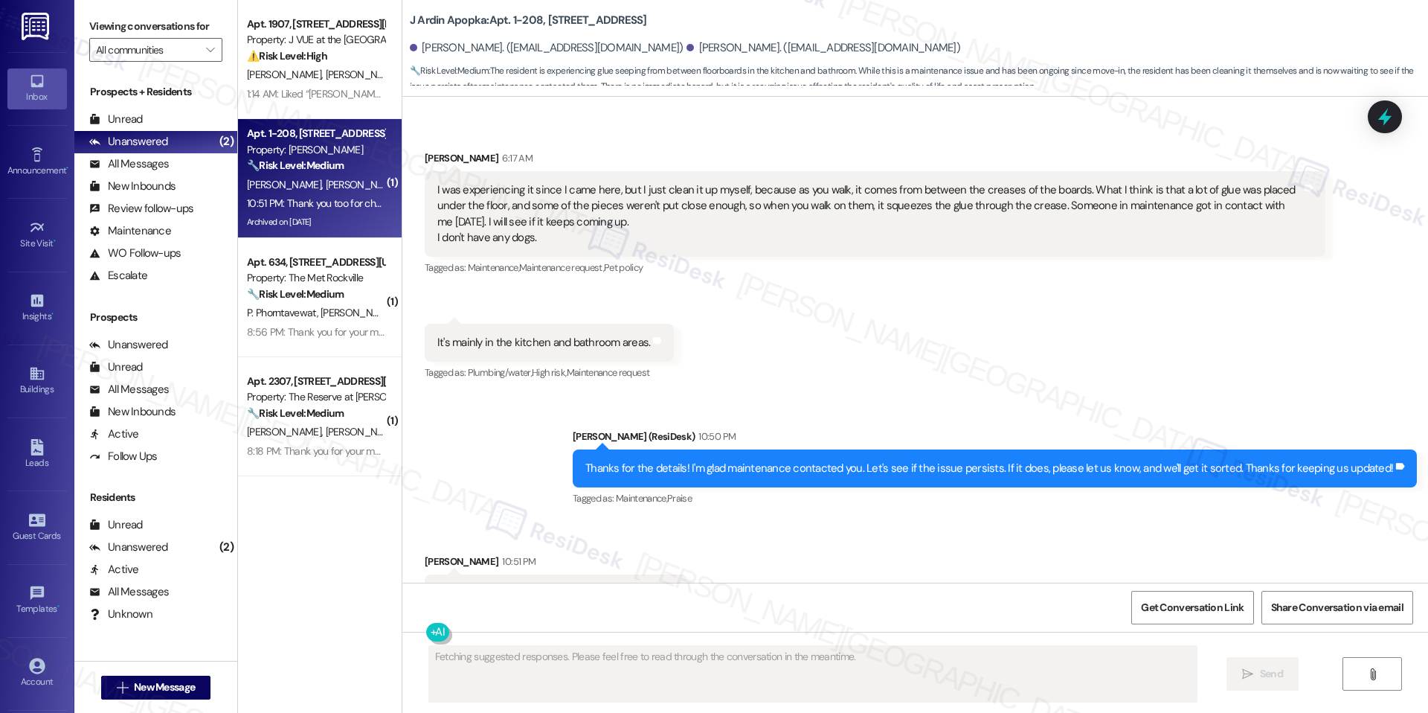
scroll to position [5940, 0]
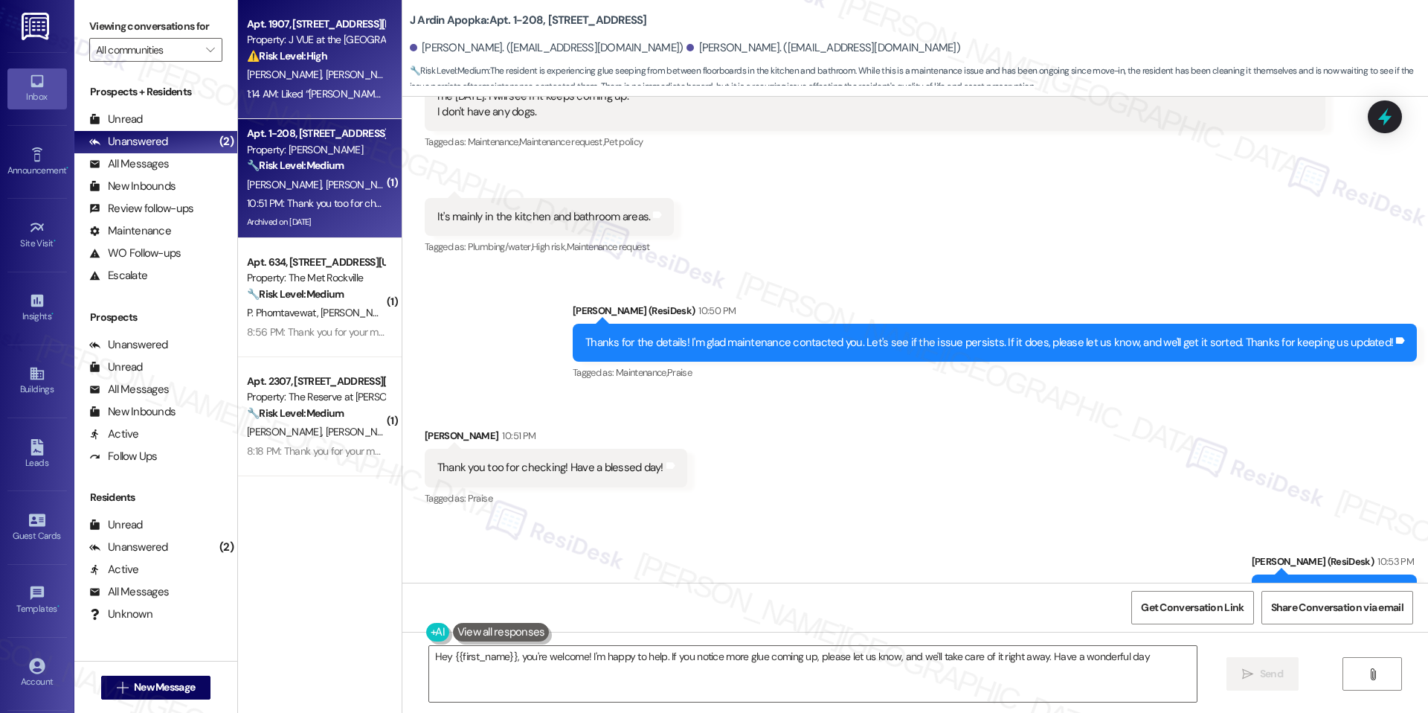
type textarea "Hey {{first_name}}, you're welcome! I'm happy to help. If you notice more glue …"
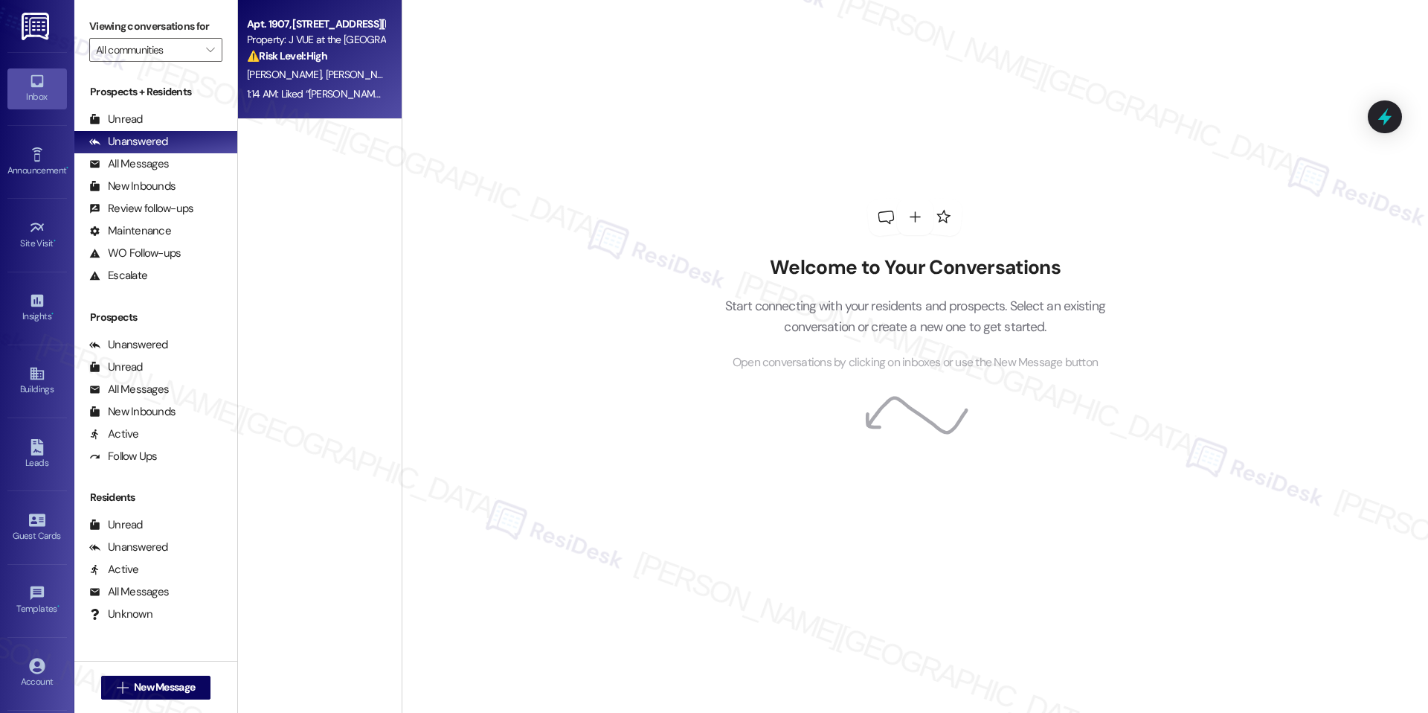
click at [293, 65] on div "S. Madia S. Bubna V. Singh" at bounding box center [316, 74] width 141 height 19
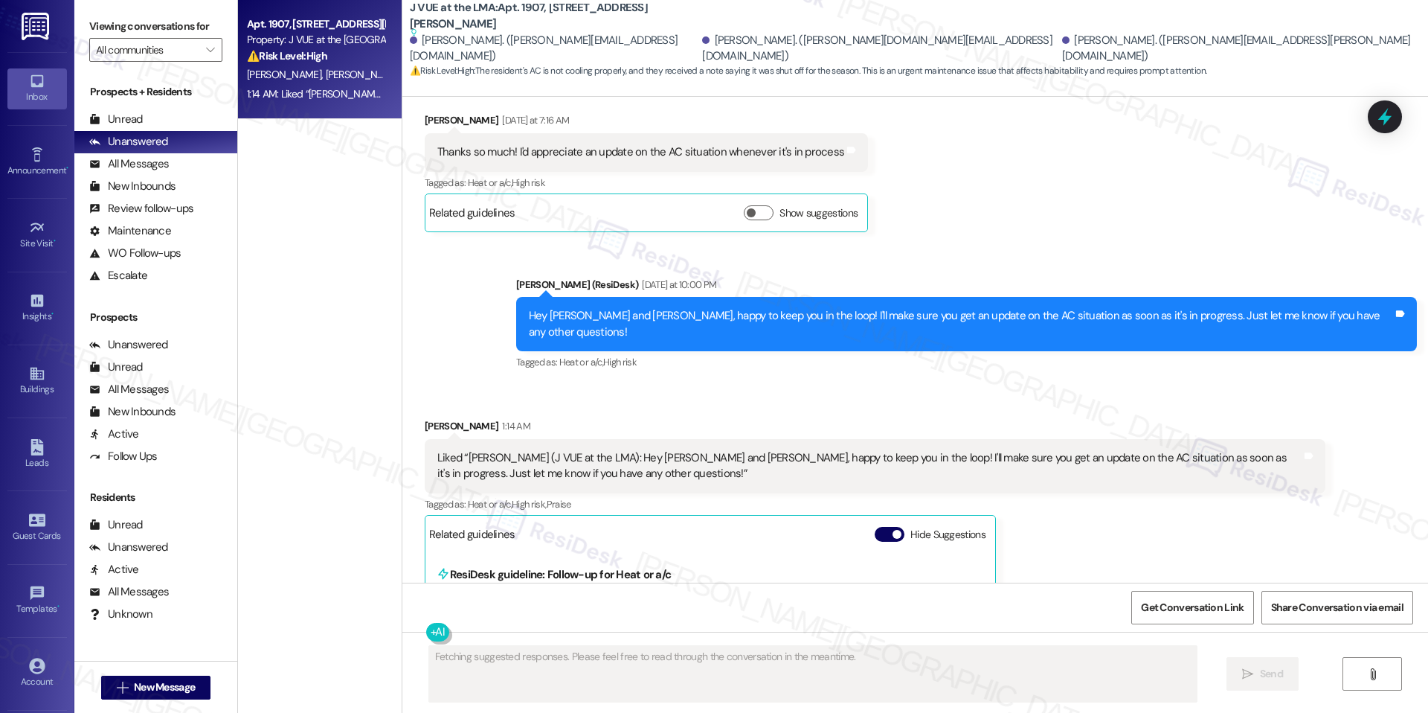
scroll to position [1663, 0]
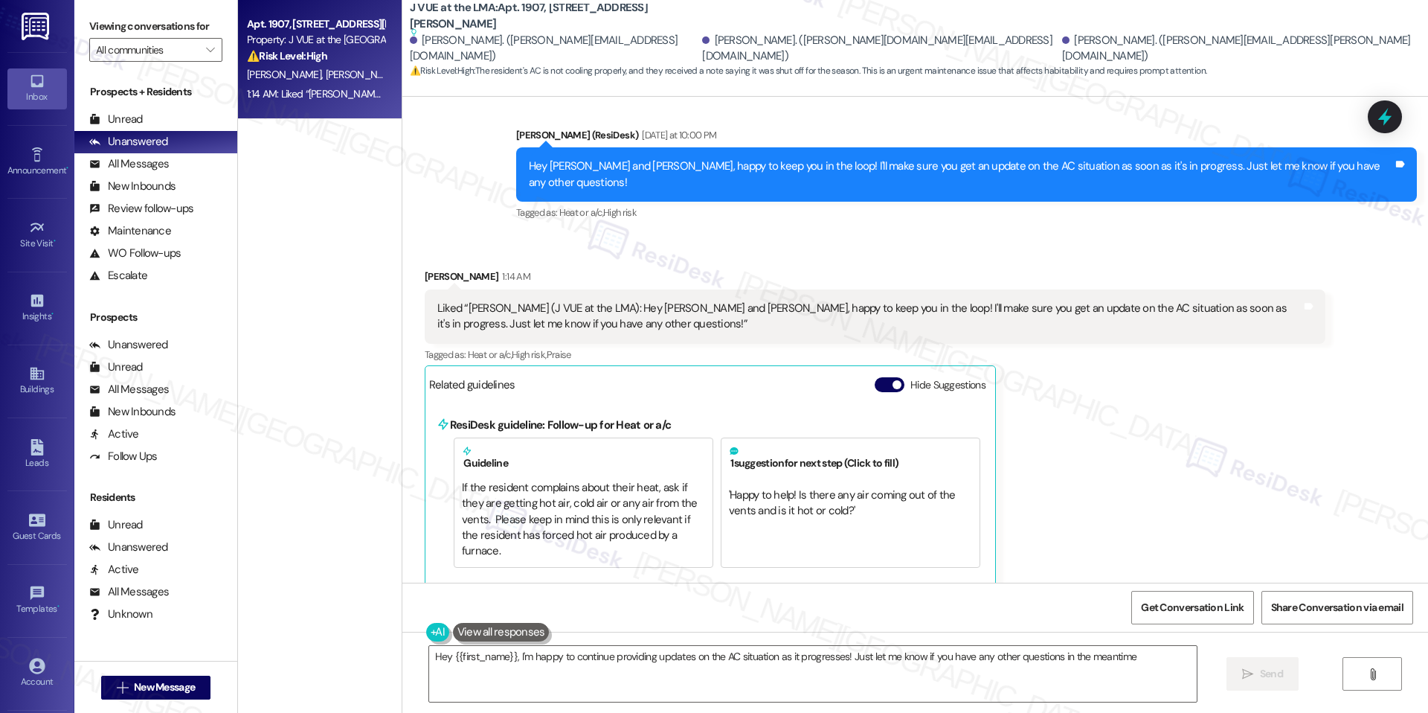
type textarea "Hey {{first_name}}, I'm happy to continue providing updates on the AC situation…"
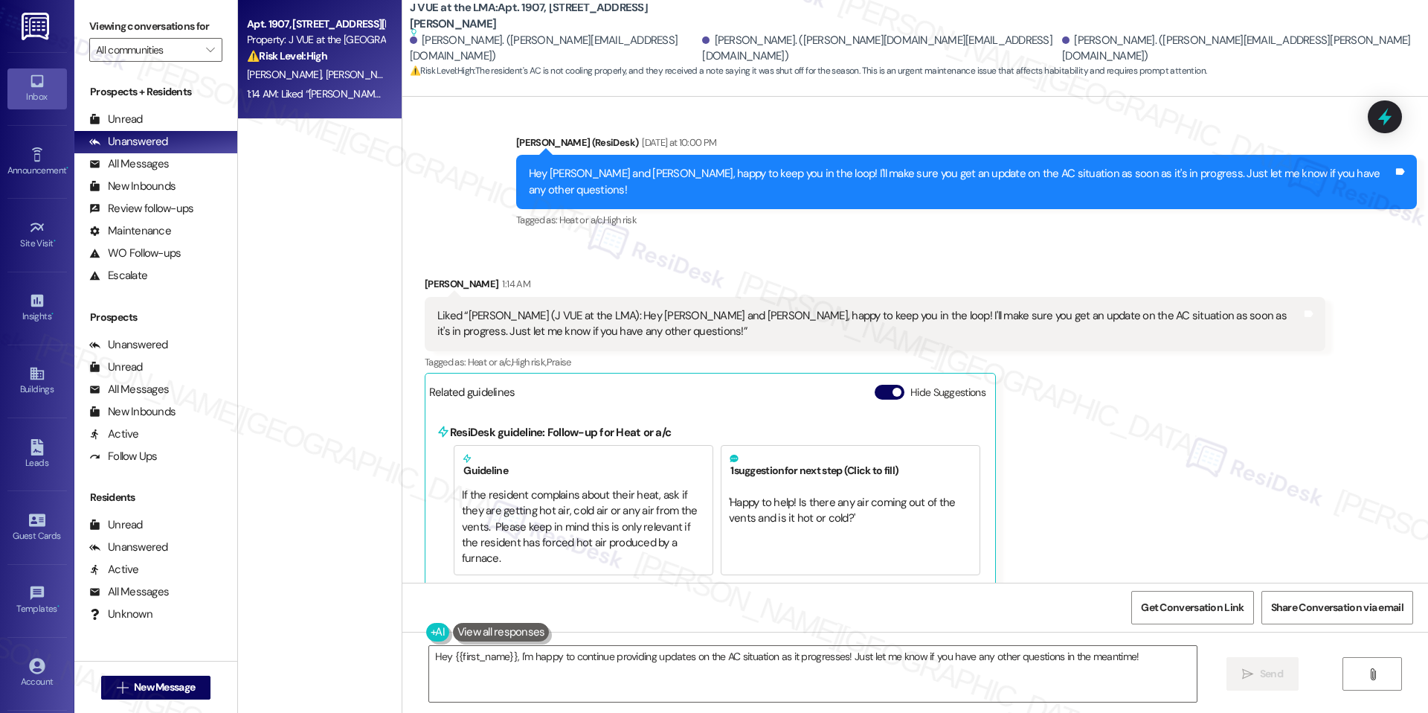
scroll to position [1656, 0]
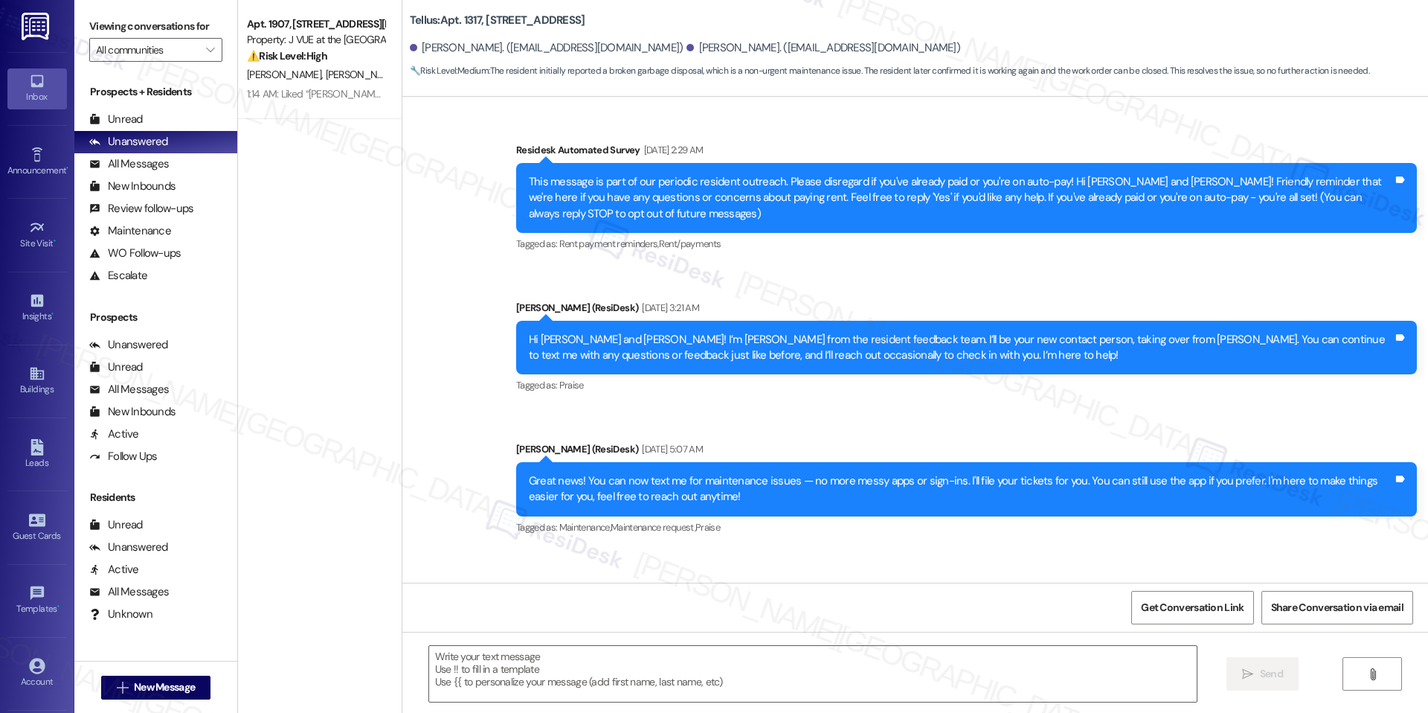
scroll to position [4690, 0]
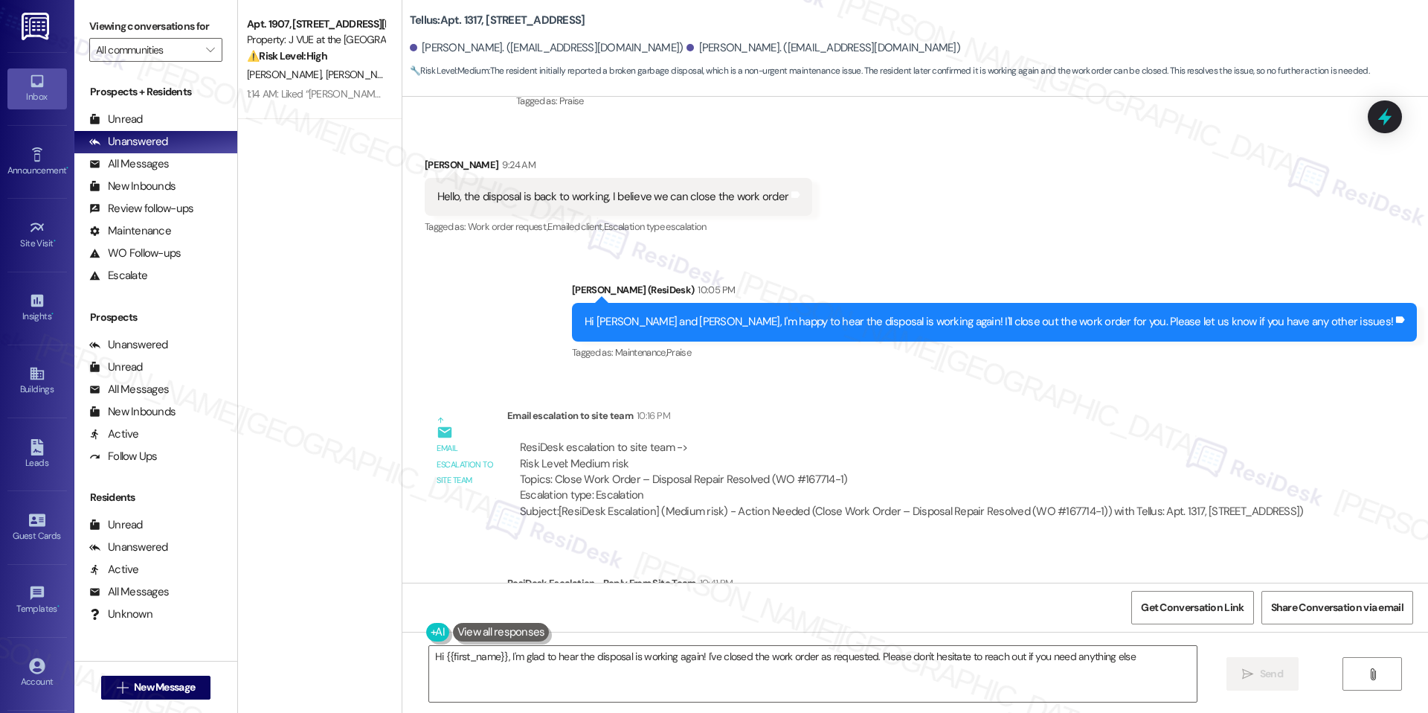
type textarea "Hi {{first_name}}, I'm glad to hear the disposal is working again! I've closed …"
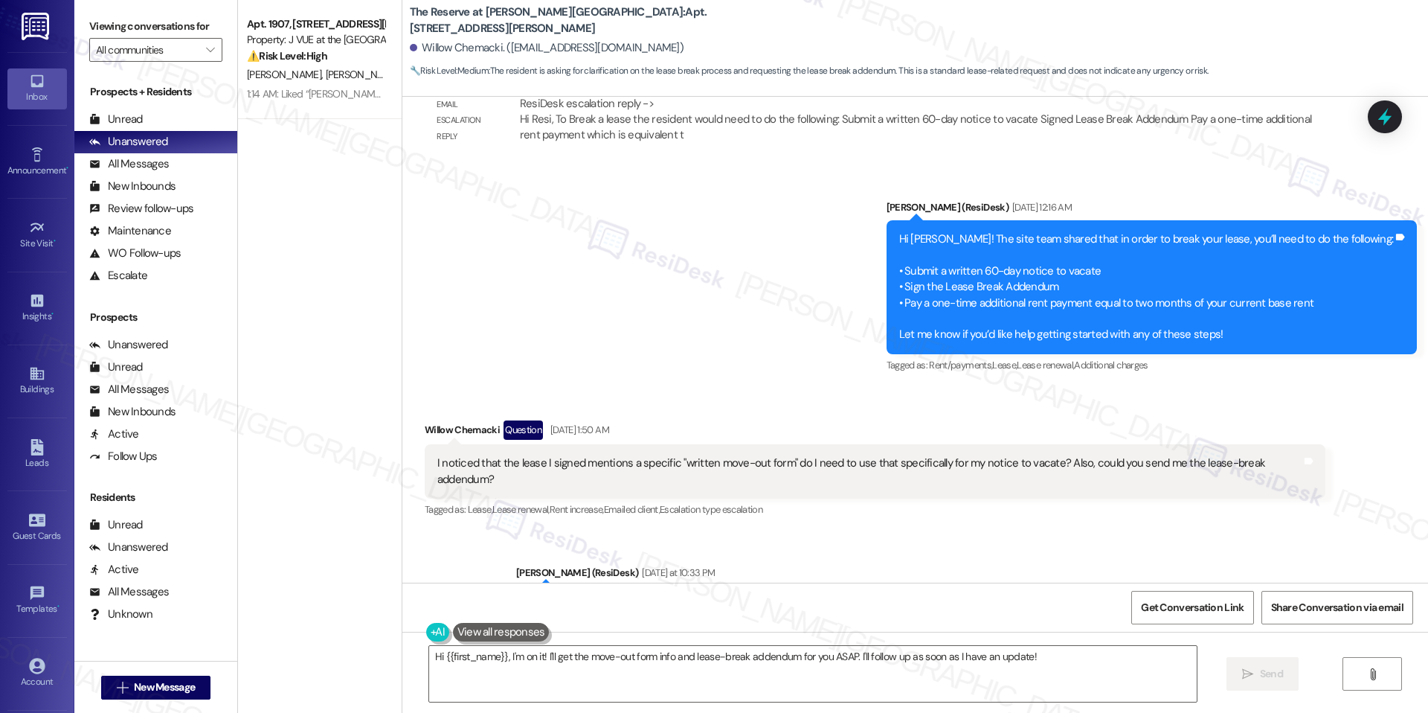
scroll to position [3894, 0]
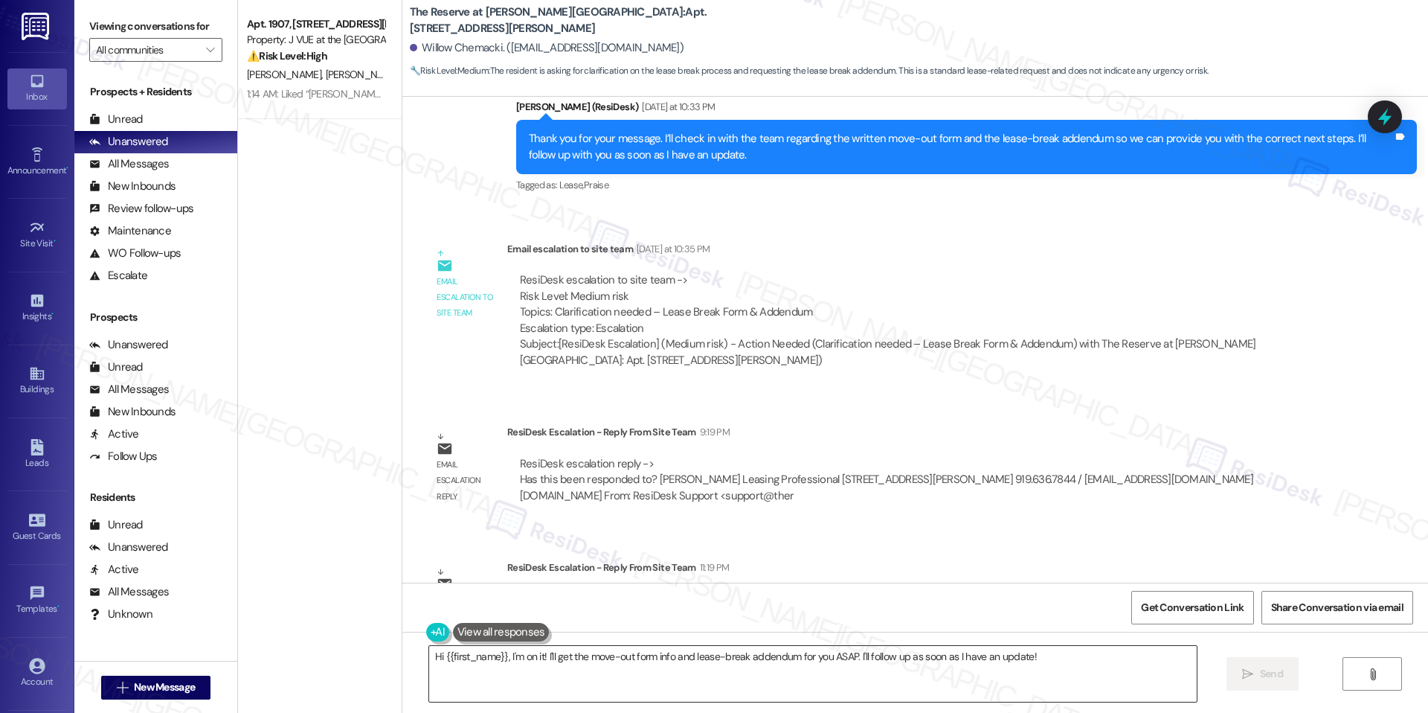
click at [594, 655] on textarea "Hi {{first_name}}, I'm on it! I'll get the move-out form info and lease-break a…" at bounding box center [813, 674] width 768 height 56
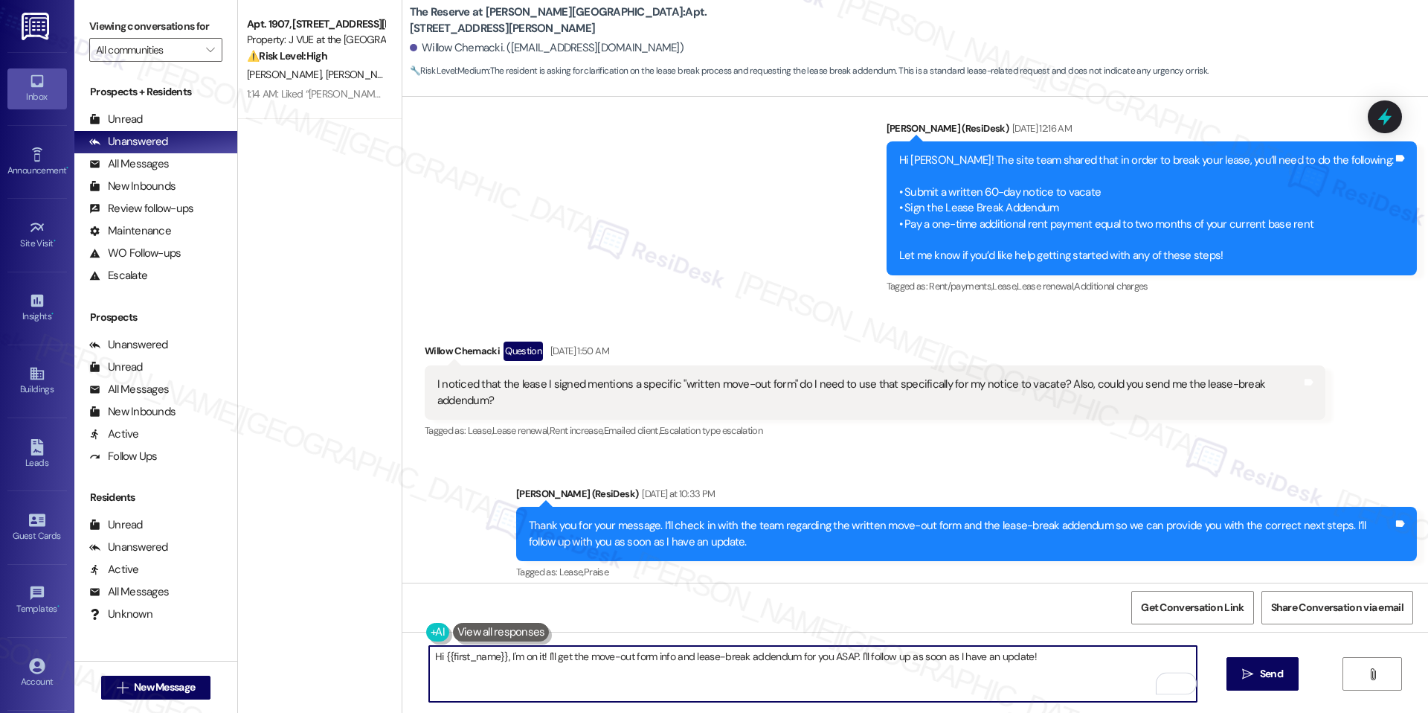
scroll to position [3501, 0]
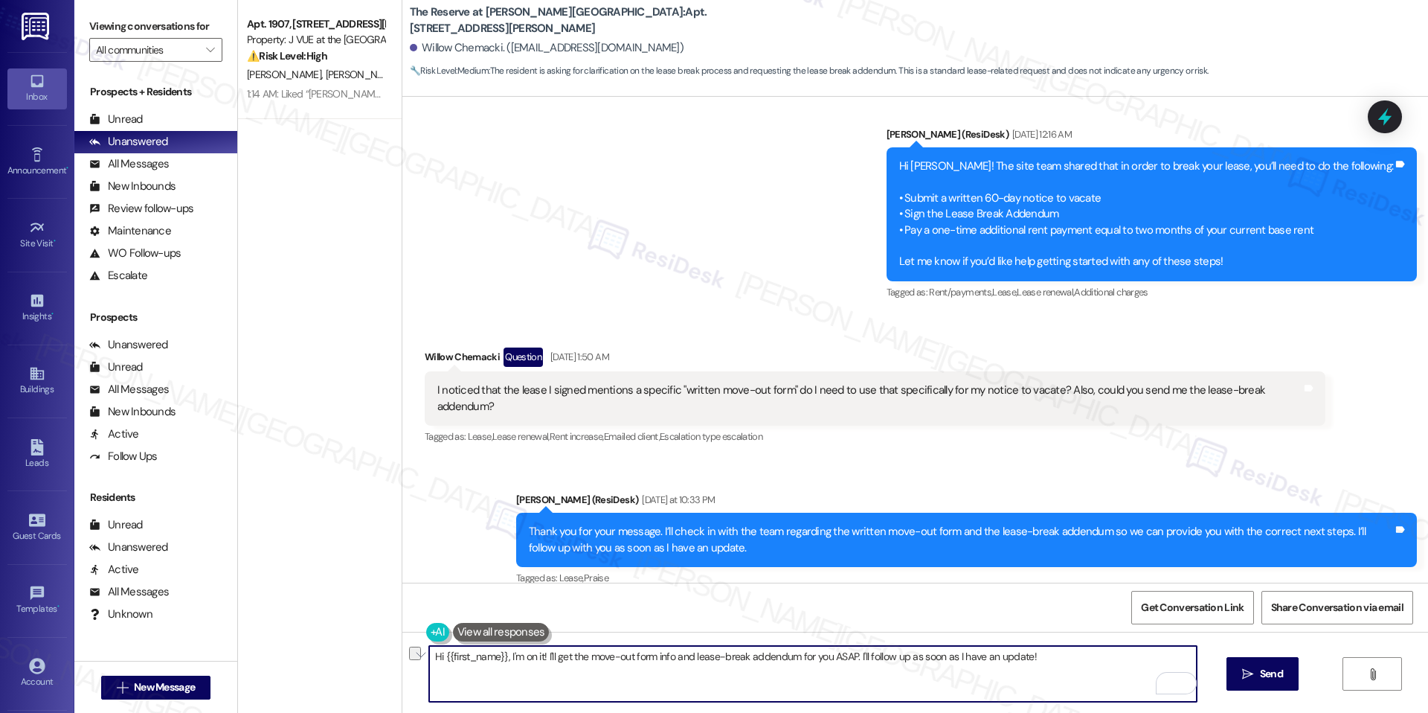
drag, startPoint x: 498, startPoint y: 650, endPoint x: 420, endPoint y: 657, distance: 79.1
click at [420, 657] on div "Hi {{first_name}}, I'm on it! I'll get the move-out form info and lease-break a…" at bounding box center [916, 688] width 1026 height 112
click at [429, 657] on textarea "I'm on it! I'll get the move-out form info and lease-break addendum for you ASA…" at bounding box center [813, 674] width 768 height 56
paste textarea "Hi Charles, I was informed by the team that they’ve already responded to your r…"
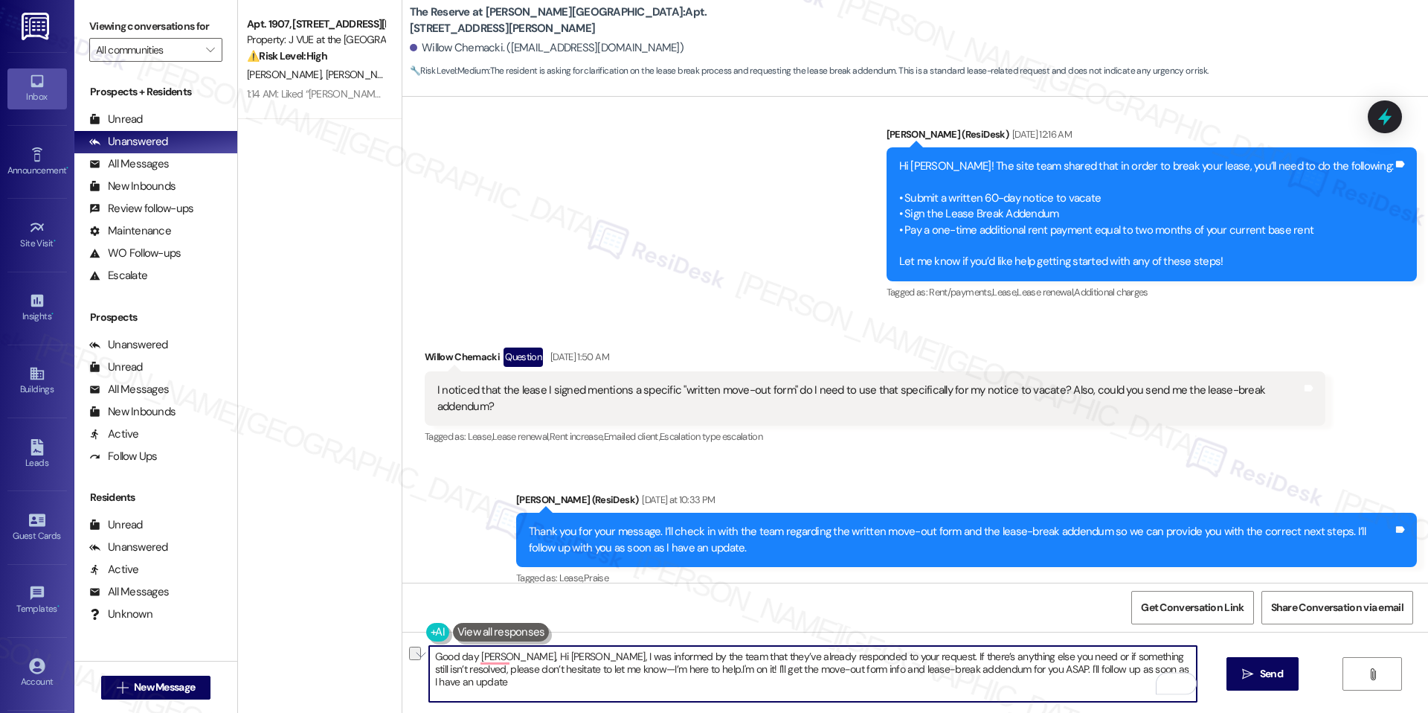
drag, startPoint x: 499, startPoint y: 656, endPoint x: 546, endPoint y: 657, distance: 46.9
click at [546, 657] on textarea "Good day Willow, Hi Charles, I was informed by the team that they’ve already re…" at bounding box center [813, 674] width 768 height 56
click at [786, 658] on textarea "Good day Willow, I was informed by the team that they’ve already responded to y…" at bounding box center [813, 674] width 768 height 56
click at [822, 658] on textarea "Good day Willow, I was informed by the team that they’ve already responded to y…" at bounding box center [813, 674] width 768 height 56
click at [625, 650] on textarea "Good day Willow. I was informed by the team that they’ve already responded to y…" at bounding box center [813, 674] width 768 height 56
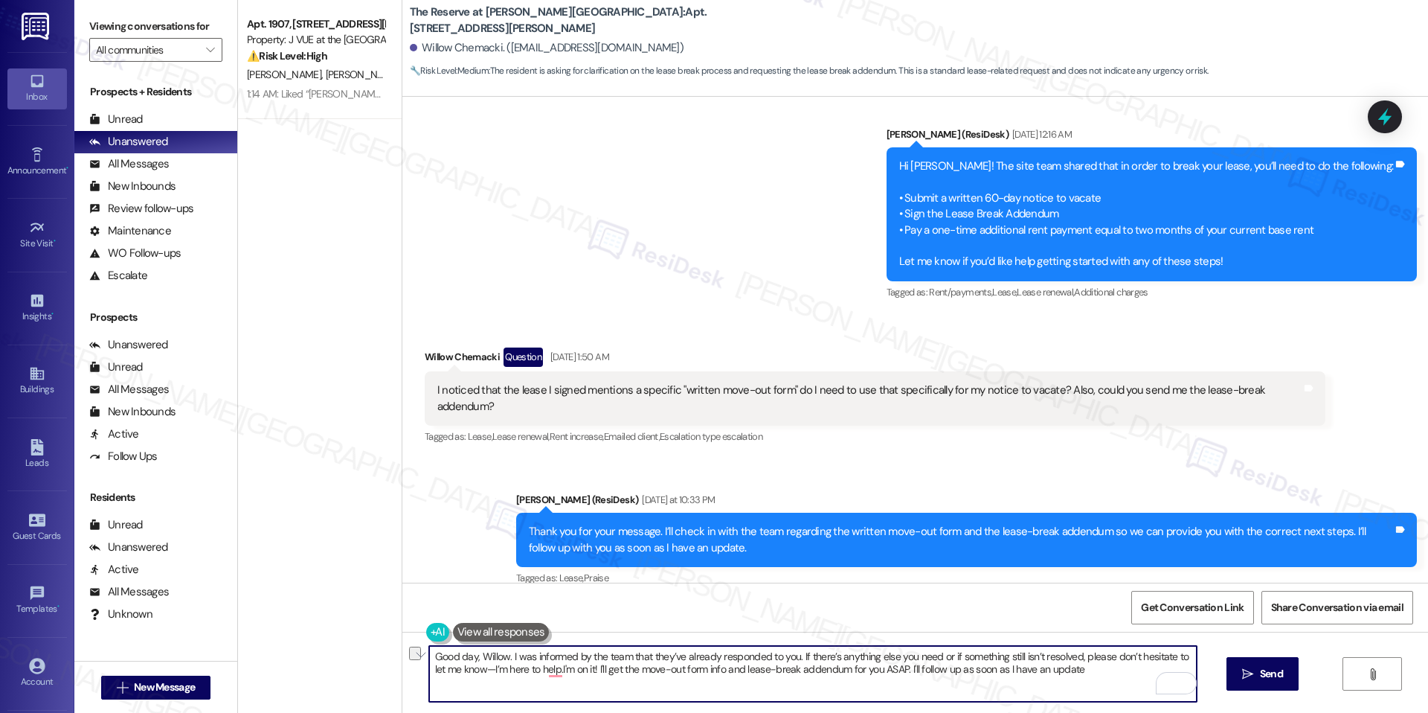
drag, startPoint x: 539, startPoint y: 669, endPoint x: 1154, endPoint y: 663, distance: 615.3
click at [1154, 663] on textarea "Good day, Willow. I was informed by the team that they’ve already responded to …" at bounding box center [813, 674] width 768 height 56
click at [558, 678] on textarea "Good day, Willow. I was informed by the team that they’ve already responded to …" at bounding box center [813, 674] width 768 height 56
drag, startPoint x: 561, startPoint y: 670, endPoint x: 1106, endPoint y: 667, distance: 545.4
click at [1106, 667] on textarea "Good day, Willow. I was informed by the team that they’ve already responded to …" at bounding box center [813, 674] width 768 height 56
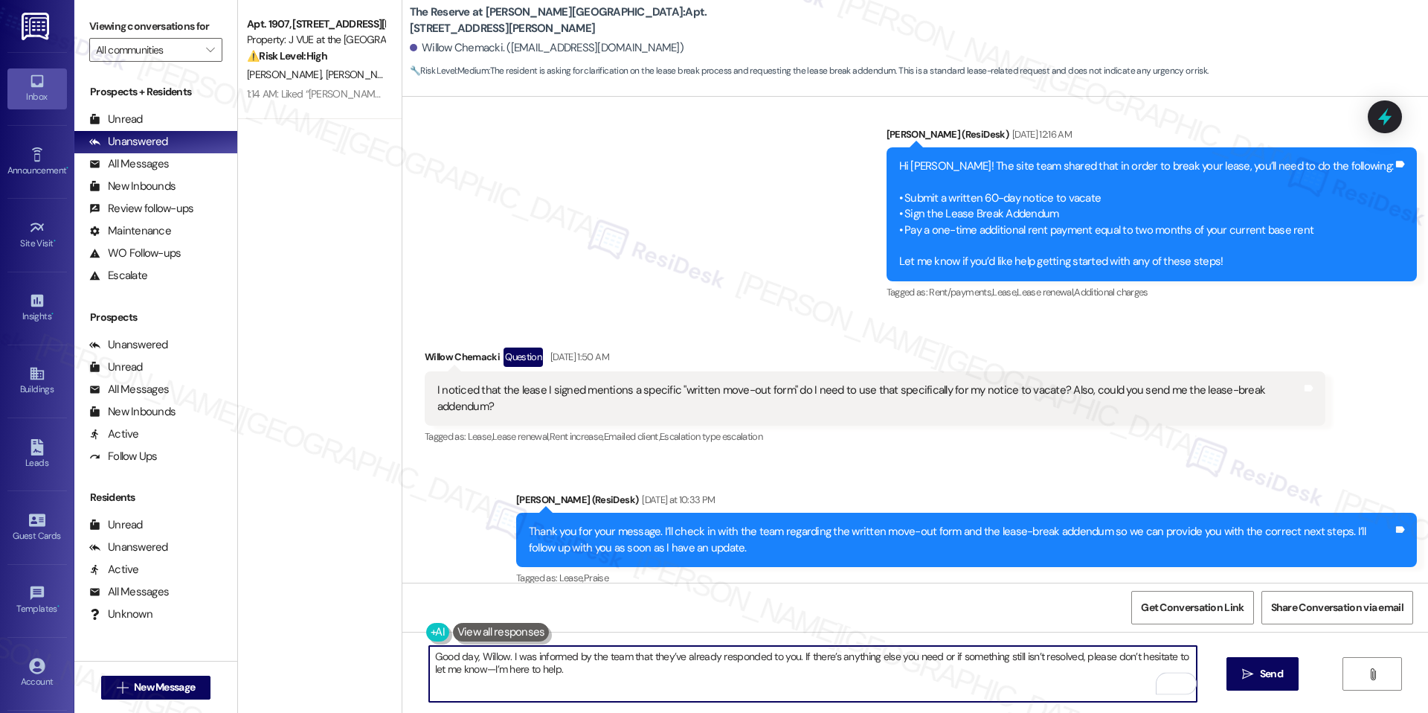
click at [468, 667] on textarea "Good day, Willow. I was informed by the team that they’ve already responded to …" at bounding box center [813, 674] width 768 height 56
click at [574, 671] on textarea "Good day, Willow. I was informed by the team that they’ve already responded to …" at bounding box center [813, 674] width 768 height 56
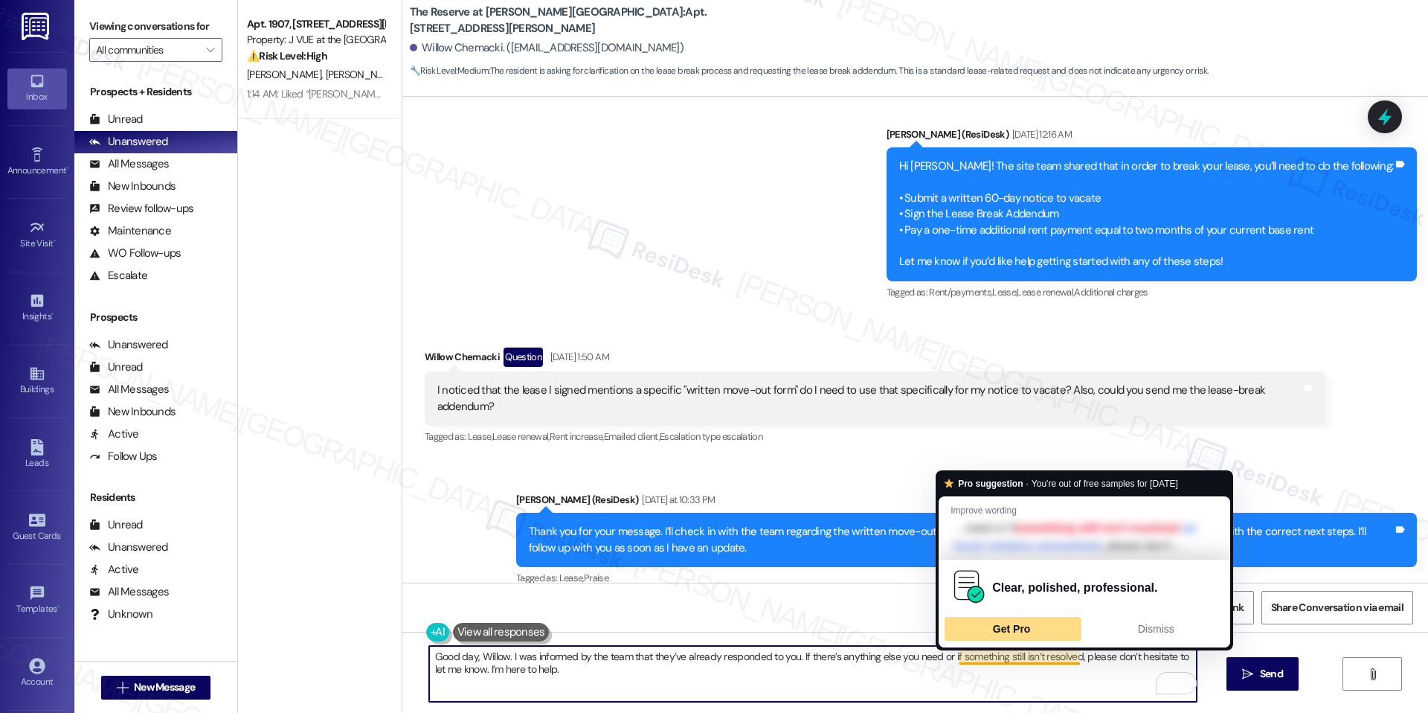
click at [1047, 632] on div "Get Pro" at bounding box center [1013, 629] width 131 height 24
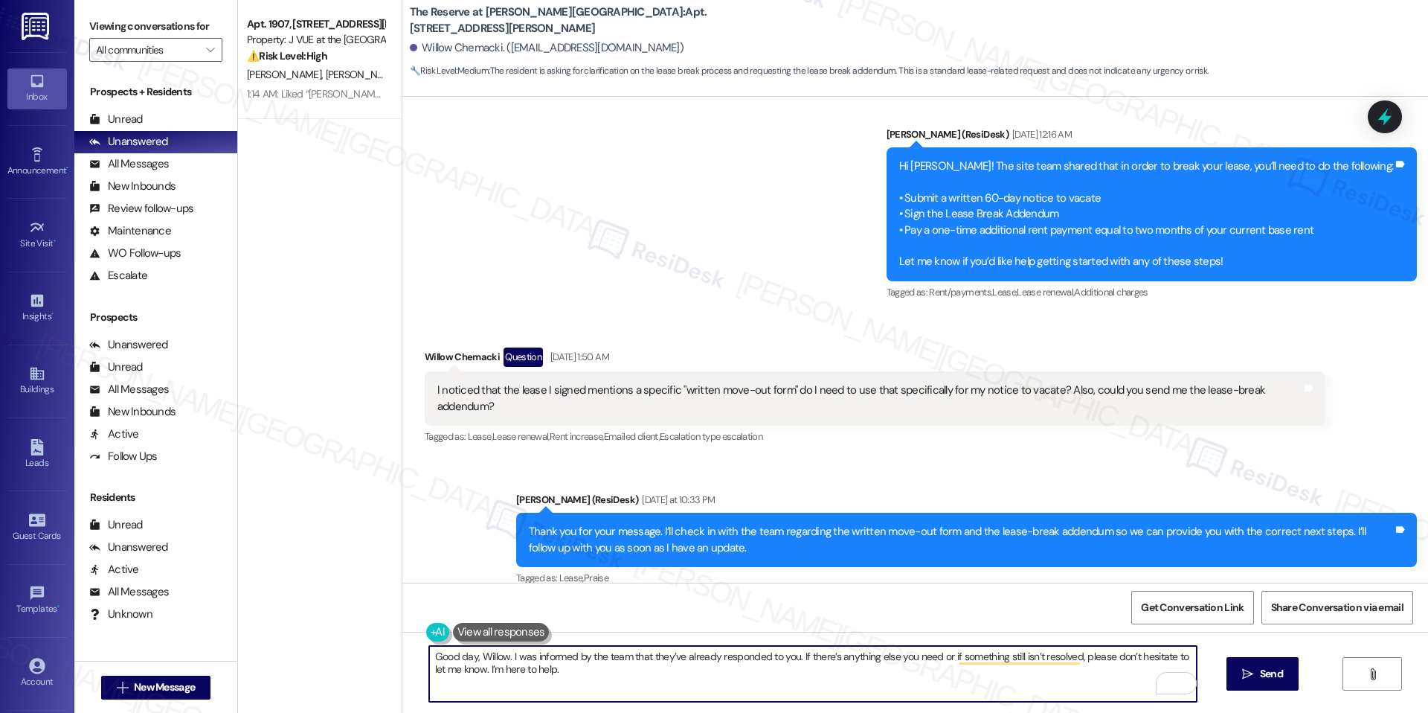
click at [645, 676] on textarea "Good day, Willow. I was informed by the team that they’ve already responded to …" at bounding box center [813, 674] width 768 height 56
drag, startPoint x: 1068, startPoint y: 658, endPoint x: 928, endPoint y: 658, distance: 139.9
click at [928, 658] on textarea "Good day, Willow. I was informed by the team that they’ve already responded to …" at bounding box center [813, 674] width 768 height 56
click at [838, 667] on textarea "Good day, Willow. I was informed by the team that they’ve already responded to …" at bounding box center [813, 674] width 768 height 56
drag, startPoint x: 788, startPoint y: 658, endPoint x: 883, endPoint y: 647, distance: 95.8
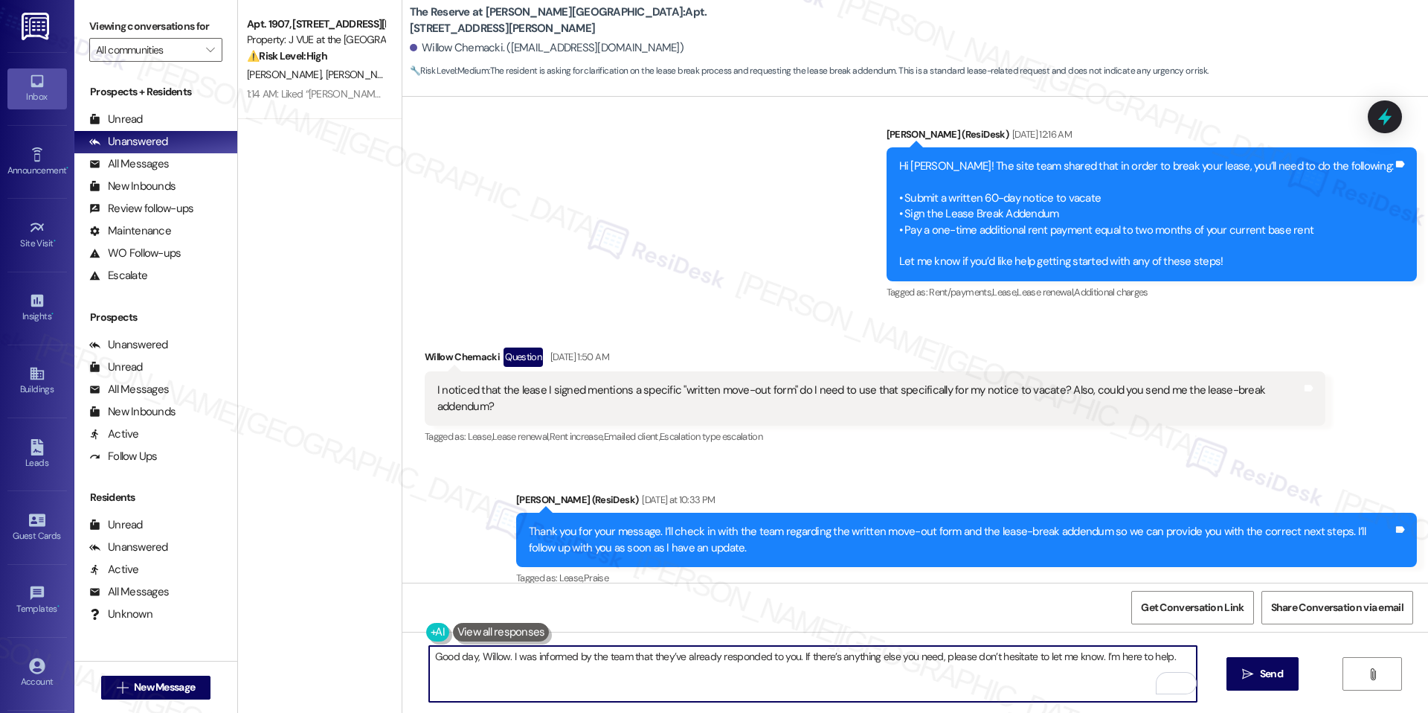
click at [895, 647] on textarea "Good day, Willow. I was informed by the team that they’ve already responded to …" at bounding box center [813, 674] width 768 height 56
drag, startPoint x: 790, startPoint y: 656, endPoint x: 1166, endPoint y: 661, distance: 375.7
click at [1166, 661] on textarea "Good day, Willow. I was informed by the team that they’ve already responded to …" at bounding box center [813, 674] width 768 height 56
drag, startPoint x: 1166, startPoint y: 661, endPoint x: 793, endPoint y: 655, distance: 372.8
click at [793, 655] on textarea "Good day, Willow. I was informed by the team that they’ve already responded to …" at bounding box center [813, 674] width 768 height 56
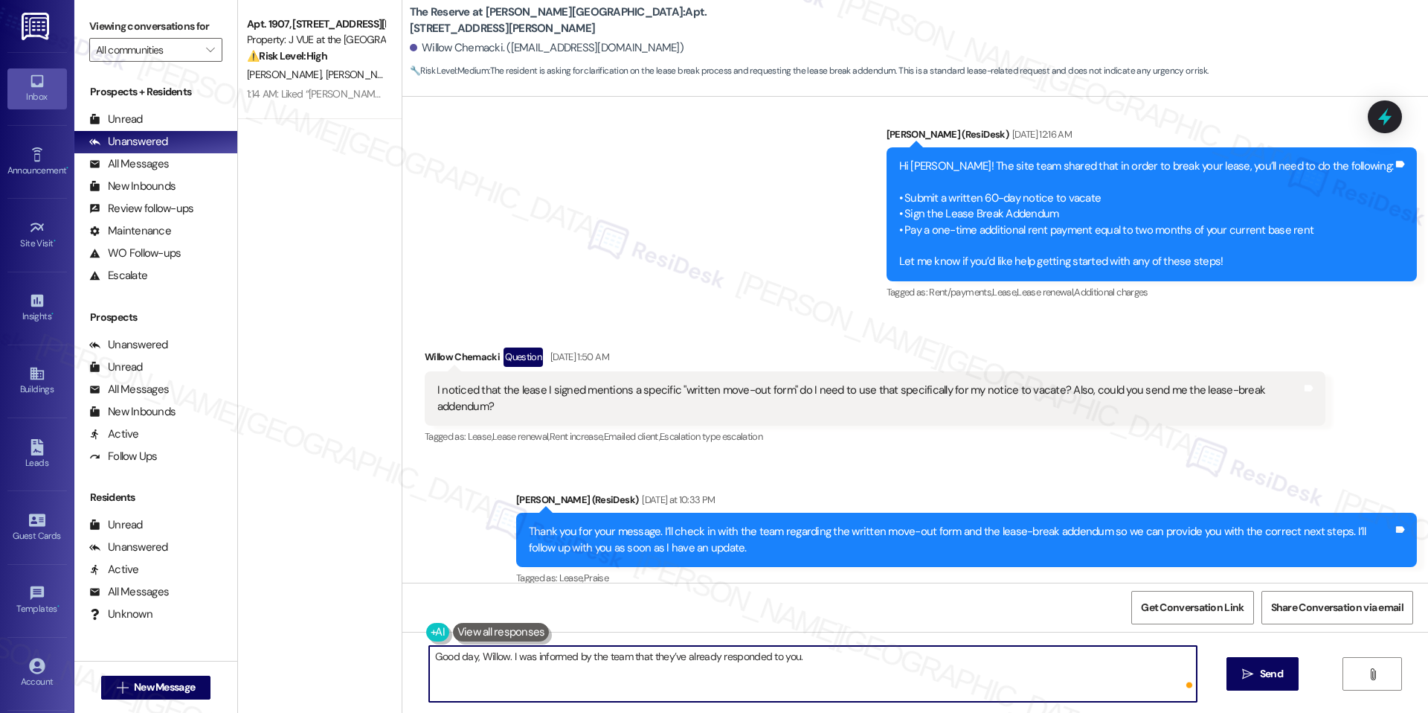
paste textarea "In the meantime, if there’s anything else I can assist you with, please feel fr…"
click at [827, 684] on textarea "Good day, Willow. I was informed by the team that they’ve already responded to …" at bounding box center [813, 674] width 768 height 56
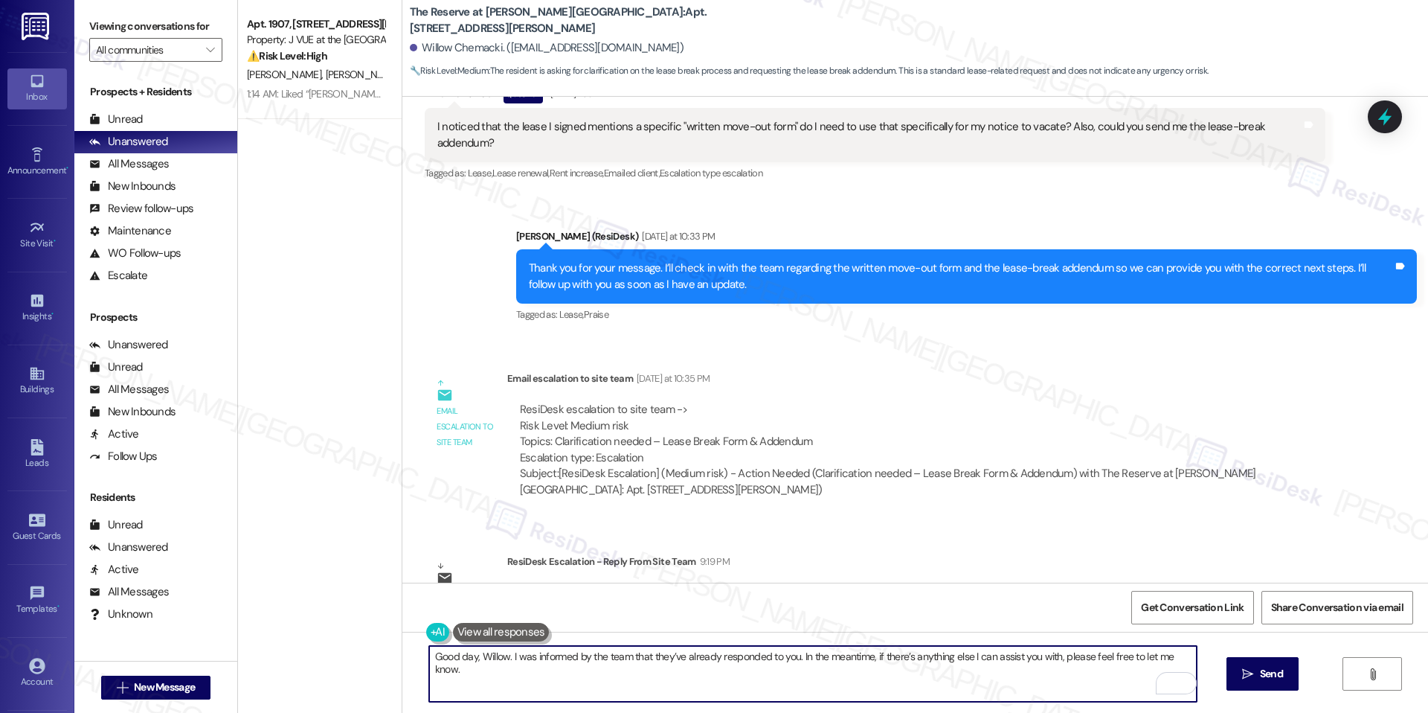
scroll to position [3768, 0]
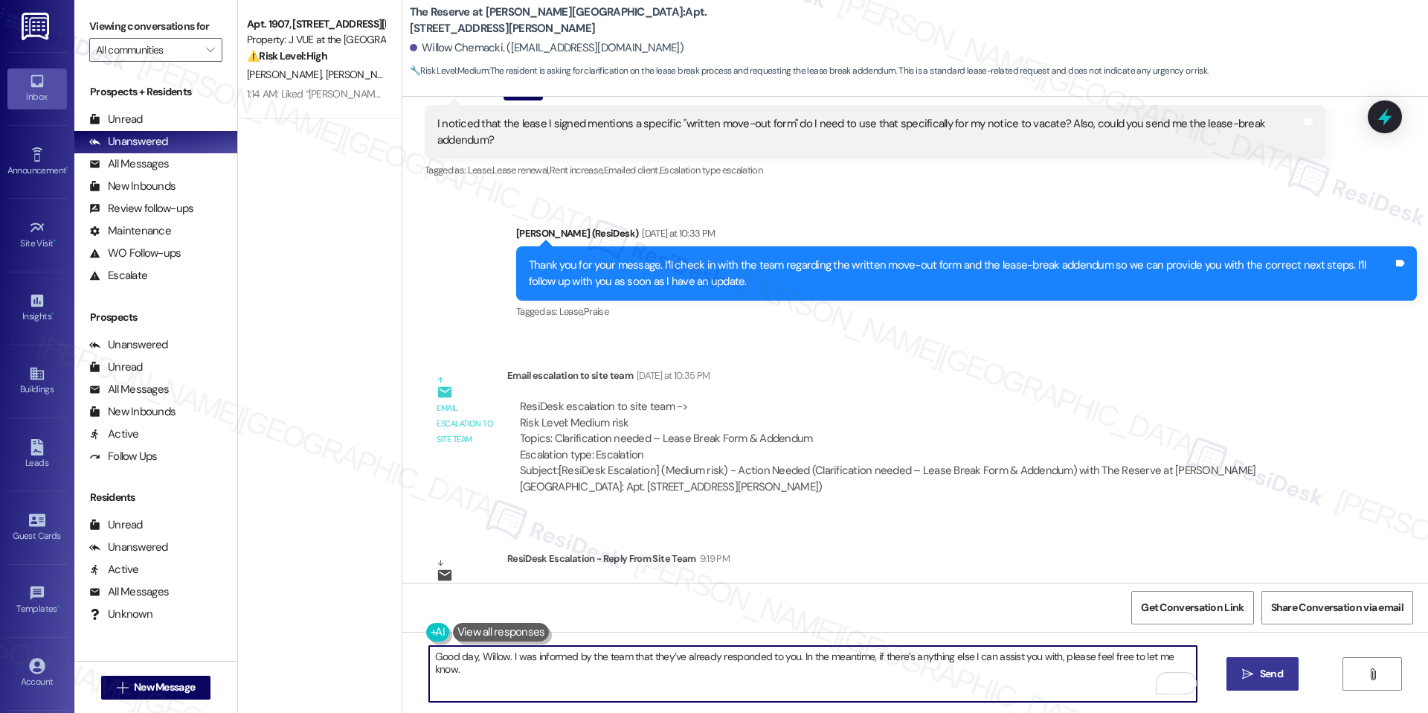
type textarea "Good day, Willow. I was informed by the team that they’ve already responded to …"
click at [1257, 675] on span "Send" at bounding box center [1271, 674] width 29 height 16
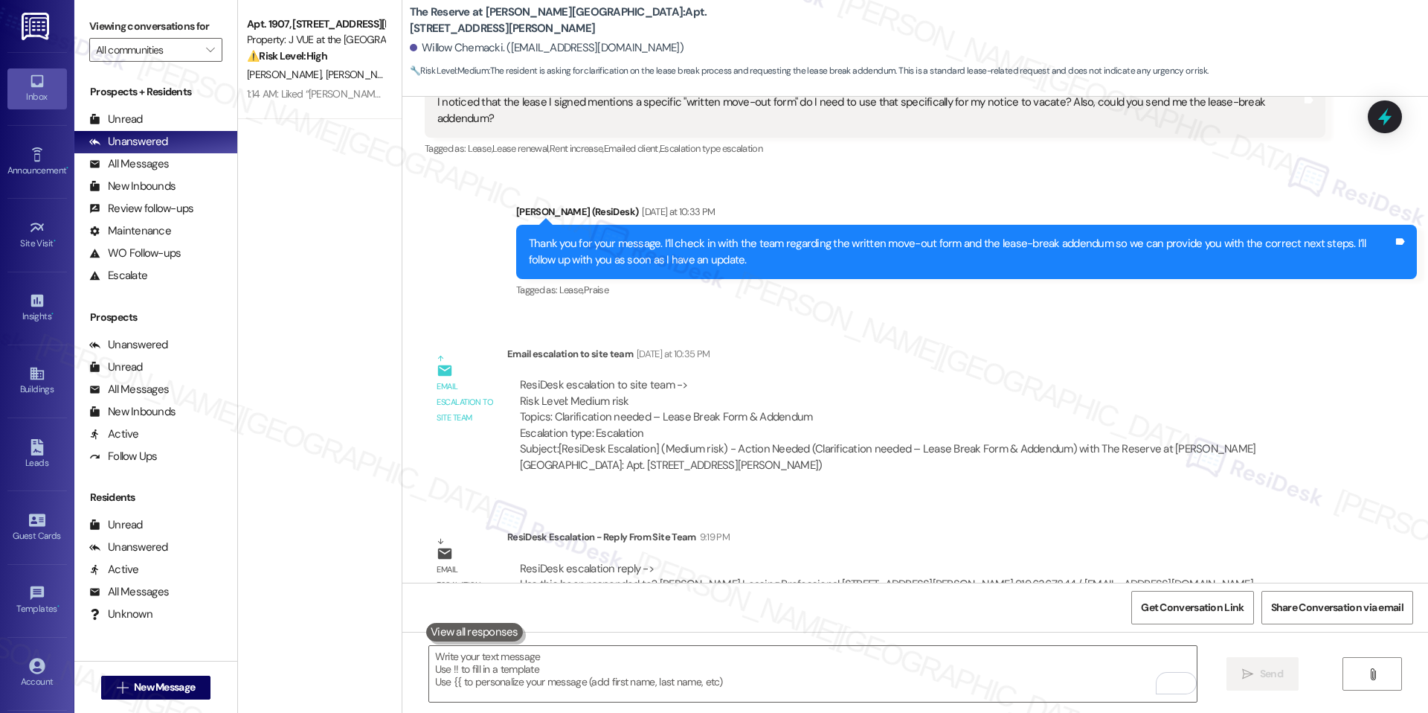
scroll to position [3998, 0]
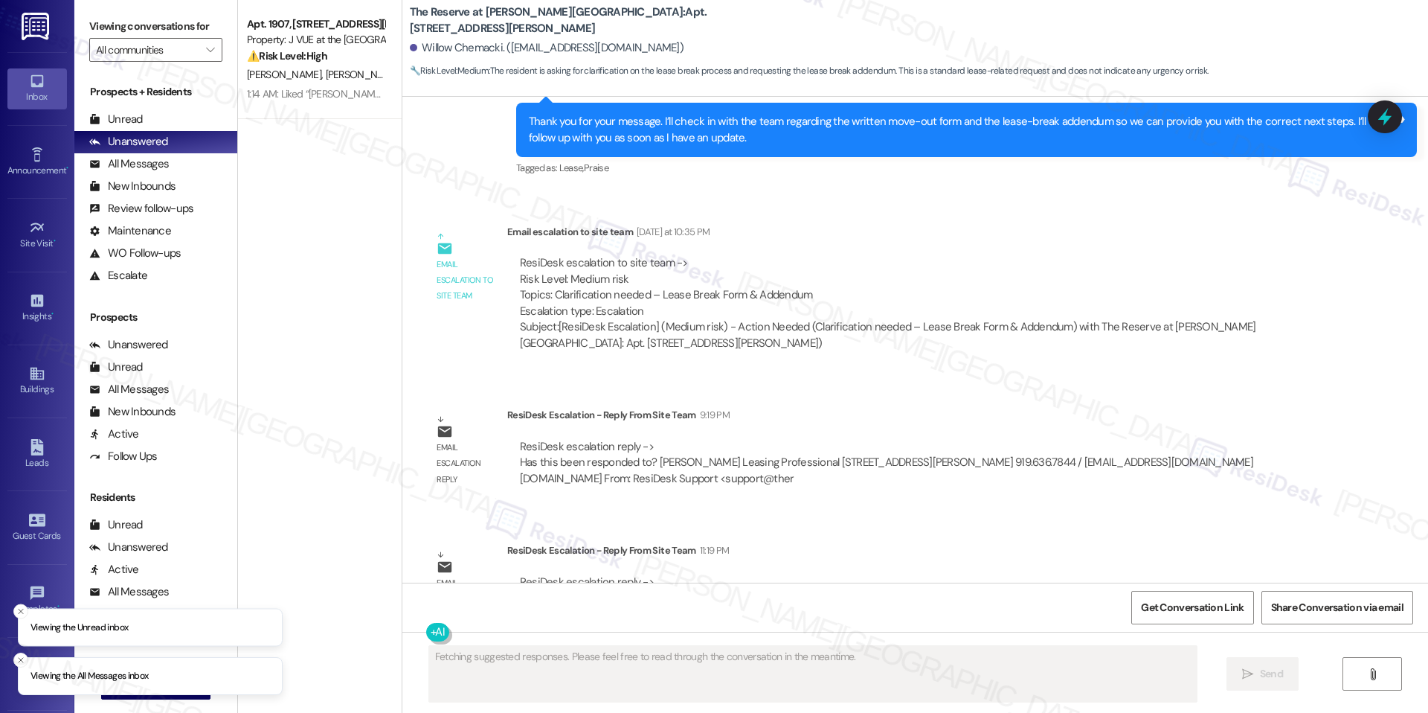
scroll to position [4020, 0]
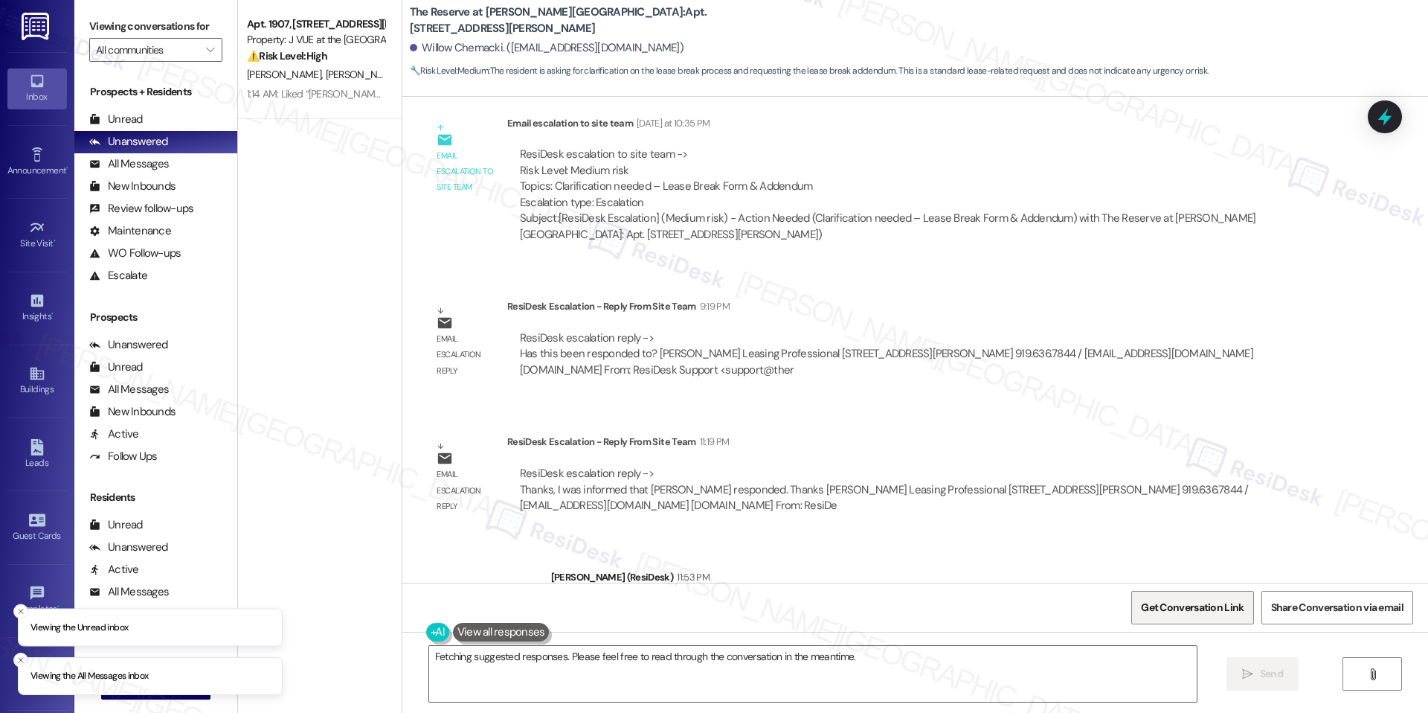
click at [1197, 609] on span "Get Conversation Link" at bounding box center [1192, 608] width 103 height 16
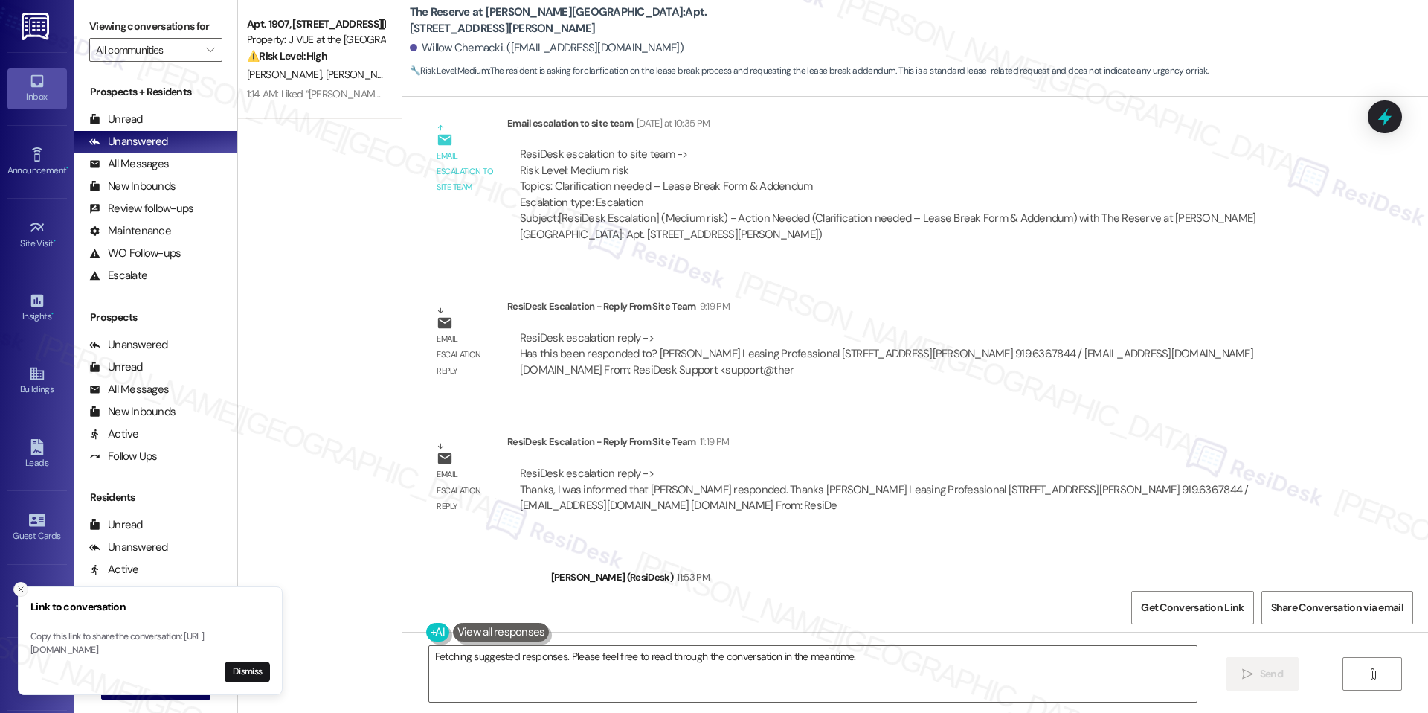
click at [19, 585] on icon "Close toast" at bounding box center [20, 589] width 9 height 9
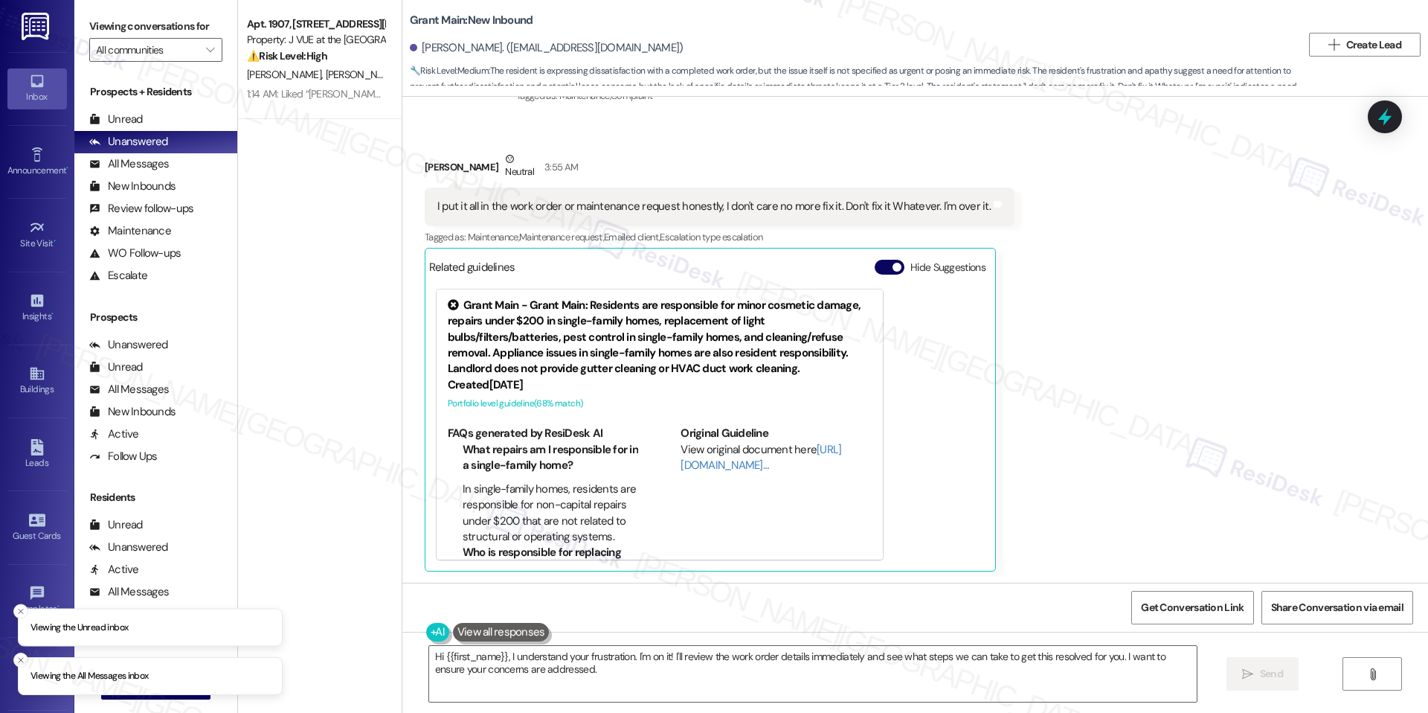
scroll to position [26, 0]
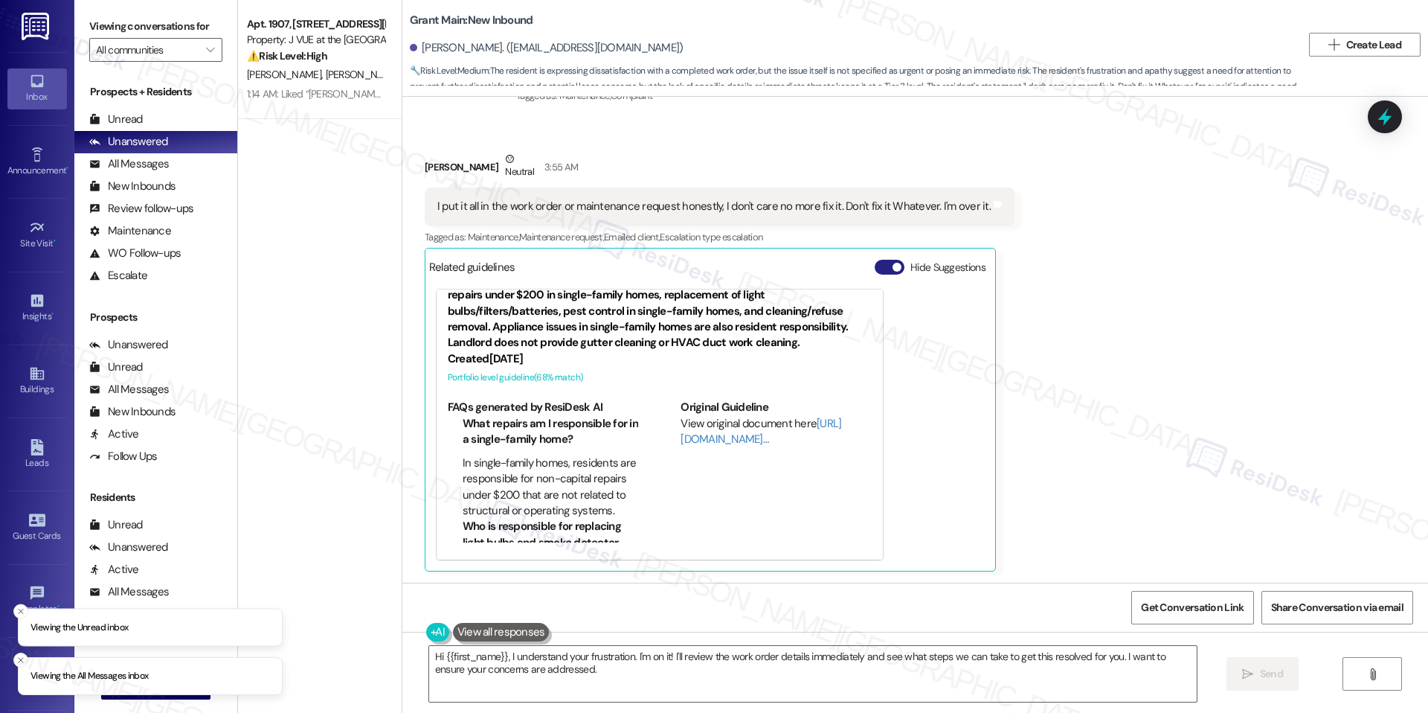
click at [879, 266] on button "Hide Suggestions" at bounding box center [890, 267] width 30 height 15
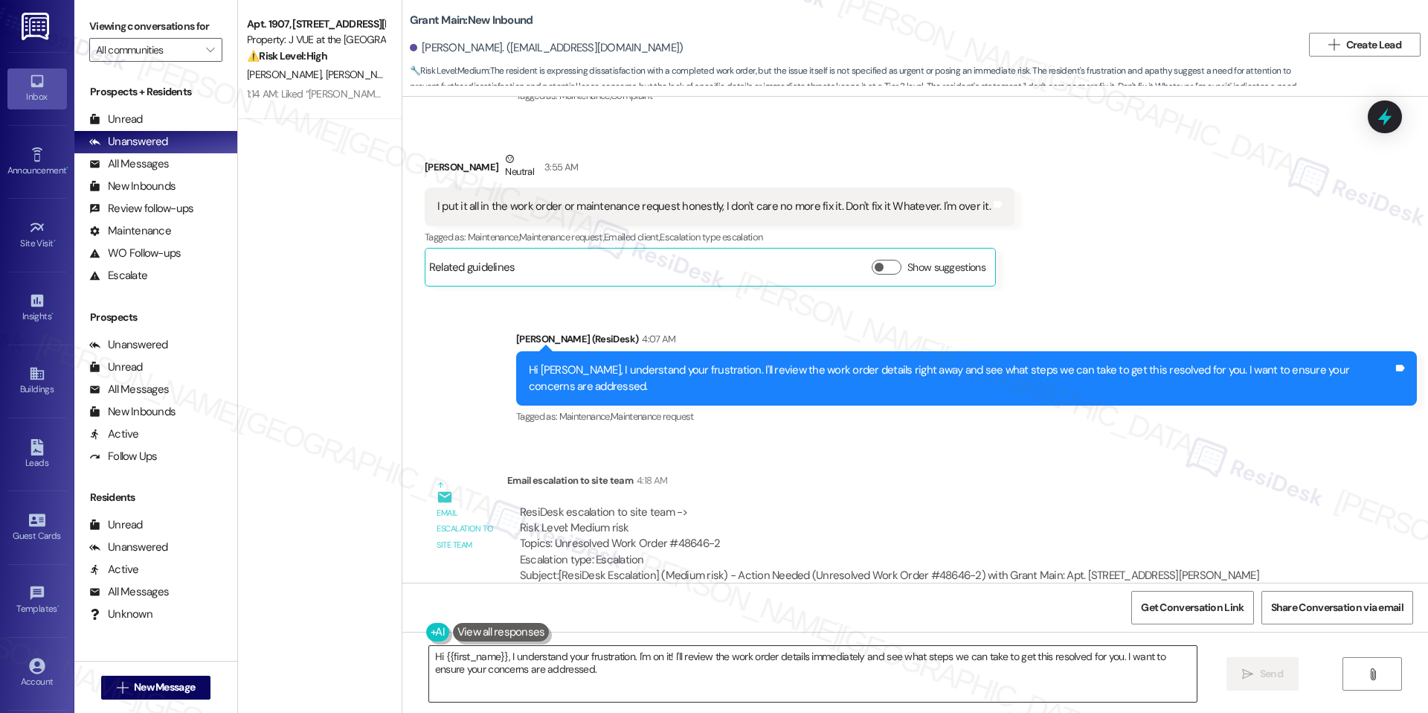
click at [655, 658] on textarea "Hi {{first_name}}, I understand your frustration. I'm on it! I'll review the wo…" at bounding box center [813, 674] width 768 height 56
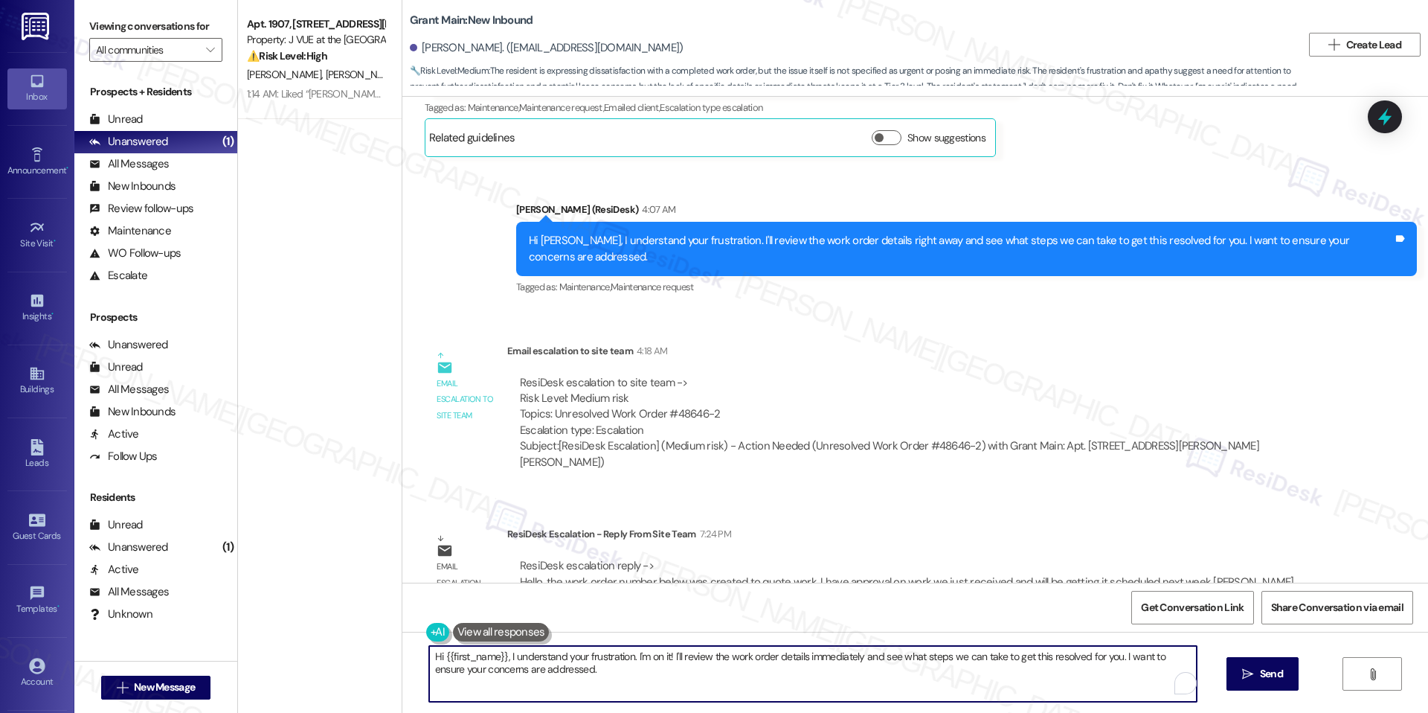
scroll to position [703, 0]
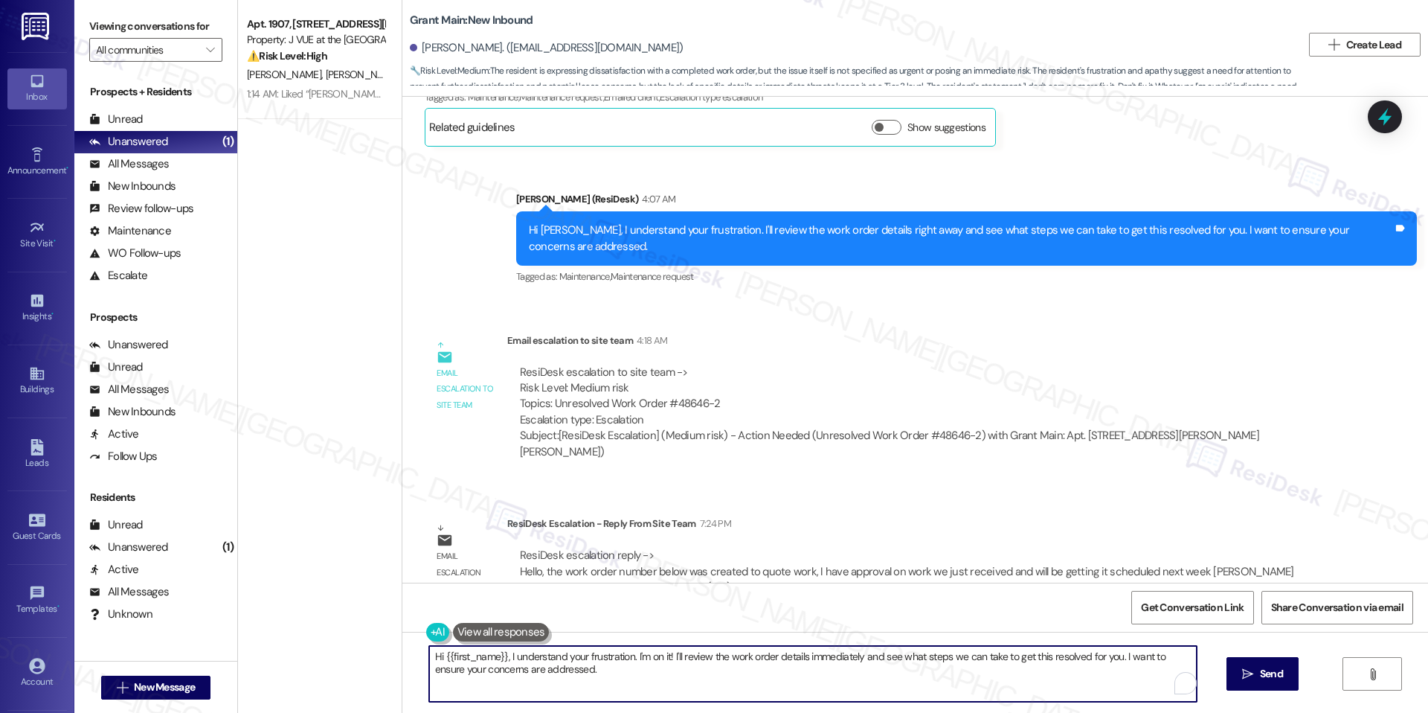
click at [696, 657] on textarea "Hi {{first_name}}, I understand your frustration. I'm on it! I'll review the wo…" at bounding box center [813, 674] width 768 height 56
paste textarea "[Resident’s Name], as per the team, a work order was created so a quote could b…"
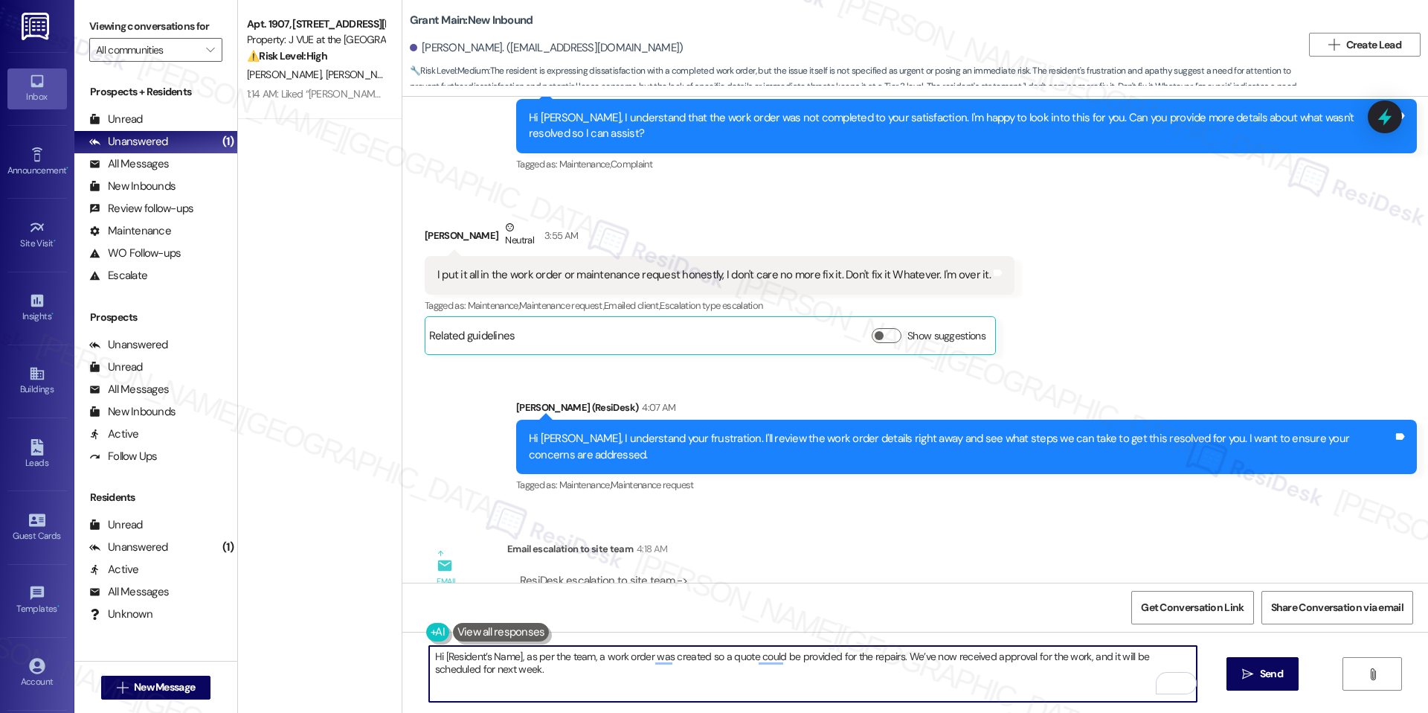
scroll to position [489, 0]
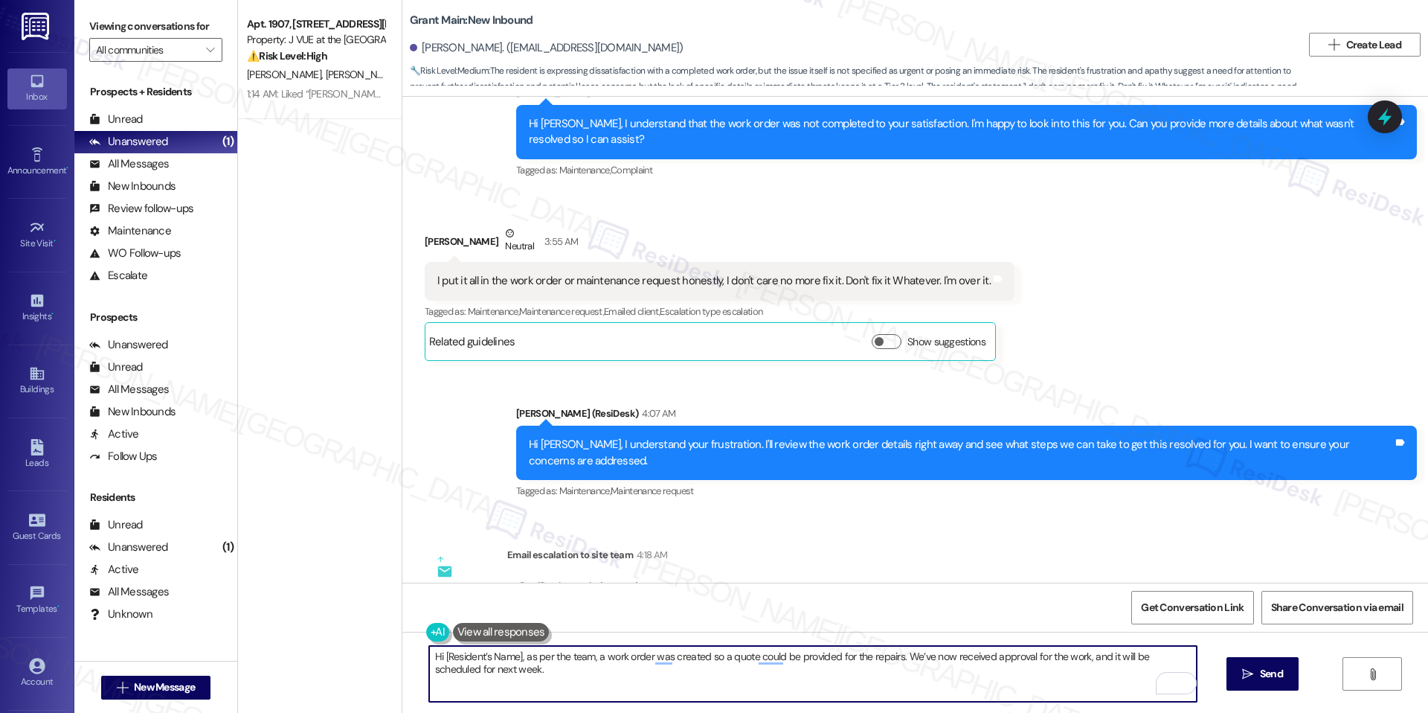
click at [512, 654] on textarea "Hi [Resident’s Name], as per the team, a work order was created so a quote coul…" at bounding box center [813, 674] width 768 height 56
click at [440, 235] on div "Demitrius Brown Neutral 3:55 AM" at bounding box center [720, 243] width 590 height 36
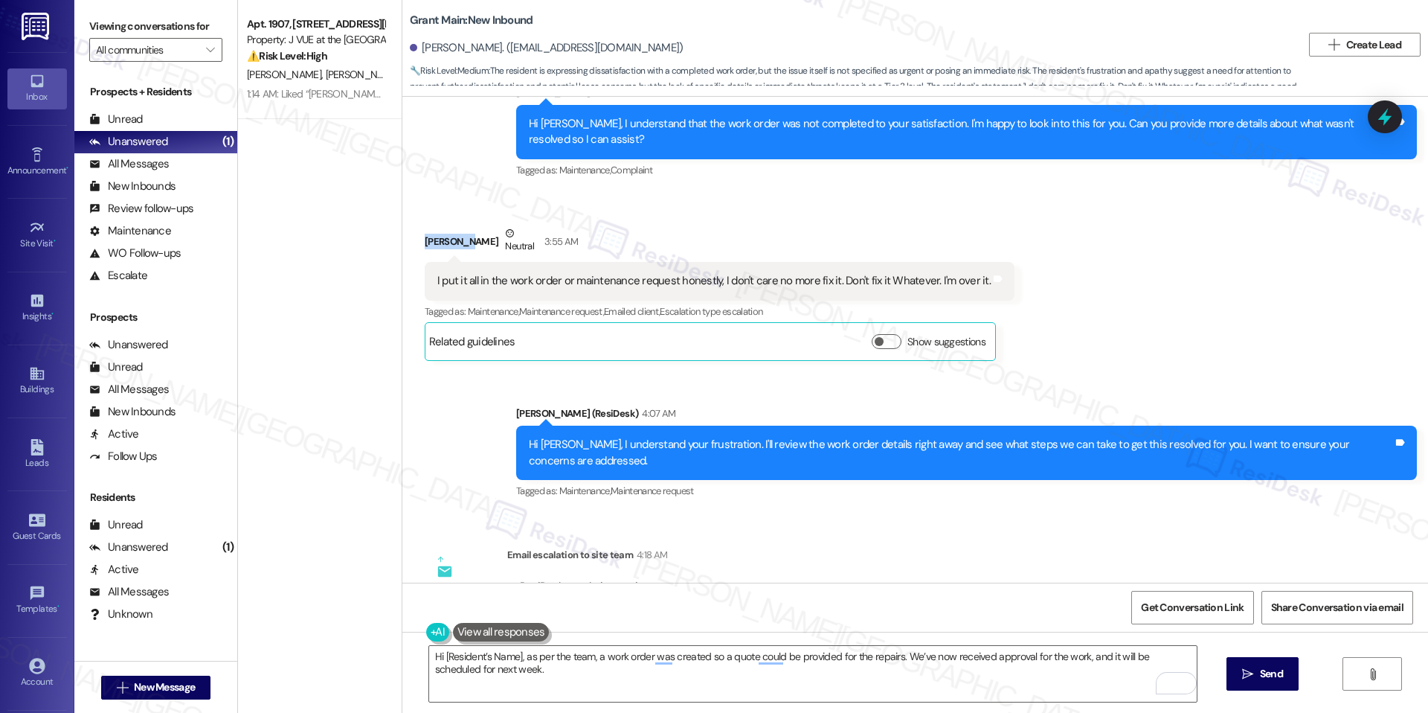
click at [440, 235] on div "Demitrius Brown Neutral 3:55 AM" at bounding box center [720, 243] width 590 height 36
copy div "Demitrius"
click at [455, 658] on textarea "Hi [Resident’s Name], as per the team, a work order was created so a quote coul…" at bounding box center [813, 674] width 768 height 56
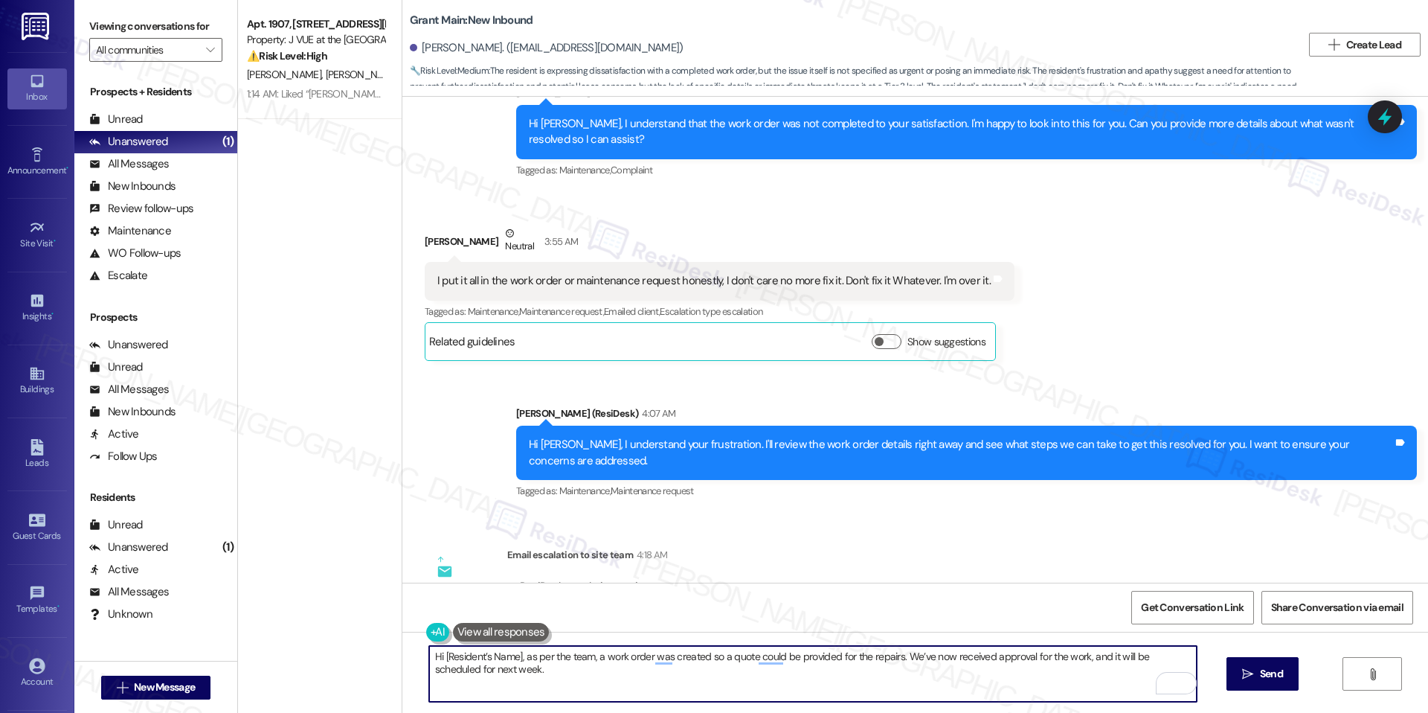
click at [510, 658] on textarea "Hi [Resident’s Name], as per the team, a work order was created so a quote coul…" at bounding box center [813, 674] width 768 height 56
paste textarea "Demitrius"
click at [629, 670] on textarea "Hi Demitrius, as per the team, a work order was created so a quote could be pro…" at bounding box center [813, 674] width 768 height 56
type textarea "Hi Demitrius, as per the team, a work order was created so a quote could be pro…"
click at [1251, 690] on button " Send" at bounding box center [1263, 673] width 72 height 33
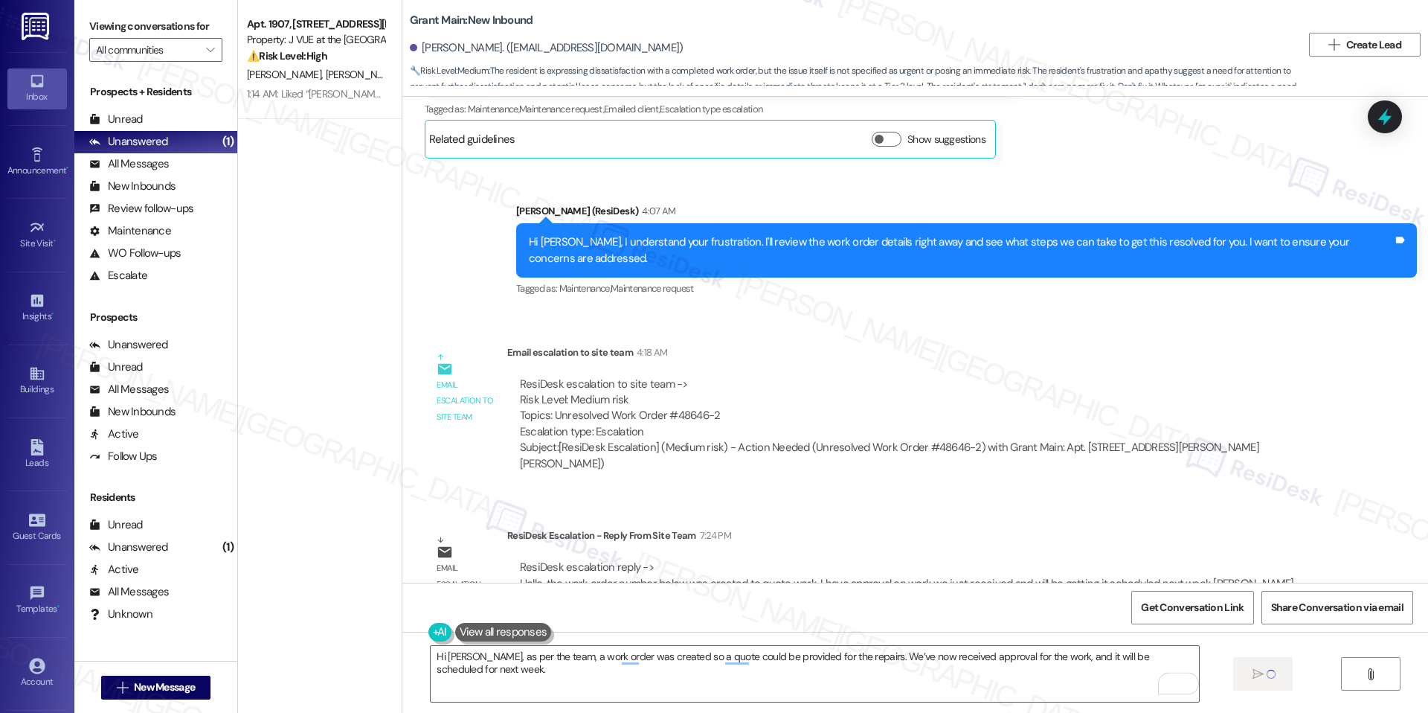
scroll to position [723, 0]
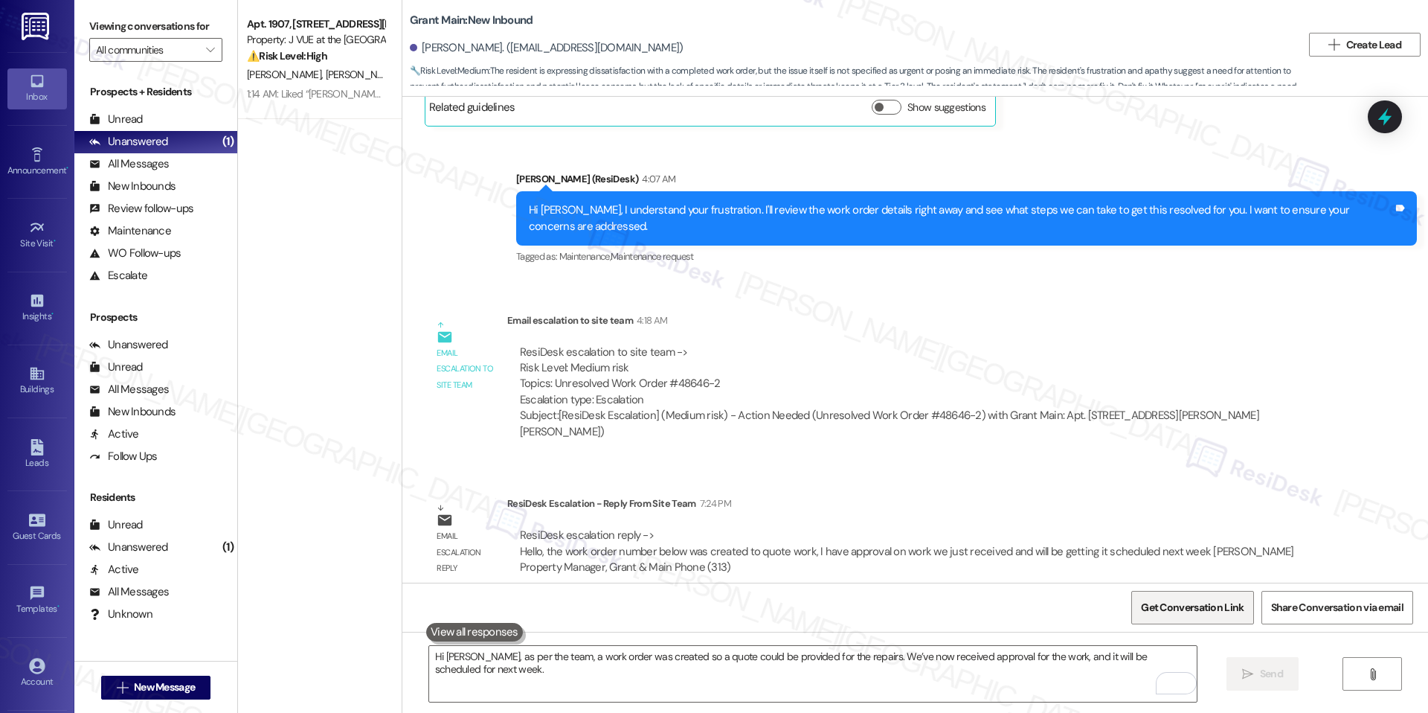
click at [1238, 609] on span "Get Conversation Link" at bounding box center [1192, 608] width 103 height 16
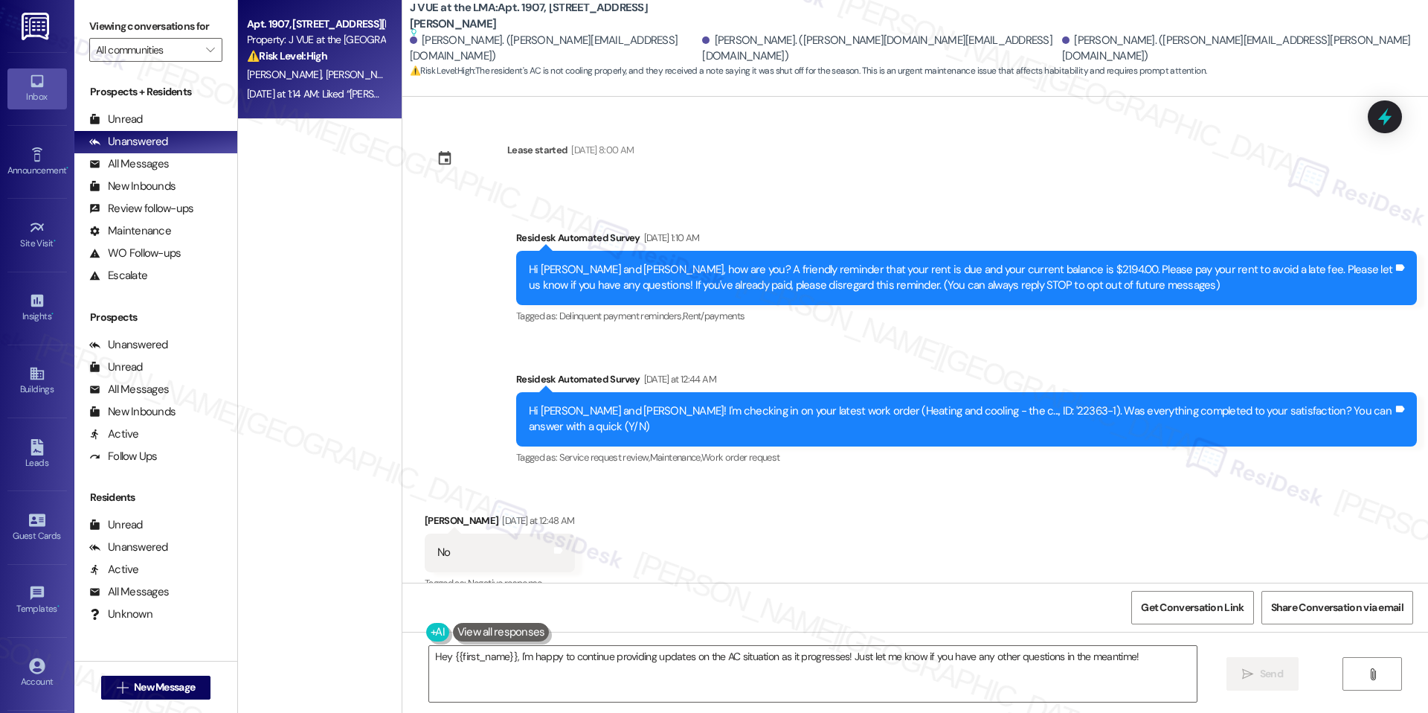
scroll to position [1656, 0]
